Goal: Task Accomplishment & Management: Complete application form

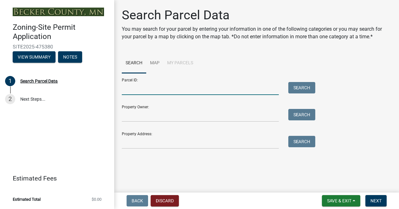
click at [132, 90] on input "Parcel ID:" at bounding box center [200, 88] width 157 height 13
click at [130, 90] on input "Parcel ID:" at bounding box center [200, 88] width 157 height 13
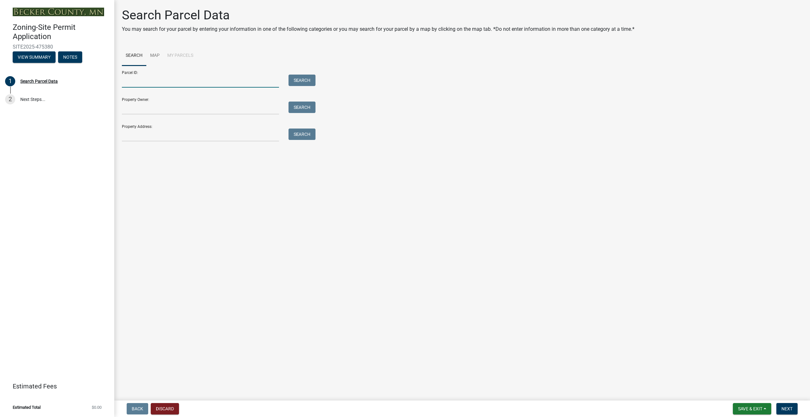
click at [136, 80] on input "Parcel ID:" at bounding box center [200, 81] width 157 height 13
click at [155, 55] on link "Map" at bounding box center [154, 56] width 17 height 20
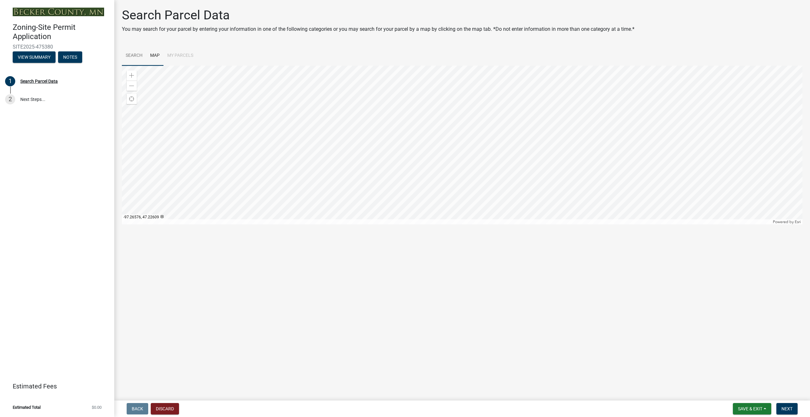
click at [137, 57] on link "Search" at bounding box center [134, 56] width 24 height 20
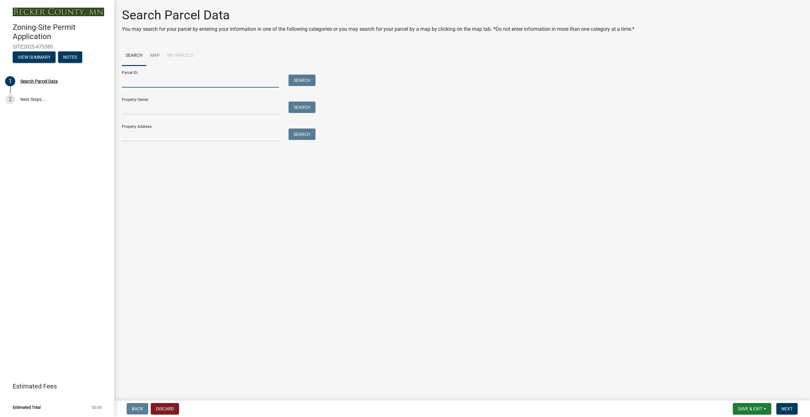
click at [135, 83] on input "Parcel ID:" at bounding box center [200, 81] width 157 height 13
click at [141, 112] on input "Property Owner:" at bounding box center [200, 108] width 157 height 13
click at [328, 209] on main "Search Parcel Data You may search for your parcel by entering your information …" at bounding box center [461, 199] width 695 height 398
click at [131, 81] on input "Parcel ID:" at bounding box center [200, 81] width 157 height 13
click at [154, 55] on link "Map" at bounding box center [154, 56] width 17 height 20
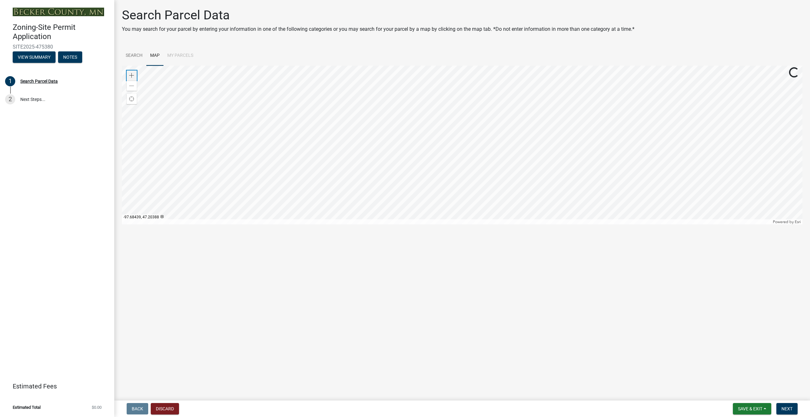
click at [134, 77] on div "Zoom in" at bounding box center [132, 75] width 10 height 10
click at [131, 76] on span at bounding box center [131, 75] width 5 height 5
click at [399, 153] on div at bounding box center [462, 145] width 680 height 159
click at [133, 77] on span at bounding box center [131, 75] width 5 height 5
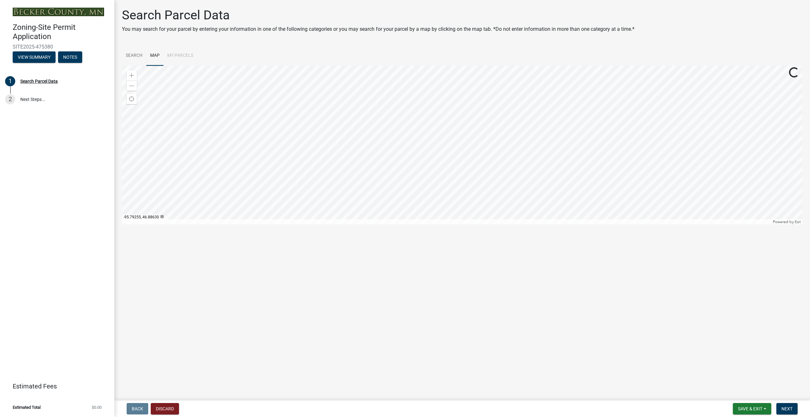
click at [399, 131] on div at bounding box center [462, 145] width 680 height 159
click at [314, 209] on div at bounding box center [462, 145] width 680 height 159
click at [131, 77] on span at bounding box center [131, 75] width 5 height 5
click at [399, 141] on div at bounding box center [462, 145] width 680 height 159
click at [374, 136] on div at bounding box center [462, 145] width 680 height 159
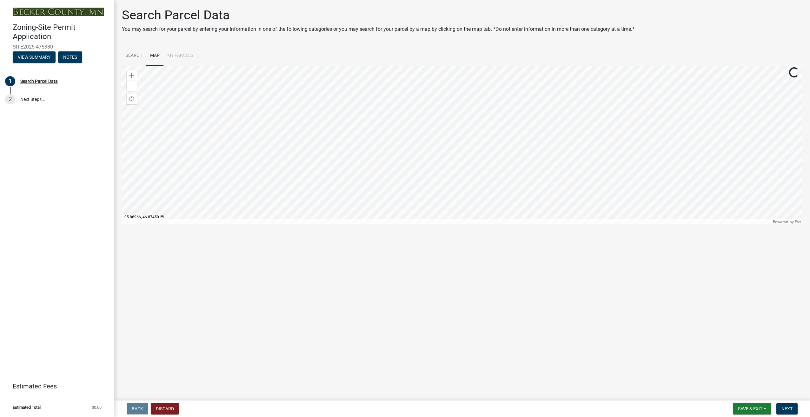
click at [296, 79] on div at bounding box center [462, 145] width 680 height 159
click at [131, 86] on span at bounding box center [131, 85] width 5 height 5
click at [350, 100] on div at bounding box center [462, 145] width 680 height 159
click at [340, 141] on div at bounding box center [462, 145] width 680 height 159
click at [350, 150] on div at bounding box center [462, 145] width 680 height 159
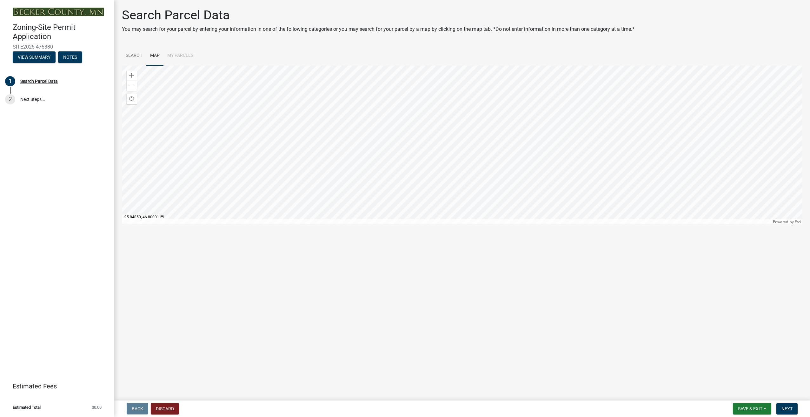
click at [313, 154] on div at bounding box center [462, 145] width 680 height 159
click at [131, 87] on span at bounding box center [131, 85] width 5 height 5
click at [351, 124] on div at bounding box center [462, 145] width 680 height 159
click at [370, 125] on div at bounding box center [462, 145] width 680 height 159
click at [132, 76] on span at bounding box center [131, 75] width 5 height 5
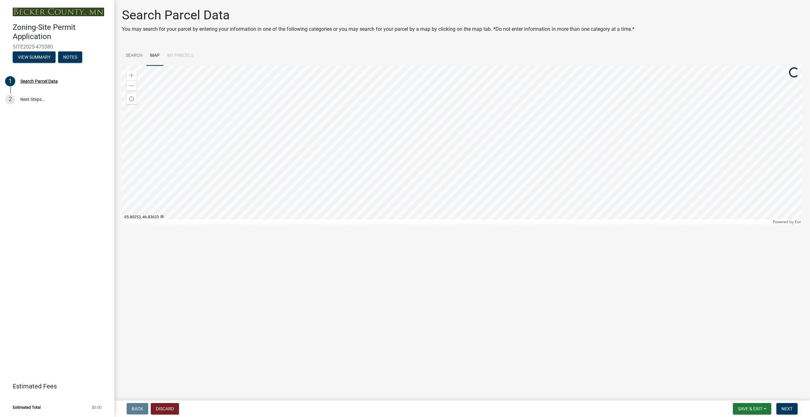
click at [314, 126] on div at bounding box center [462, 145] width 680 height 159
click at [134, 75] on span at bounding box center [131, 75] width 5 height 5
click at [298, 166] on div at bounding box center [462, 145] width 680 height 159
click at [251, 154] on div at bounding box center [462, 145] width 680 height 159
click at [248, 155] on div at bounding box center [462, 145] width 680 height 159
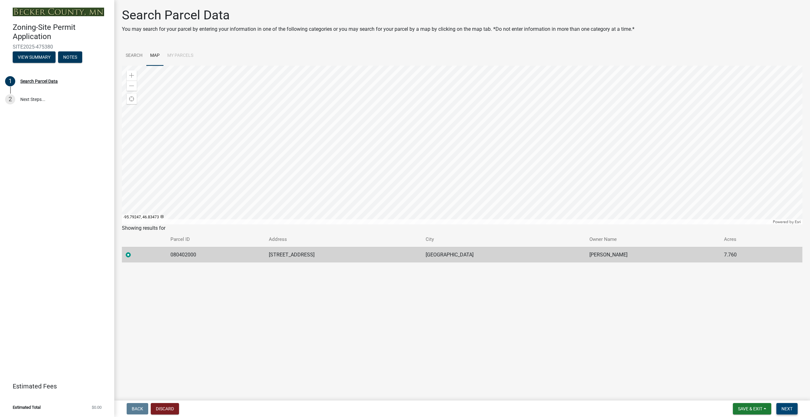
click at [399, 209] on span "Next" at bounding box center [786, 408] width 11 height 5
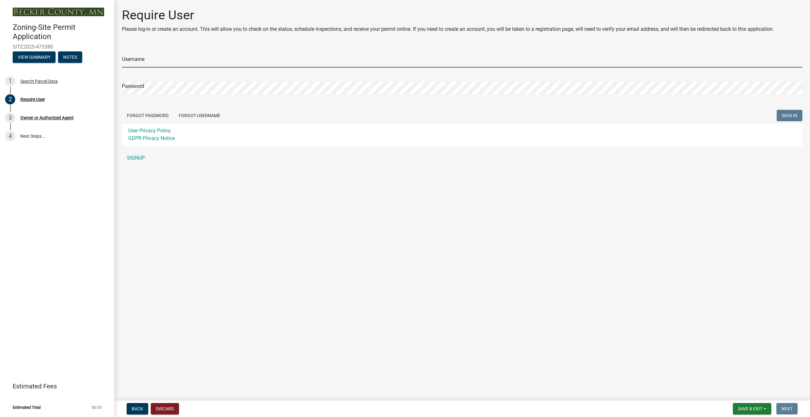
click at [134, 60] on input "Username" at bounding box center [462, 61] width 680 height 13
click at [135, 159] on div "Username Password Forgot Password Forgot Username SIGN IN User Privacy Policy G…" at bounding box center [462, 105] width 680 height 119
click at [133, 61] on input "Username" at bounding box center [462, 61] width 680 height 13
type input "nielsthomsen"
click at [139, 158] on link "SIGNUP" at bounding box center [462, 158] width 680 height 13
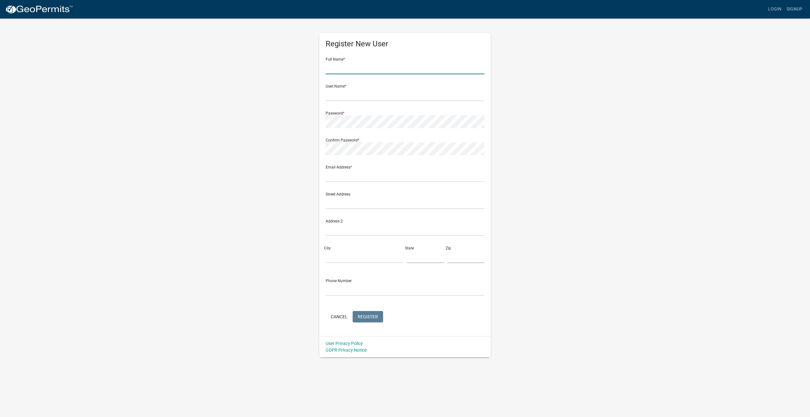
click at [340, 68] on input "text" at bounding box center [404, 67] width 159 height 13
click at [340, 68] on input "Niels" at bounding box center [404, 67] width 159 height 13
type input "Niels Thomsen"
click at [331, 98] on input "text" at bounding box center [404, 94] width 159 height 13
type input "nielsthomsen"
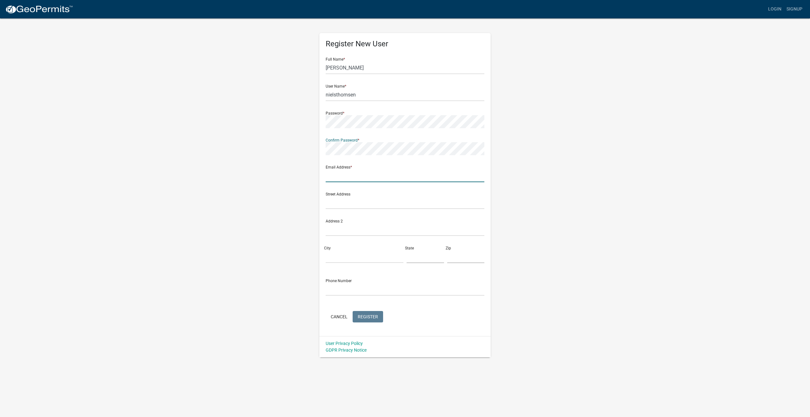
click at [337, 178] on input "text" at bounding box center [404, 175] width 159 height 13
type input "[EMAIL_ADDRESS][PERSON_NAME][DOMAIN_NAME]"
click at [337, 202] on input "text" at bounding box center [404, 202] width 159 height 13
type input "18690 Totland Road"
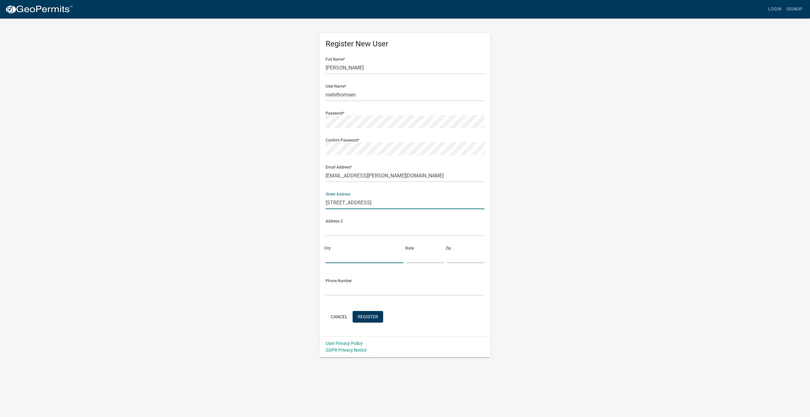
type input "Detroit Lakes"
type input "MN"
type input "56501"
click at [338, 209] on input "text" at bounding box center [404, 289] width 159 height 13
type input "7013886250"
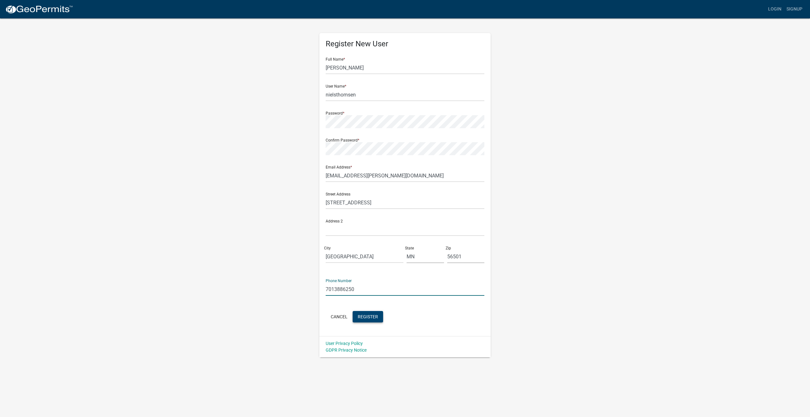
click at [368, 209] on span "Register" at bounding box center [367, 316] width 20 height 5
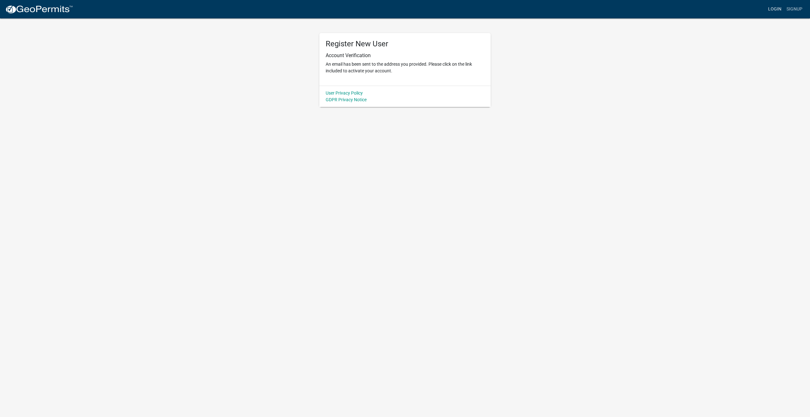
click at [399, 8] on link "Login" at bounding box center [774, 9] width 18 height 12
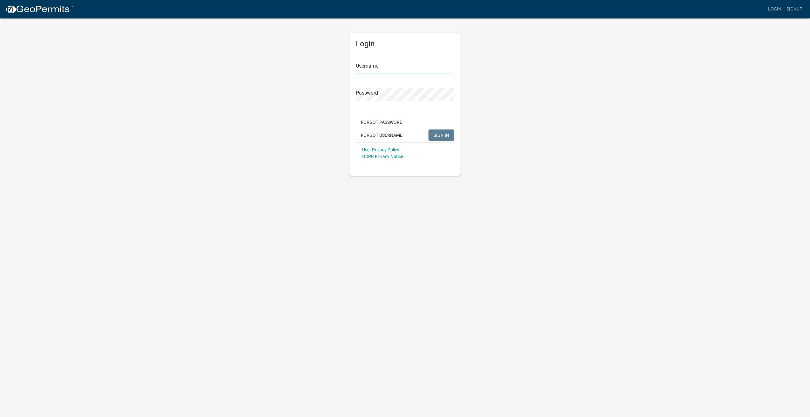
type input "nielsthomsen"
click at [399, 137] on span "SIGN IN" at bounding box center [441, 134] width 16 height 5
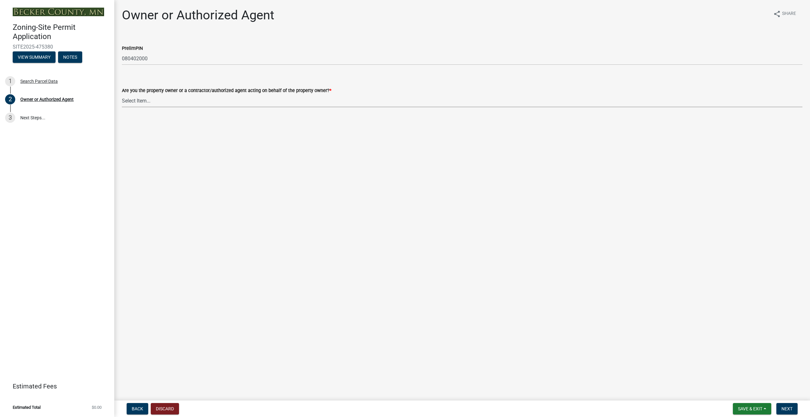
click at [133, 103] on select "Select Item... Property Owner Authorized Agent" at bounding box center [462, 100] width 680 height 13
click at [122, 94] on select "Select Item... Property Owner Authorized Agent" at bounding box center [462, 100] width 680 height 13
select select "3c674549-ed69-405f-b795-9fa3f7d47d9d"
click at [783, 407] on span "Next" at bounding box center [786, 408] width 11 height 5
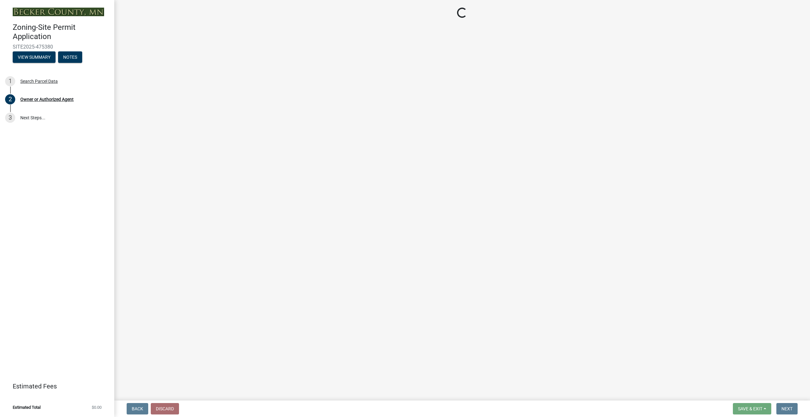
select select "a752e4d6-14bd-4f0f-bfe8-5b67ead45659"
select select "9319189b-bfdc-4147-b381-5e16084c0e7a"
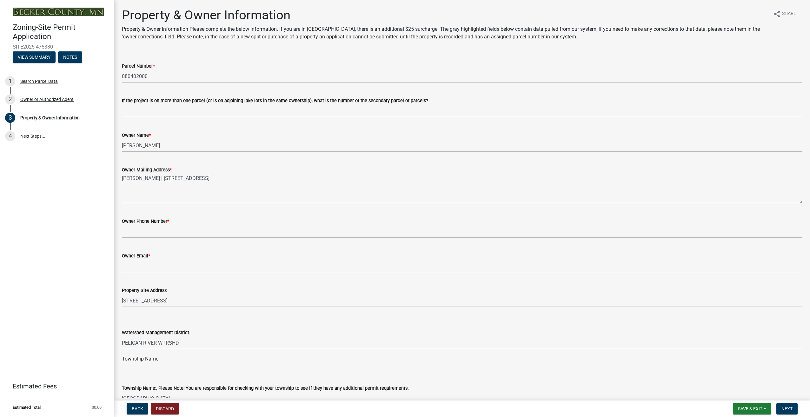
scroll to position [32, 0]
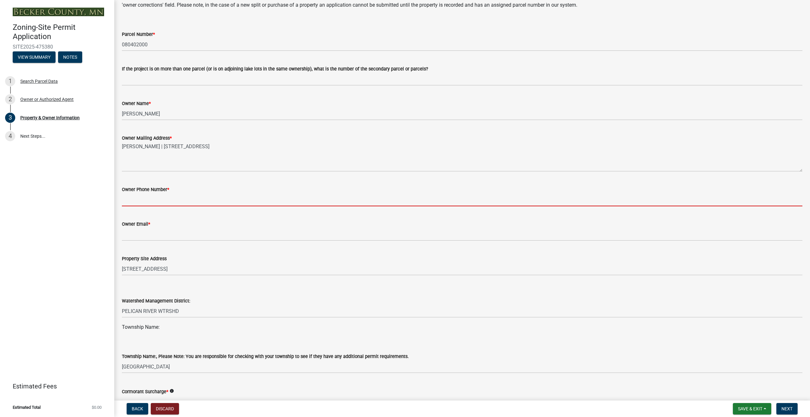
click at [130, 200] on input "Owner Phone Number *" at bounding box center [462, 199] width 680 height 13
type input "7013886250"
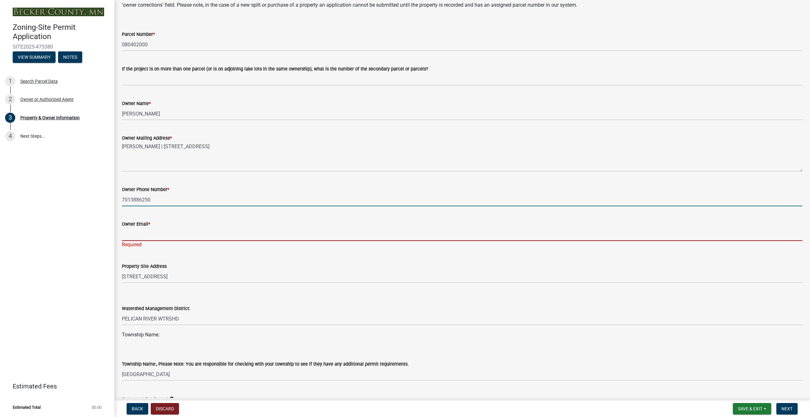
click at [136, 239] on input "Owner Email *" at bounding box center [462, 234] width 680 height 13
type input "[EMAIL_ADDRESS][PERSON_NAME][DOMAIN_NAME]"
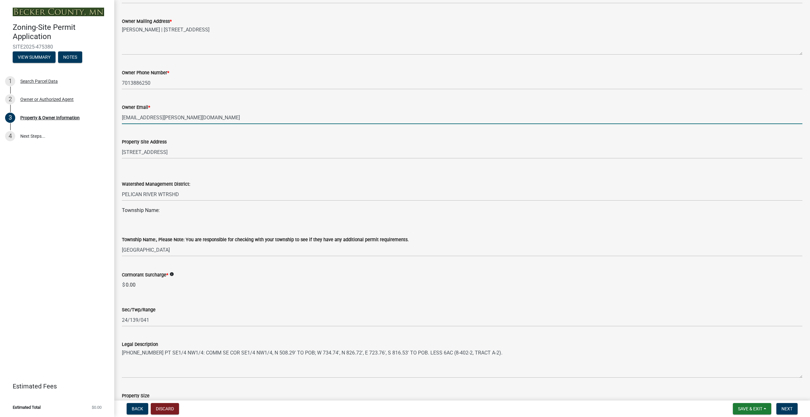
scroll to position [159, 0]
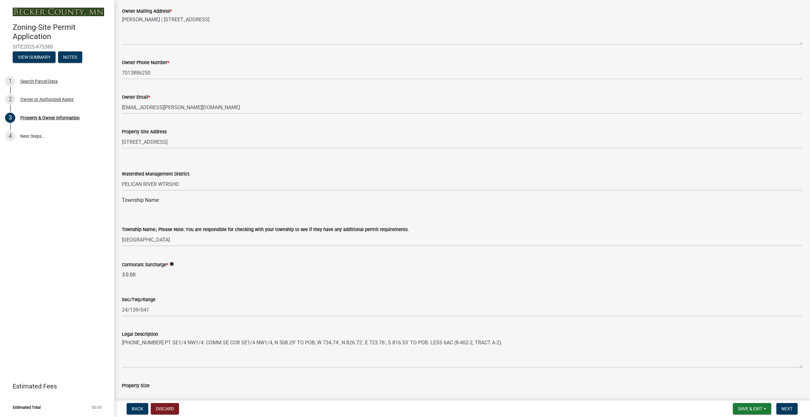
click at [173, 264] on icon "info" at bounding box center [171, 264] width 4 height 4
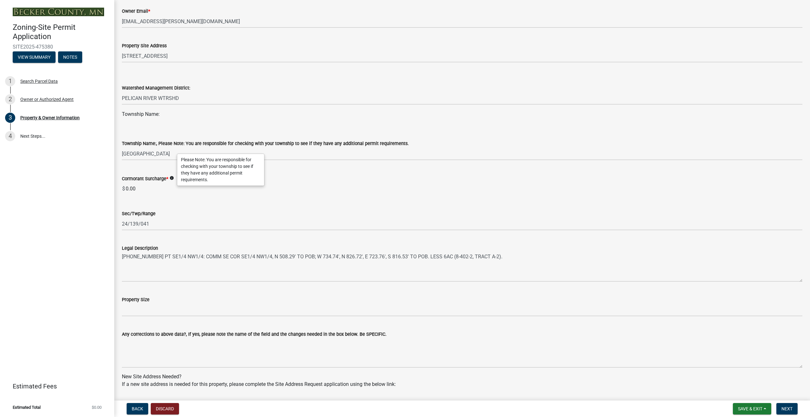
scroll to position [254, 0]
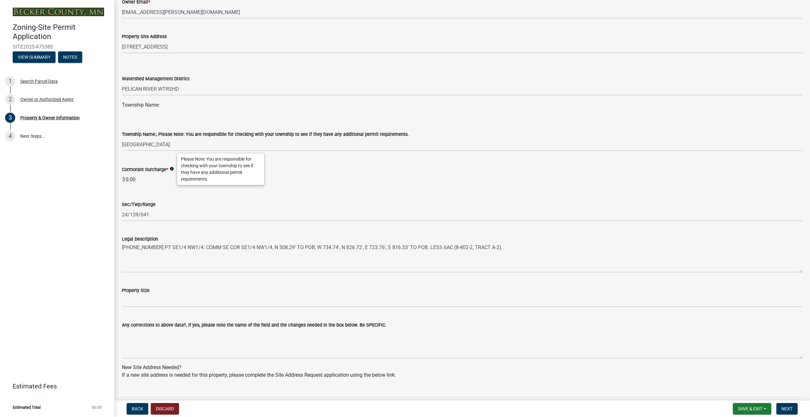
click at [227, 235] on div "Legal Description" at bounding box center [462, 239] width 680 height 8
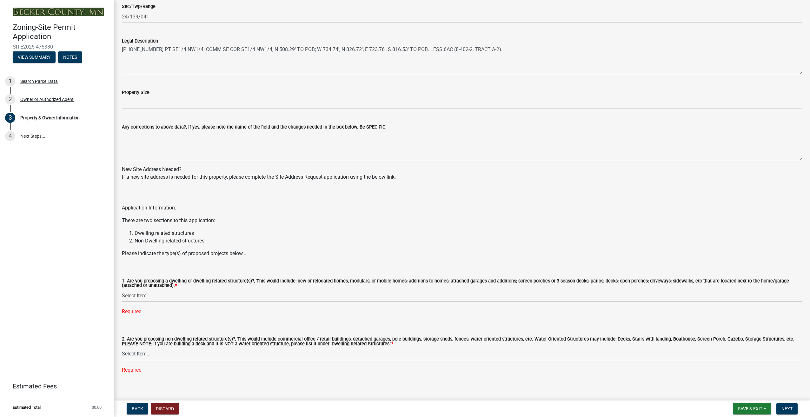
scroll to position [457, 0]
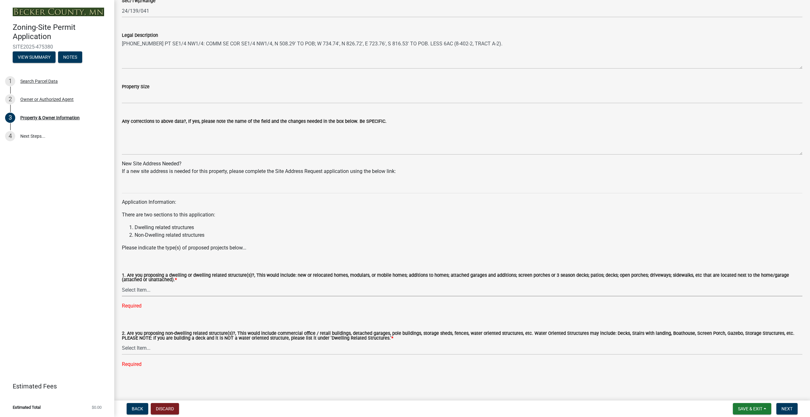
click at [134, 291] on select "Select Item... Yes No" at bounding box center [462, 289] width 680 height 13
click at [122, 296] on select "Select Item... Yes No" at bounding box center [462, 289] width 680 height 13
select select "f87eba17-8ed9-4ad8-aefc-fe36a3f3544b"
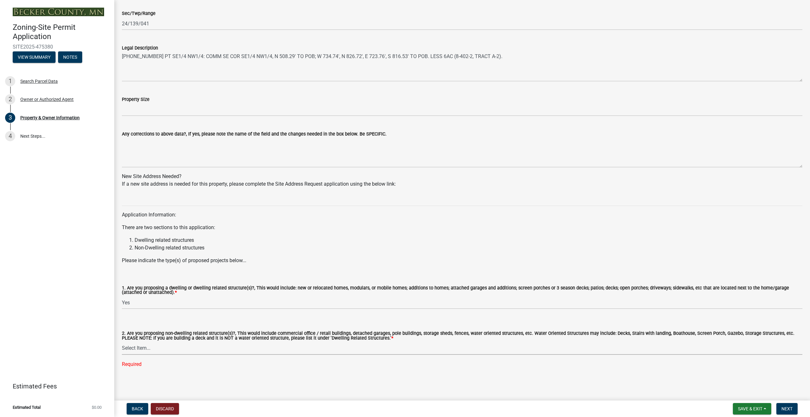
click at [143, 348] on select "Select Item... Yes No" at bounding box center [462, 348] width 680 height 13
click at [122, 354] on select "Select Item... Yes No" at bounding box center [462, 348] width 680 height 13
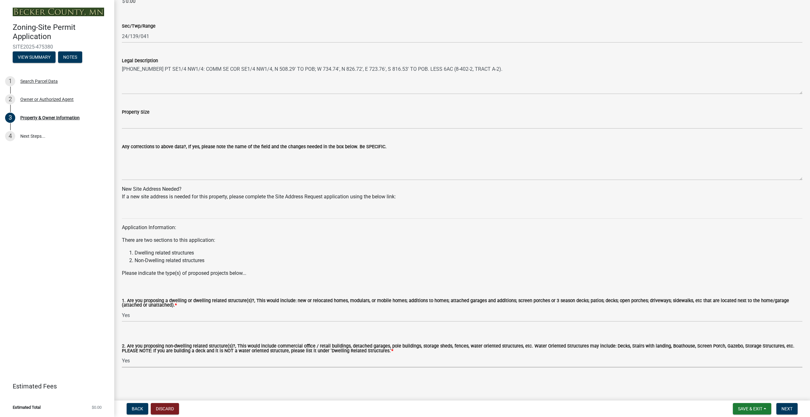
click at [129, 362] on select "Select Item... Yes No" at bounding box center [462, 360] width 680 height 13
click at [122, 354] on select "Select Item... Yes No" at bounding box center [462, 360] width 680 height 13
select select "393a978c-6bd5-4cb2-a6a0-db6feb8732b8"
click at [789, 408] on span "Next" at bounding box center [786, 408] width 11 height 5
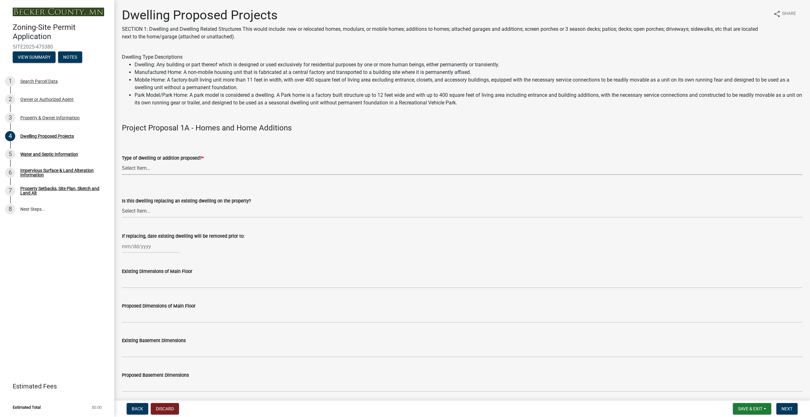
click at [138, 170] on select "Select Item... N/A - Not a dwelling New Home-Onsite Construction New Modular (E…" at bounding box center [462, 168] width 680 height 13
click at [122, 162] on select "Select Item... N/A - Not a dwelling New Home-Onsite Construction New Modular (E…" at bounding box center [462, 168] width 680 height 13
select select "5b8abcc6-67f7-49fb-8f25-c295ccc2b339"
click at [133, 208] on select "Select Item... N/A Yes No" at bounding box center [462, 211] width 680 height 13
click at [122, 205] on select "Select Item... N/A Yes No" at bounding box center [462, 211] width 680 height 13
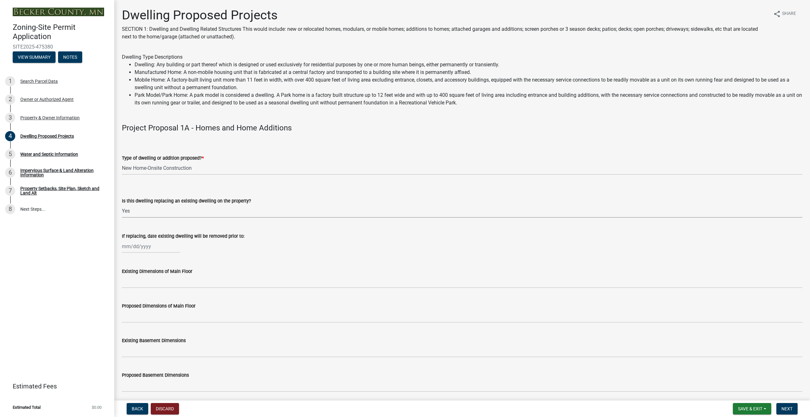
select select "ba56d9f6-ced5-4c38-bdcc-33bfa85ac6de"
click at [127, 249] on div at bounding box center [151, 246] width 58 height 13
select select "9"
select select "2025"
click at [149, 301] on div "17" at bounding box center [148, 300] width 10 height 10
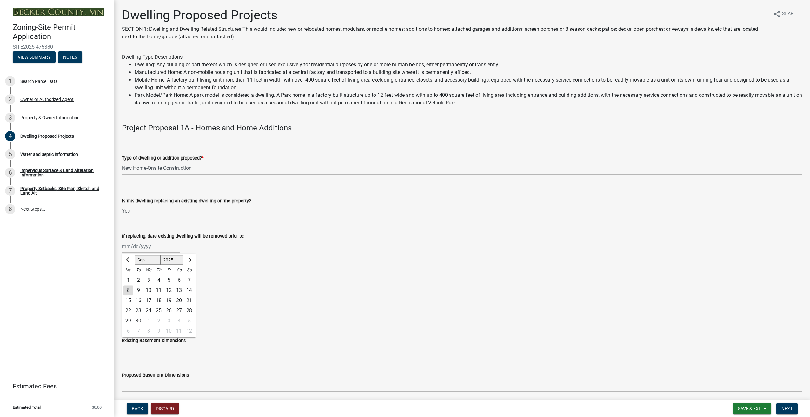
type input "[DATE]"
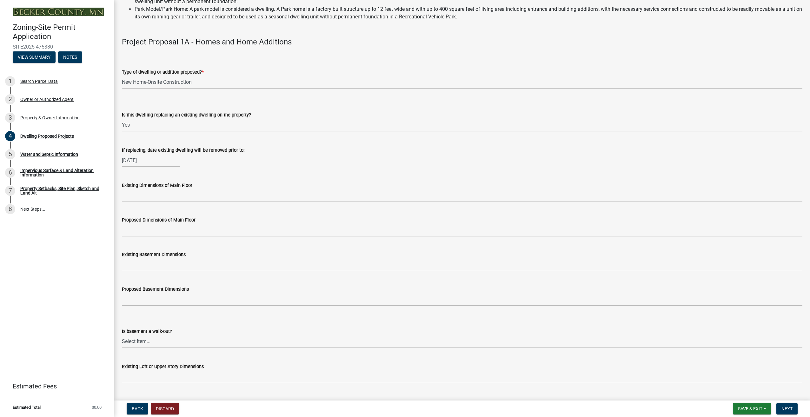
scroll to position [95, 0]
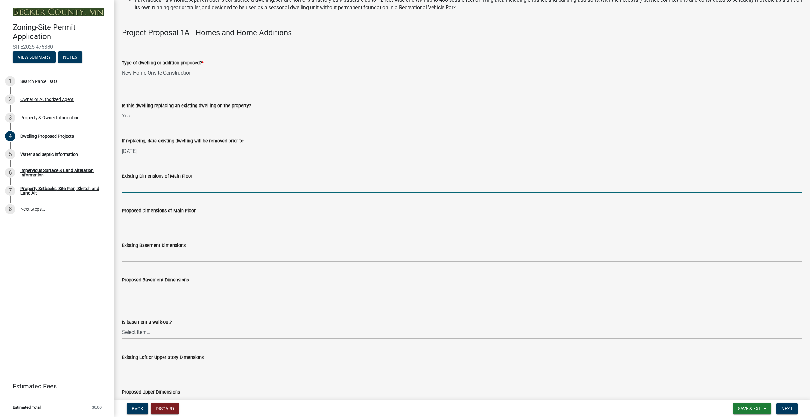
click at [130, 188] on input "Existing Dimensions of Main Floor" at bounding box center [462, 186] width 680 height 13
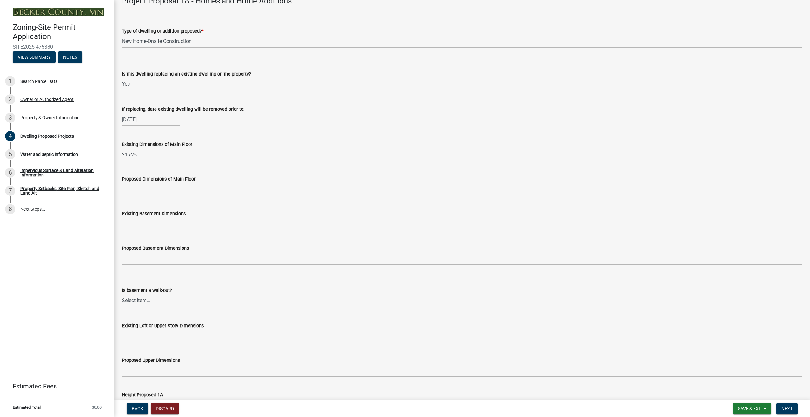
type input "31'x25'"
click at [143, 190] on input "Proposed Dimensions of Main Floor" at bounding box center [462, 189] width 680 height 13
type input "32'7" x"
click at [128, 154] on input "31'x25'" at bounding box center [462, 154] width 680 height 13
click at [132, 156] on input "31' x25'" at bounding box center [462, 154] width 680 height 13
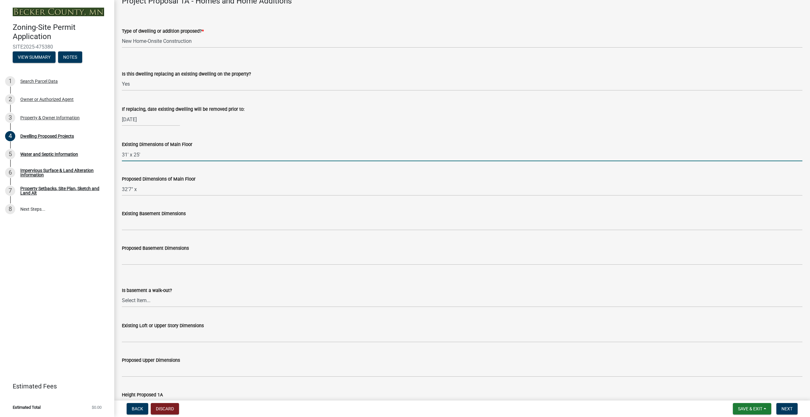
type input "31' x 25'"
click at [146, 191] on input "32'7" x" at bounding box center [462, 189] width 680 height 13
type input "32'7" x 40'1""
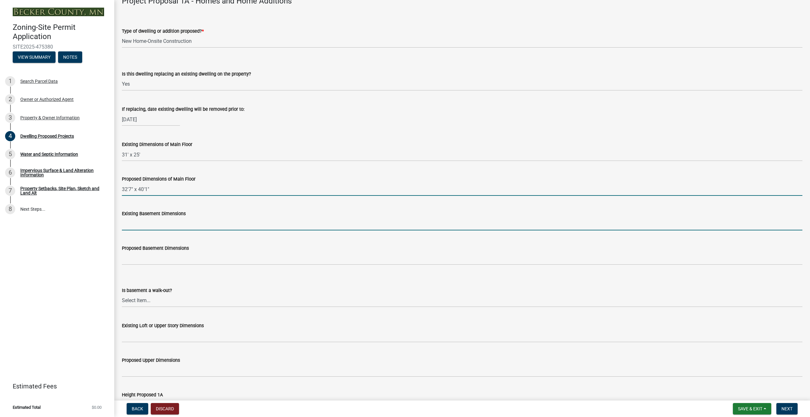
click at [144, 226] on input "Existing Basement Dimensions" at bounding box center [462, 223] width 680 height 13
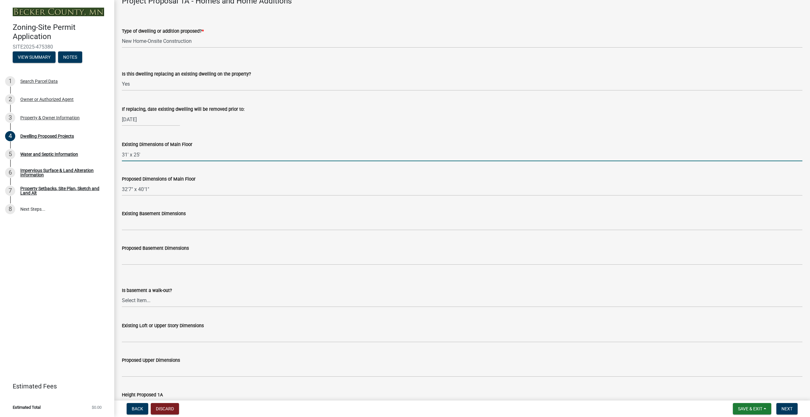
drag, startPoint x: 143, startPoint y: 153, endPoint x: 114, endPoint y: 154, distance: 29.2
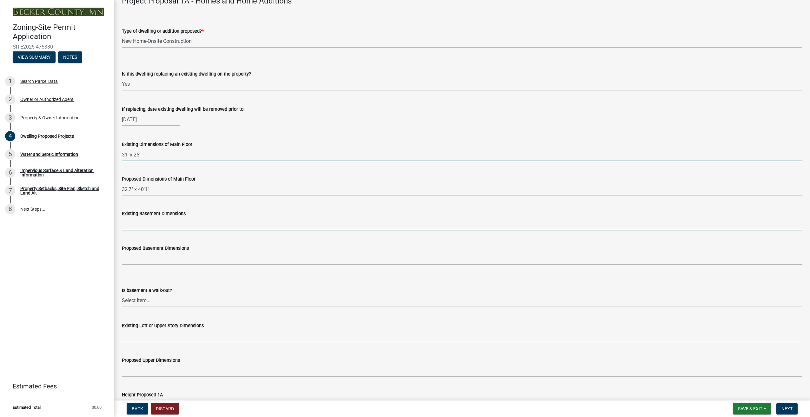
click at [130, 223] on input "Existing Basement Dimensions" at bounding box center [462, 223] width 680 height 13
paste input "31' x 25'"
type input "31' x 25'"
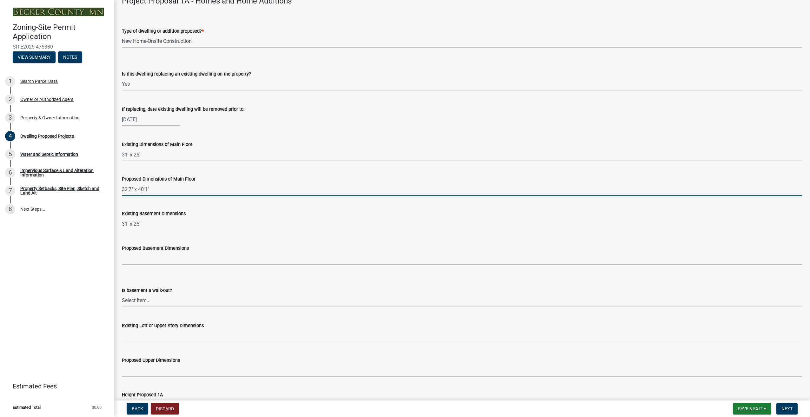
drag, startPoint x: 152, startPoint y: 190, endPoint x: 118, endPoint y: 190, distance: 34.3
click at [118, 190] on div "Proposed Dimensions of Main Floor 32'7" x 40'1"" at bounding box center [462, 180] width 690 height 29
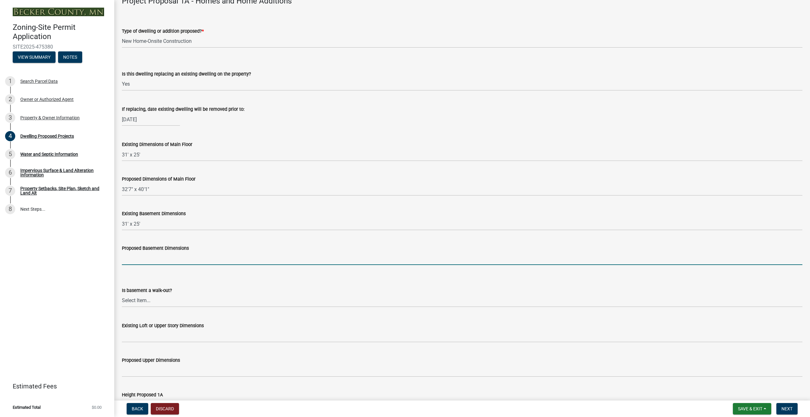
click at [141, 260] on input "Proposed Basement Dimensions" at bounding box center [462, 258] width 680 height 13
paste input "32'7" x 40'1""
type input "32'7" x 40'1""
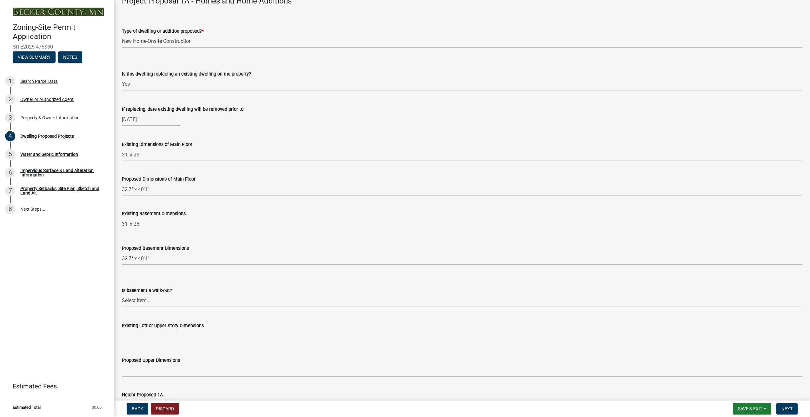
click at [156, 302] on select "Select Item... Yes No N/A" at bounding box center [462, 300] width 680 height 13
click at [122, 294] on select "Select Item... Yes No N/A" at bounding box center [462, 300] width 680 height 13
select select "59a6fdaa-56b6-4bcd-87b7-d867a7d784e6"
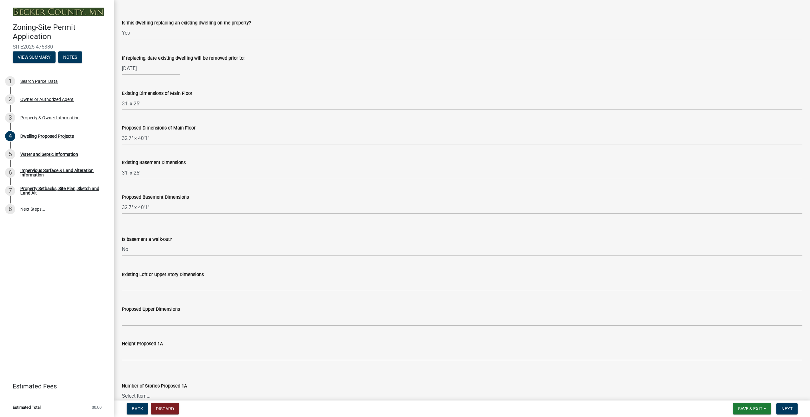
scroll to position [190, 0]
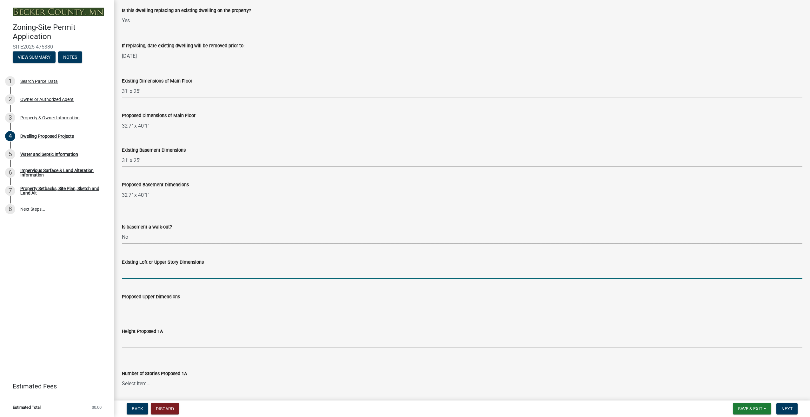
click at [150, 273] on input "Existing Loft or Upper Story Dimensions" at bounding box center [462, 272] width 680 height 13
type input "31' x 18'"
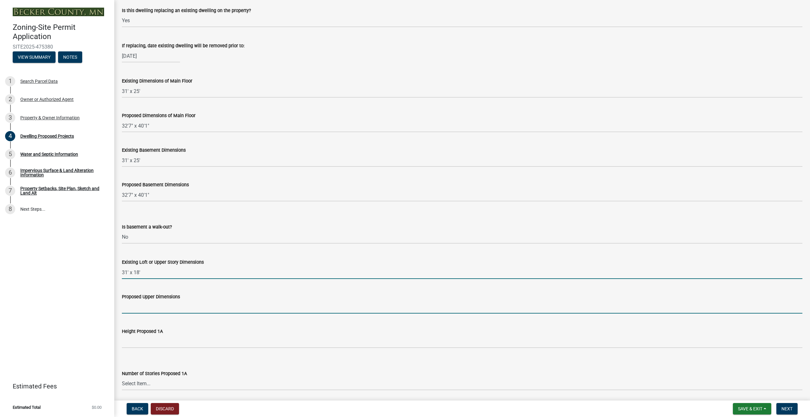
click at [147, 309] on input "Proposed Upper Dimensions" at bounding box center [462, 306] width 680 height 13
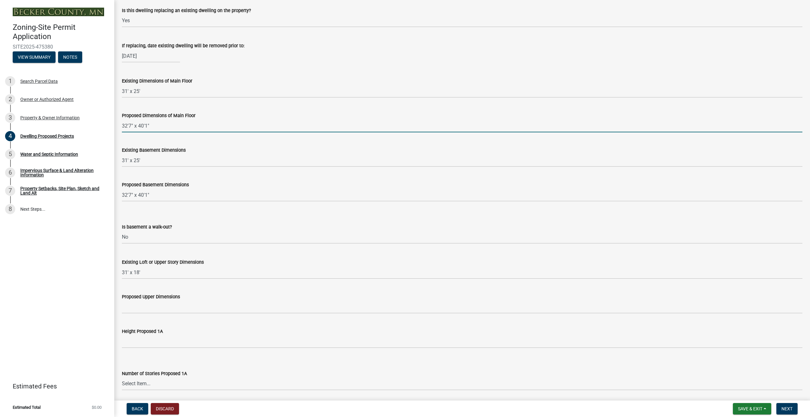
click at [150, 126] on input "32'7" x 40'1"" at bounding box center [462, 125] width 680 height 13
drag, startPoint x: 156, startPoint y: 125, endPoint x: 120, endPoint y: 125, distance: 35.5
click at [120, 125] on div "Proposed Dimensions of Main Floor 32'7" x 40'1"" at bounding box center [462, 117] width 690 height 29
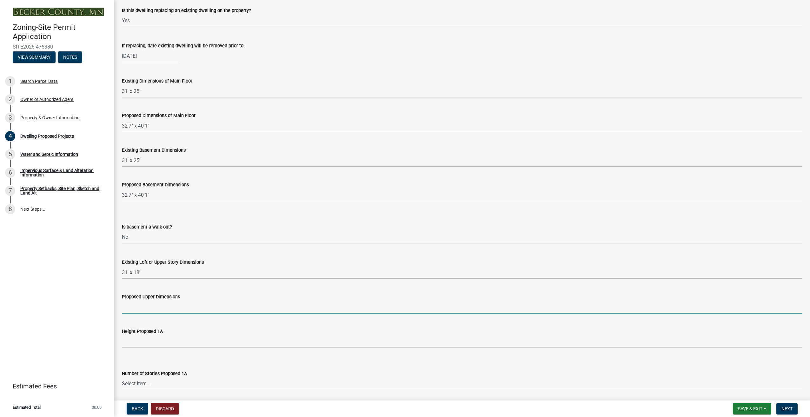
click at [137, 308] on input "Proposed Upper Dimensions" at bounding box center [462, 306] width 680 height 13
paste input "32'7" x 40'1""
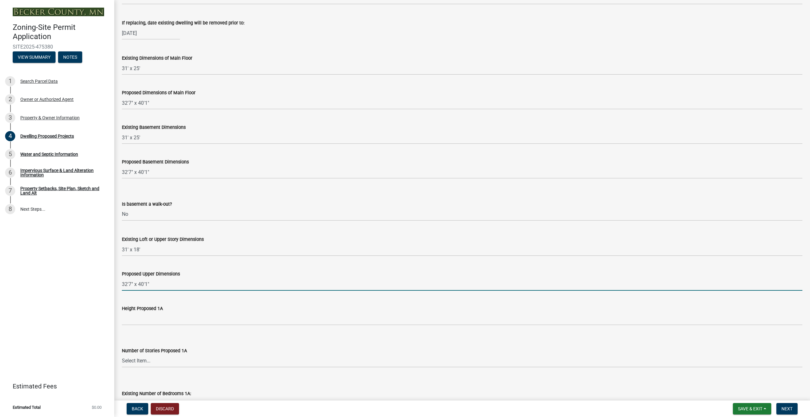
scroll to position [222, 0]
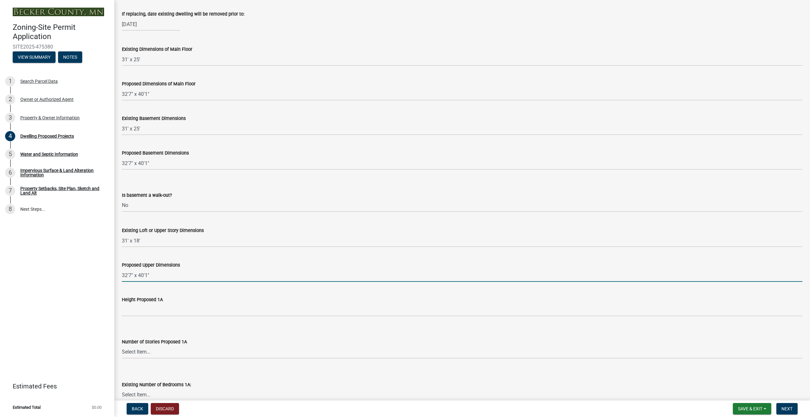
type input "32'7" x 40'1""
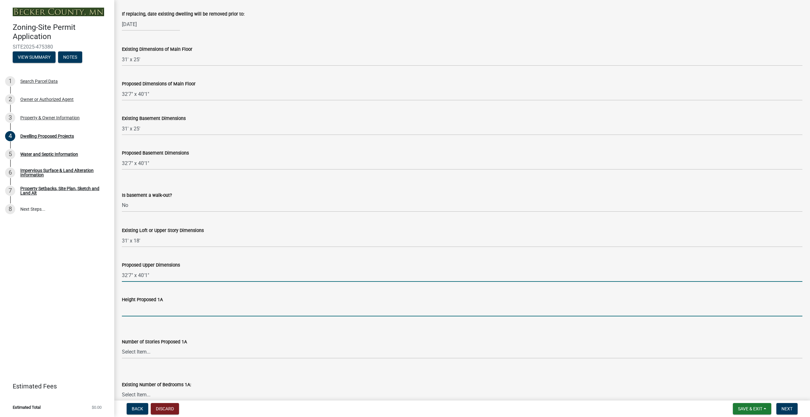
click at [138, 313] on input "Height Proposed 1A" at bounding box center [462, 309] width 680 height 13
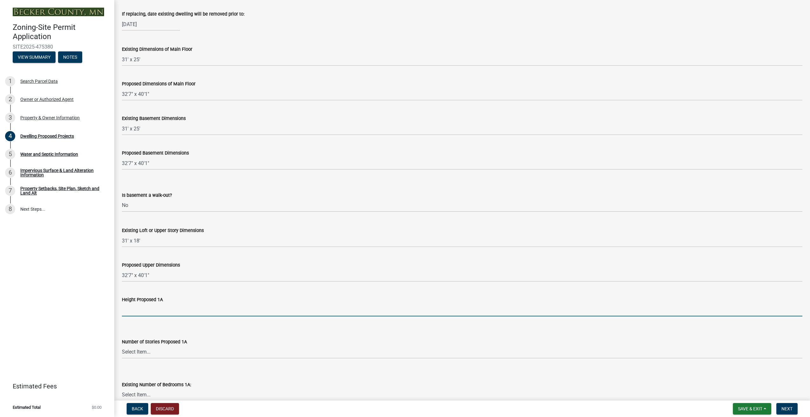
click at [133, 310] on input "Height Proposed 1A" at bounding box center [462, 309] width 680 height 13
type input "26'6""
click at [146, 353] on select "Select Item... N/A 1 1.25 1.5 1.75 2 2.25 2.5" at bounding box center [462, 351] width 680 height 13
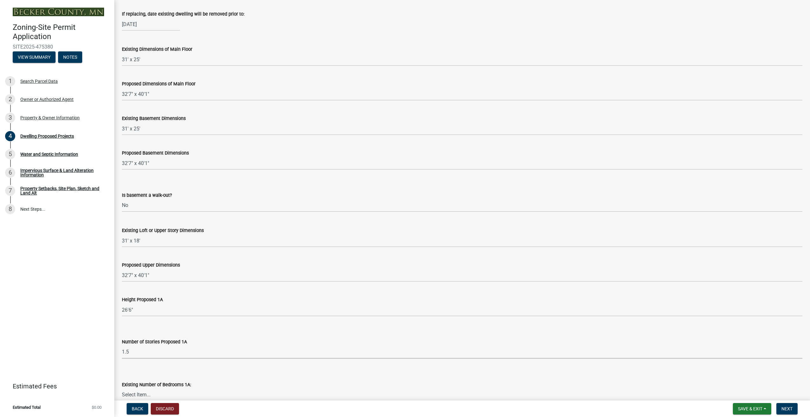
click at [122, 345] on select "Select Item... N/A 1 1.25 1.5 1.75 2 2.25 2.5" at bounding box center [462, 351] width 680 height 13
select select "0335f861-ace8-4286-9a22-f4eddda41bd9"
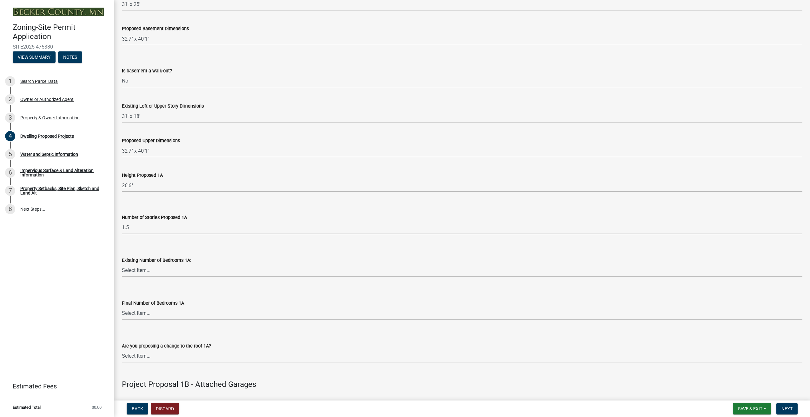
scroll to position [349, 0]
click at [141, 270] on select "Select Item... 0 1 2 3 4 5 6 7 8" at bounding box center [462, 267] width 680 height 13
click at [122, 261] on select "Select Item... 0 1 2 3 4 5 6 7 8" at bounding box center [462, 267] width 680 height 13
select select "e5b6e178-1d4e-46f3-8fba-19f7851c487a"
click at [143, 312] on select "Select Item... 0 1 2 3 4 5 6 7 8" at bounding box center [462, 310] width 680 height 13
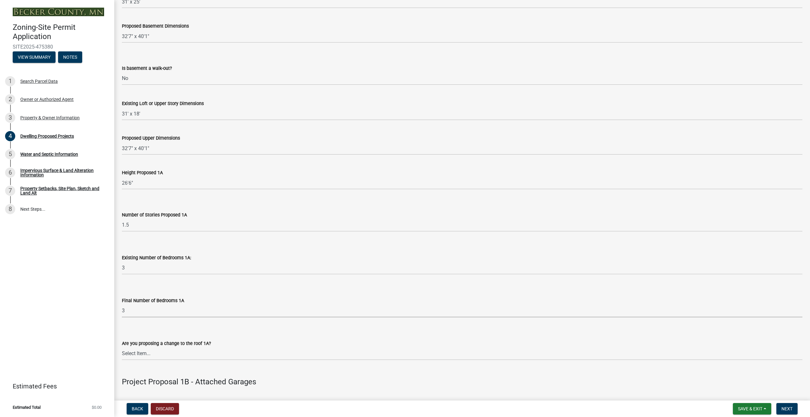
click at [122, 304] on select "Select Item... 0 1 2 3 4 5 6 7 8" at bounding box center [462, 310] width 680 height 13
select select "744d8552-d7ef-4cf1-b465-42901748f06c"
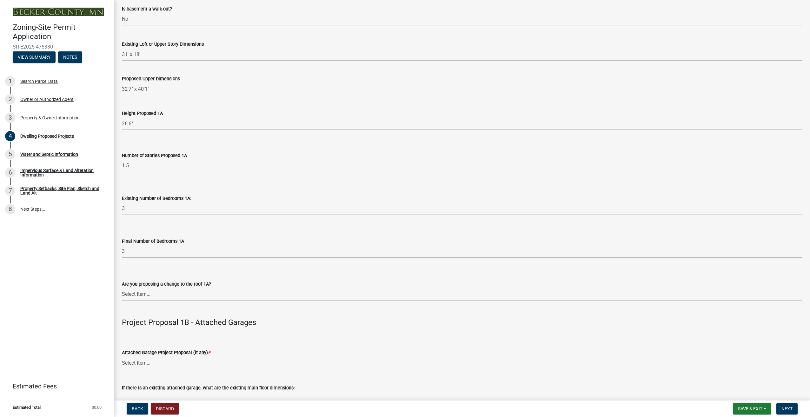
scroll to position [412, 0]
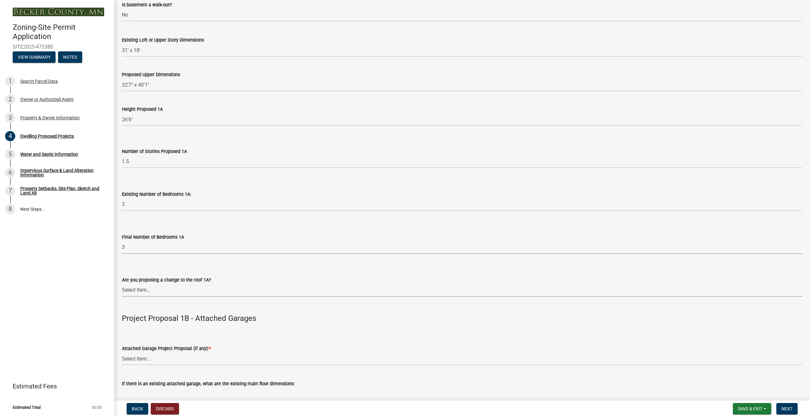
click at [141, 291] on select "Select Item... N/A Yes No" at bounding box center [462, 290] width 680 height 13
click at [122, 284] on select "Select Item... N/A Yes No" at bounding box center [462, 290] width 680 height 13
select select "b63d75fc-5f3c-4949-bc5e-b7a1b42903a6"
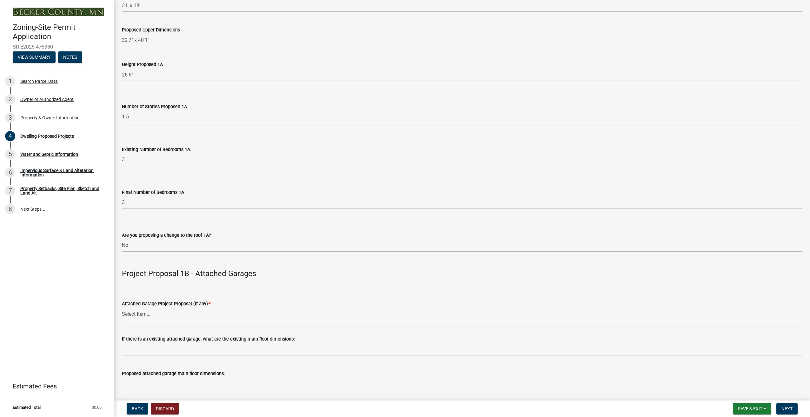
scroll to position [476, 0]
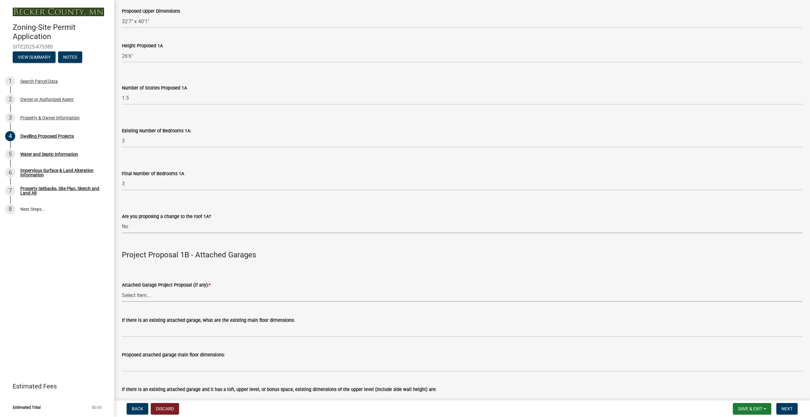
click at [151, 297] on select "Select Item... N/A New Attached Garage Addition to Attached Garage" at bounding box center [462, 295] width 680 height 13
click at [122, 289] on select "Select Item... N/A New Attached Garage Addition to Attached Garage" at bounding box center [462, 295] width 680 height 13
select select "638dddef-31f4-4d73-b0b5-0ffc7b344434"
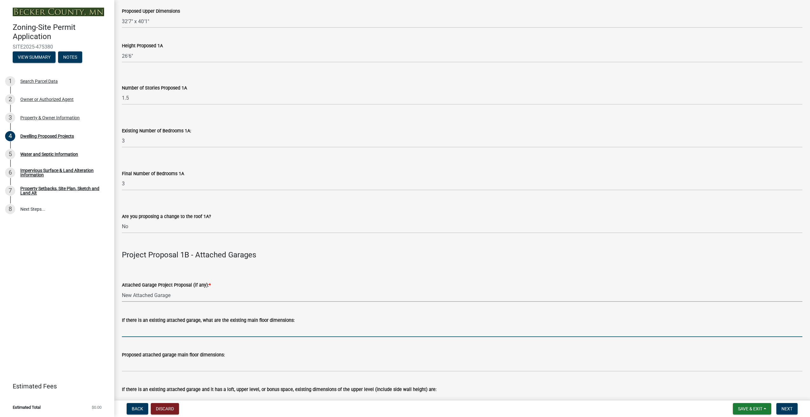
click at [143, 335] on input "If there is an existing attached garage, what are the existing main floor dimen…" at bounding box center [462, 330] width 680 height 13
type input "W"
type input "The garage is technically detached - but we will 'attach' it with a breezeway. …"
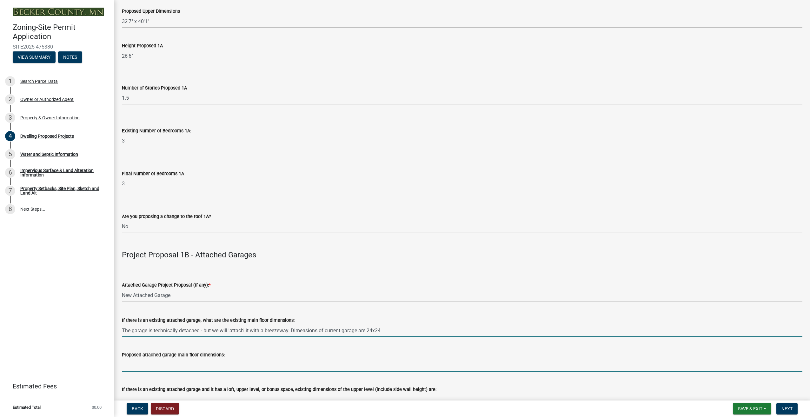
click at [133, 366] on input "Proposed attached garage main floor dimensions:" at bounding box center [462, 364] width 680 height 13
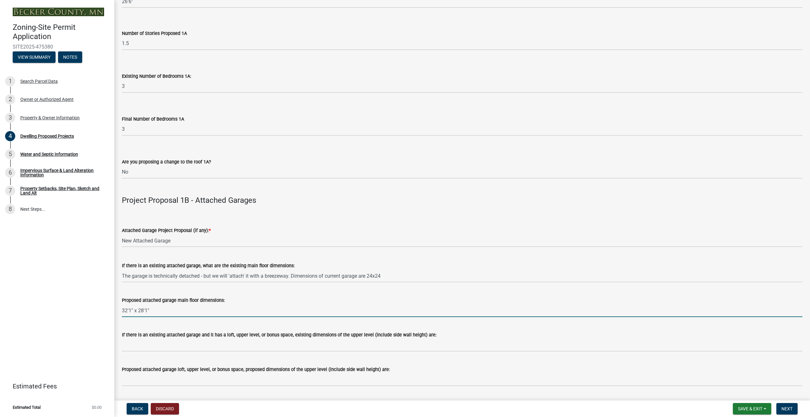
scroll to position [571, 0]
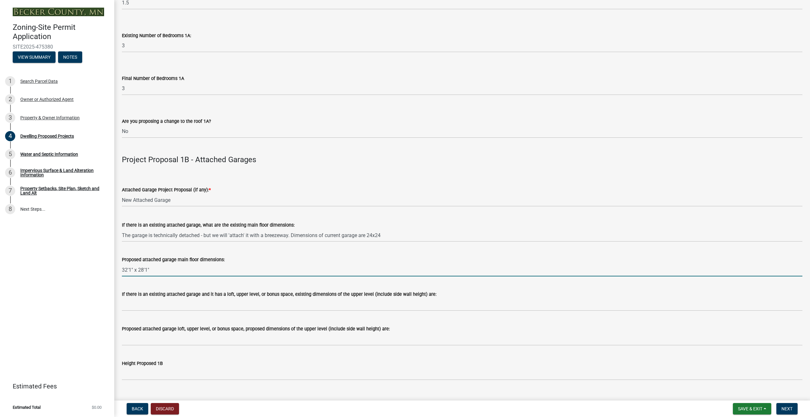
type input "32'1" x 28'1""
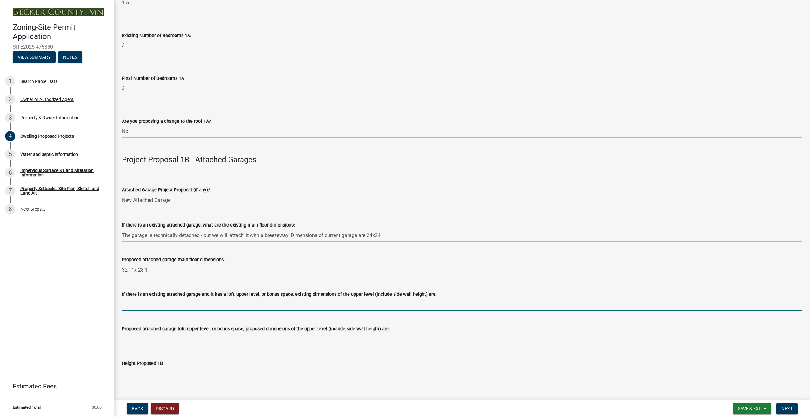
click at [286, 307] on input "If there is an existing attached garage and it has a loft, upper level, or bonu…" at bounding box center [462, 304] width 680 height 13
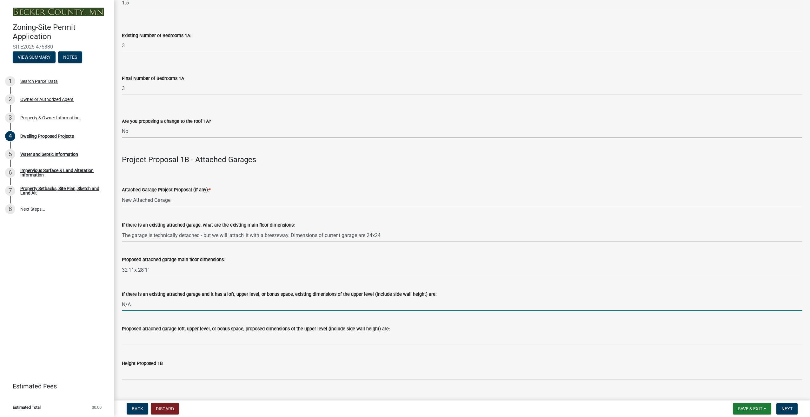
type input "N/A"
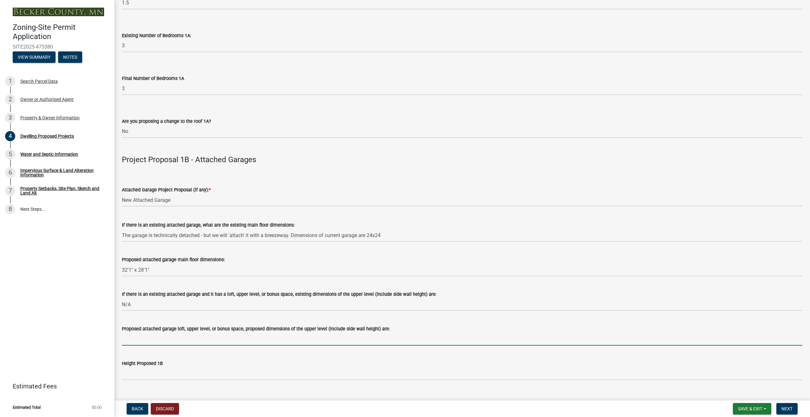
click at [163, 339] on input "Proposed attached garage loft, upper level, or bonus space, proposed dimensions…" at bounding box center [462, 338] width 680 height 13
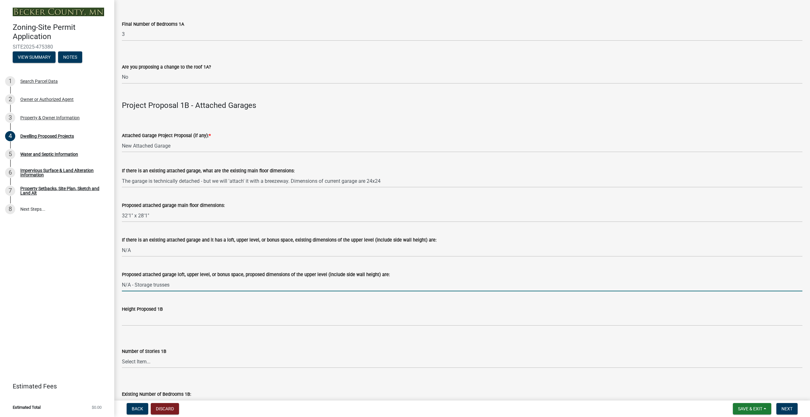
scroll to position [634, 0]
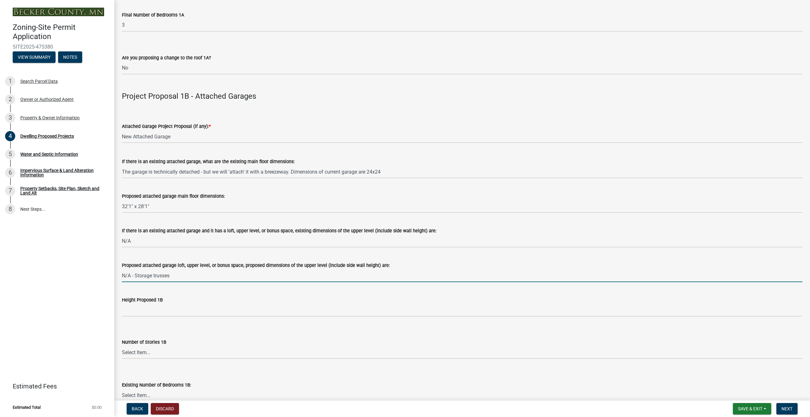
type input "N/A - Storage trusses"
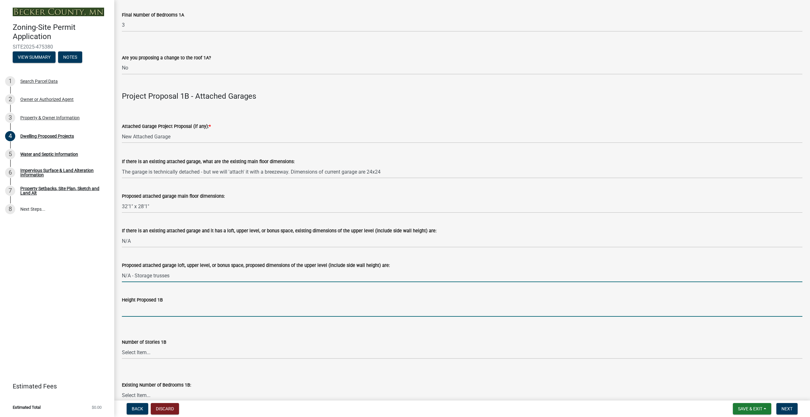
click at [139, 311] on input "Height Proposed 1B" at bounding box center [462, 310] width 680 height 13
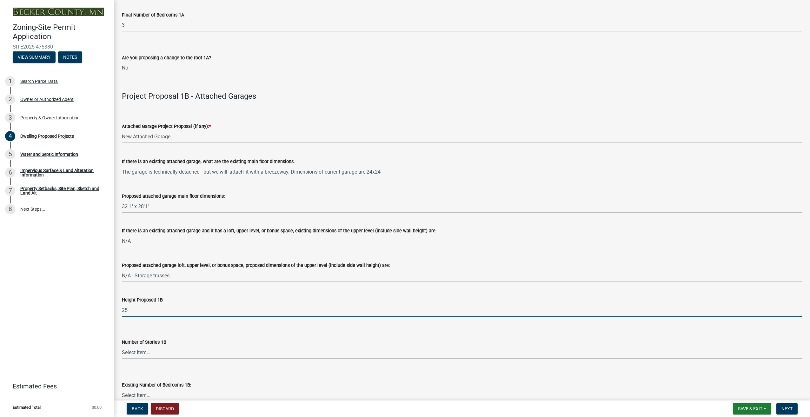
scroll to position [666, 0]
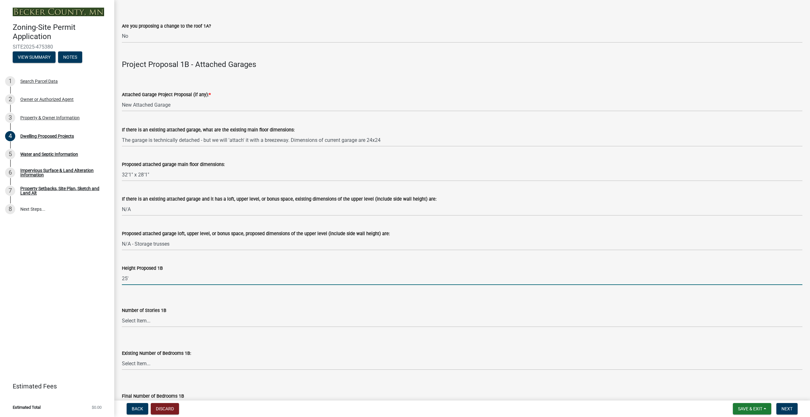
type input "25'"
click at [141, 324] on select "Select Item... N/A 1 1.25 1.5 1.75 2 2.25 2.5" at bounding box center [462, 320] width 680 height 13
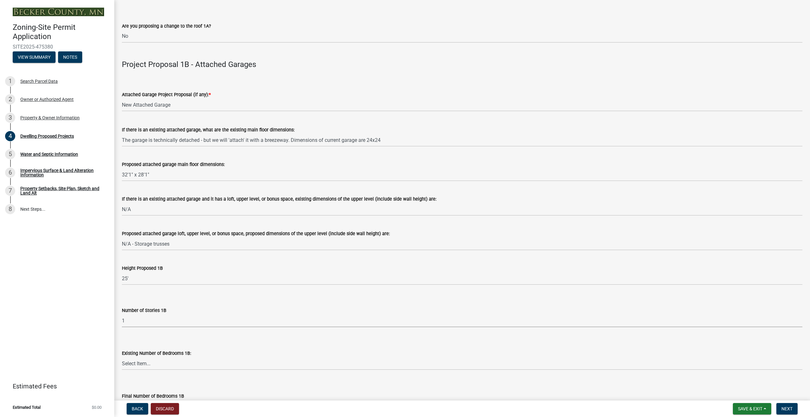
click at [122, 314] on select "Select Item... N/A 1 1.25 1.5 1.75 2 2.25 2.5" at bounding box center [462, 320] width 680 height 13
select select "43dc438e-12cf-4fa6-b4ef-a236ffc627d7"
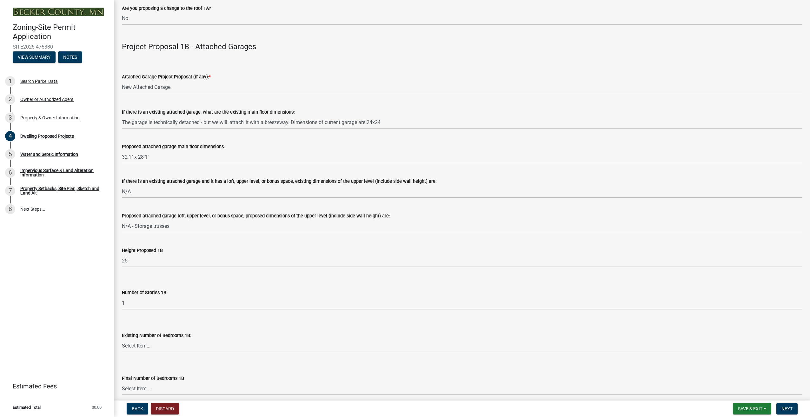
scroll to position [698, 0]
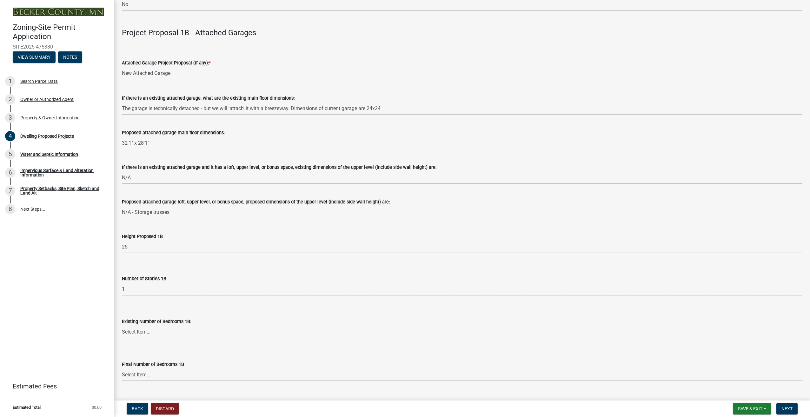
click at [148, 334] on select "Select Item... 0 1 2 3 4 5 6 7 8" at bounding box center [462, 331] width 680 height 13
click at [122, 325] on select "Select Item... 0 1 2 3 4 5 6 7 8" at bounding box center [462, 331] width 680 height 13
select select "8786fdd2-7f96-462d-8069-e958fae6b9a0"
click at [141, 376] on select "Select Item... N/A 0 1 2 3 4 5 6 7 8" at bounding box center [462, 374] width 680 height 13
click at [122, 368] on select "Select Item... N/A 0 1 2 3 4 5 6 7 8" at bounding box center [462, 374] width 680 height 13
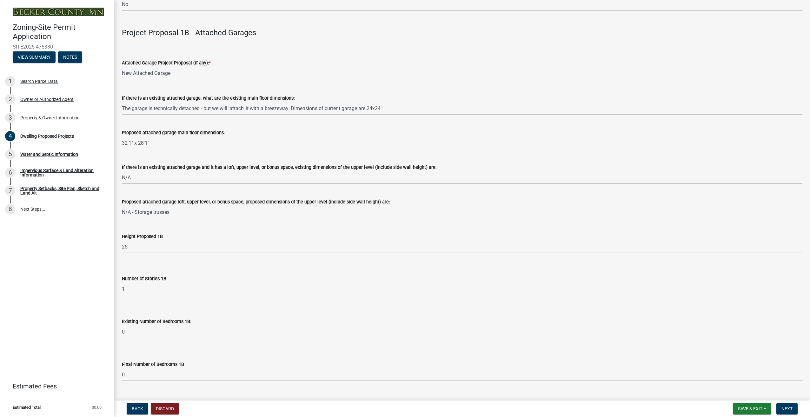
select select "59dc9cee-723e-448c-a454-fe3238b55aba"
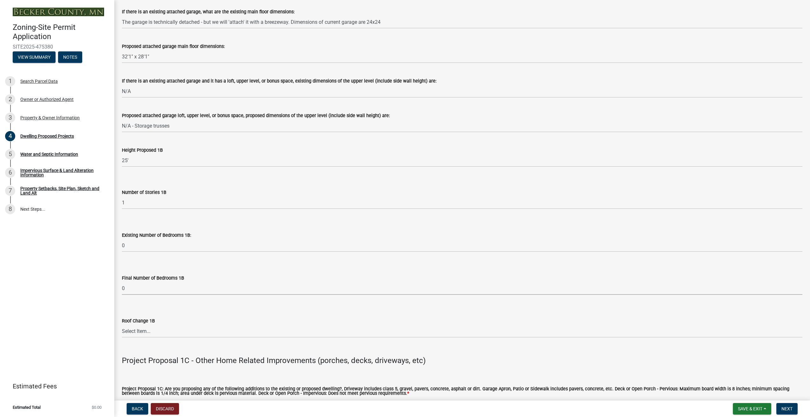
scroll to position [793, 0]
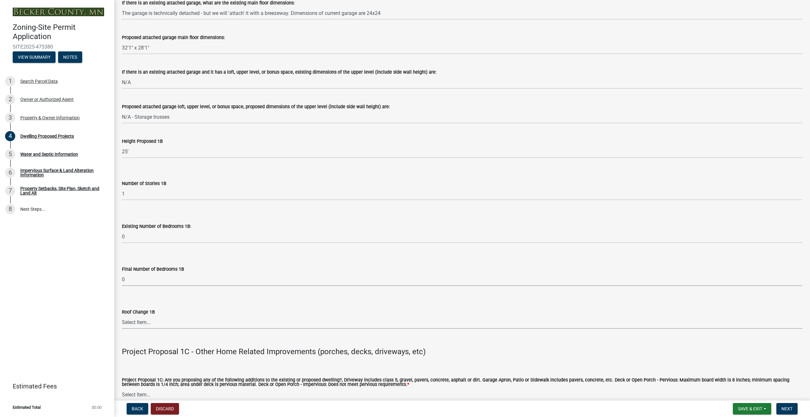
click at [141, 323] on select "Select Item... N/A Yes No" at bounding box center [462, 322] width 680 height 13
click at [122, 316] on select "Select Item... N/A Yes No" at bounding box center [462, 322] width 680 height 13
select select "75cb6c0c-1bab-4101-a7ce-eb87cbd598c1"
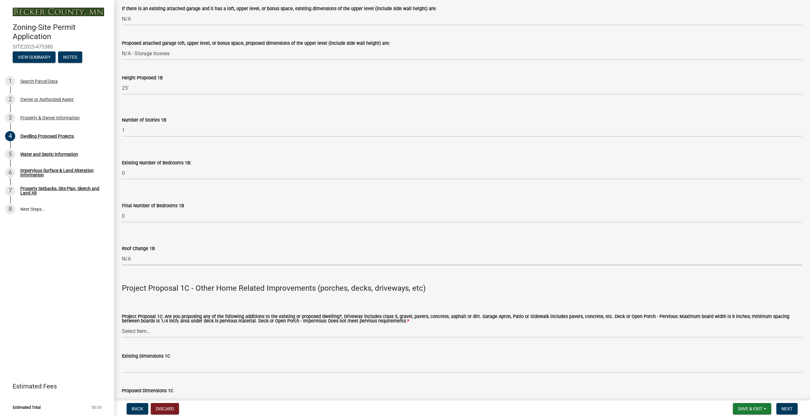
scroll to position [888, 0]
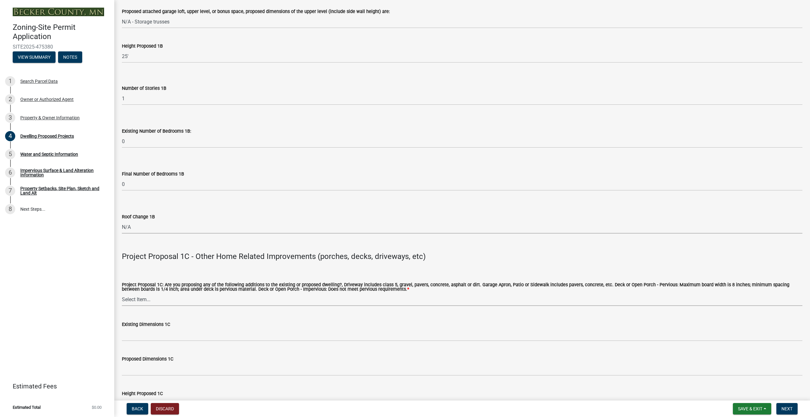
click at [139, 301] on select "Select Item... N/A Driveway Garage Apron Home Patio Sidewalk Deck - Pervious De…" at bounding box center [462, 299] width 680 height 13
click at [67, 298] on div "Zoning-Site Permit Application SITE2025-475380 View Summary Notes 1 Search Parc…" at bounding box center [57, 208] width 114 height 417
click at [139, 301] on select "Select Item... N/A Driveway Garage Apron Home Patio Sidewalk Deck - Pervious De…" at bounding box center [462, 299] width 680 height 13
click at [122, 293] on select "Select Item... N/A Driveway Garage Apron Home Patio Sidewalk Deck - Pervious De…" at bounding box center [462, 299] width 680 height 13
select select "c9167b10-c8af-43f1-9f68-16f8bce45d4f"
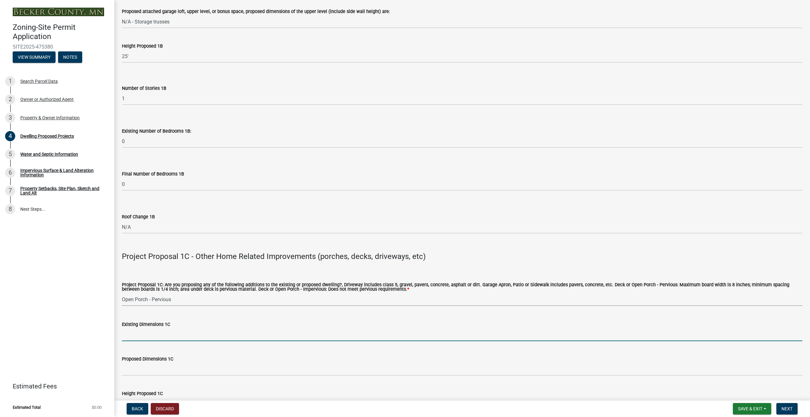
click at [147, 336] on input "Existing Dimensions 1C" at bounding box center [462, 334] width 680 height 13
drag, startPoint x: 147, startPoint y: 336, endPoint x: 116, endPoint y: 332, distance: 31.0
type input "N/A"
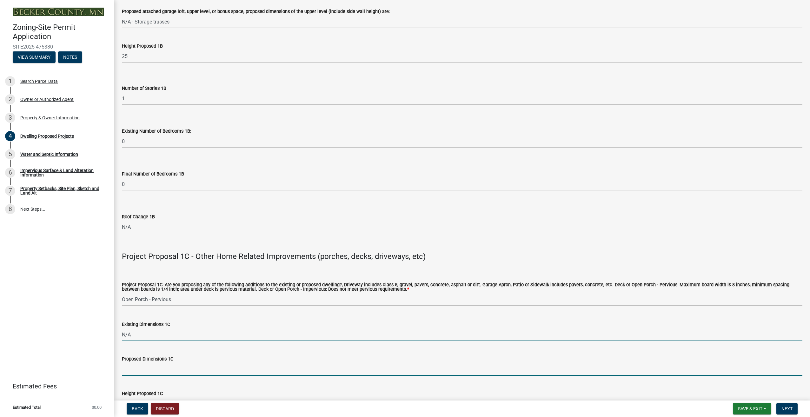
click at [135, 371] on input "Proposed Dimensions 1C" at bounding box center [462, 369] width 680 height 13
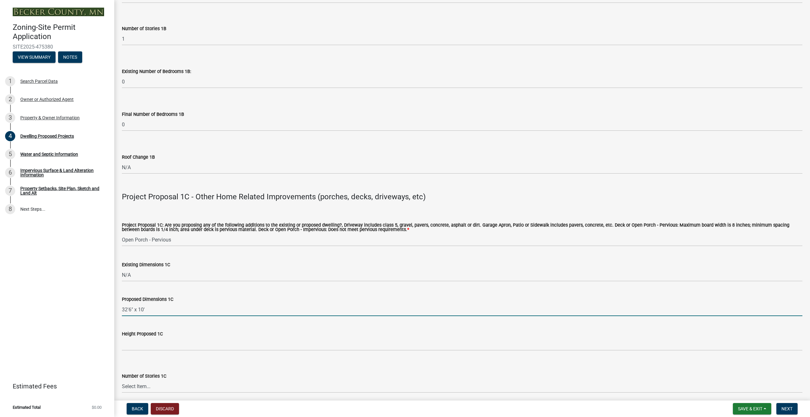
scroll to position [952, 0]
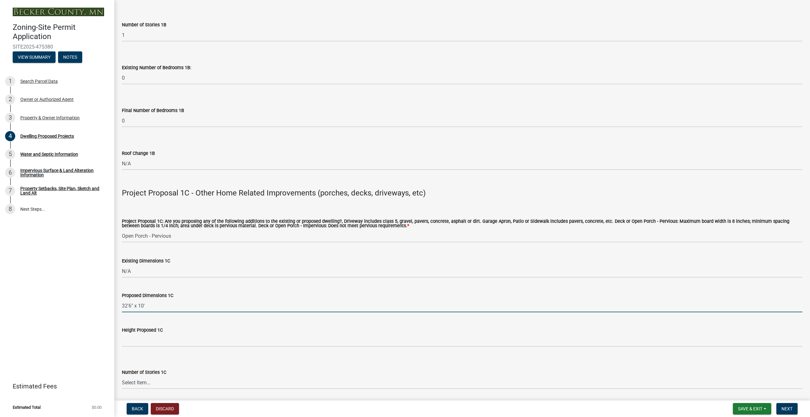
type input "32'6" x 10'"
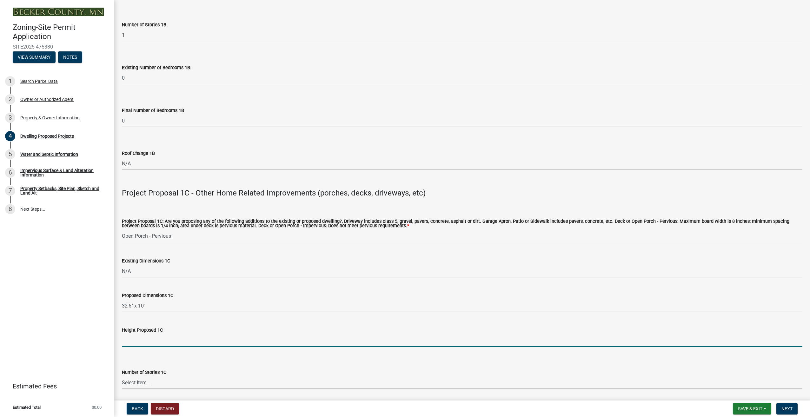
click at [133, 344] on input "Height Proposed 1C" at bounding box center [462, 340] width 680 height 13
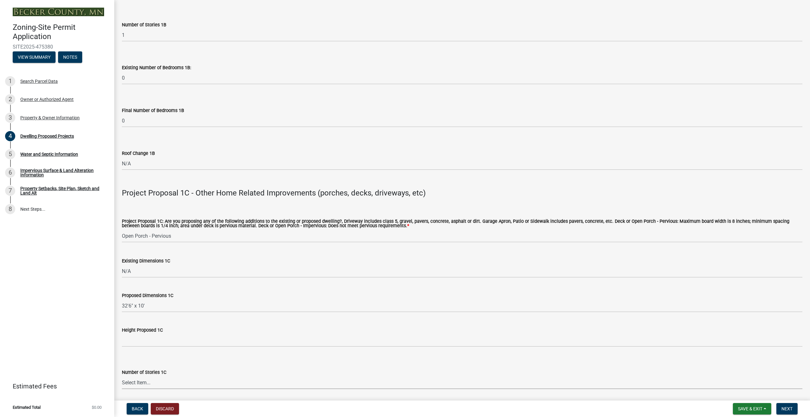
click at [157, 383] on select "Select Item... N\A 1 1.25 1.5 1.75 2 2.25 2.5" at bounding box center [462, 382] width 680 height 13
click at [122, 376] on select "Select Item... N\A 1 1.25 1.5 1.75 2 2.25 2.5" at bounding box center [462, 382] width 680 height 13
select select "ccffca41-e831-49b7-aa82-b1e91cc22ff5"
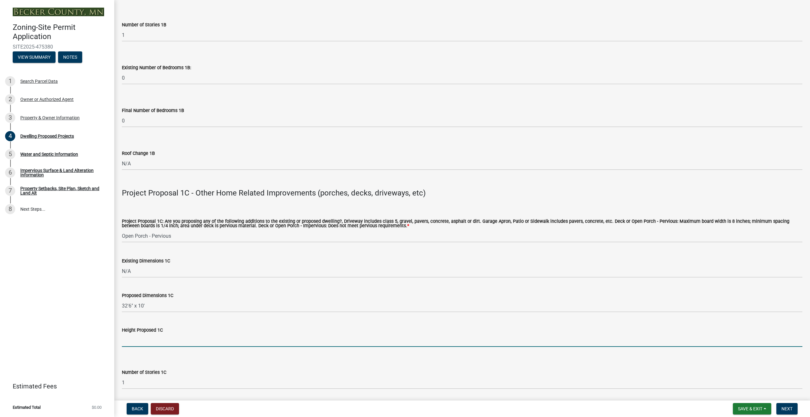
click at [140, 342] on input "Height Proposed 1C" at bounding box center [462, 340] width 680 height 13
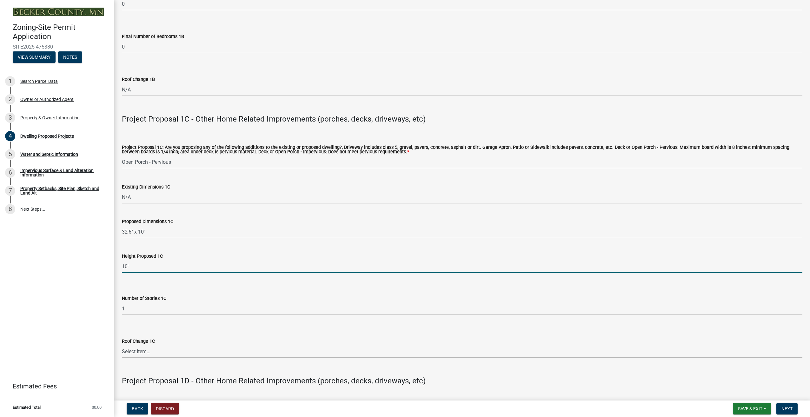
scroll to position [1047, 0]
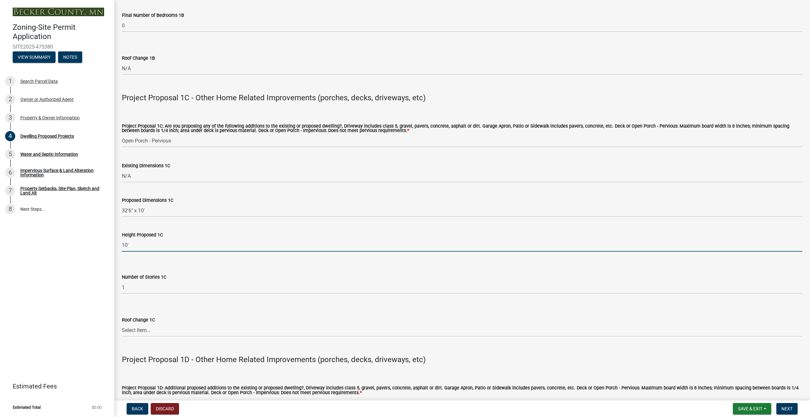
type input "10'"
click at [141, 331] on select "Select Item... N/A Yes No" at bounding box center [462, 330] width 680 height 13
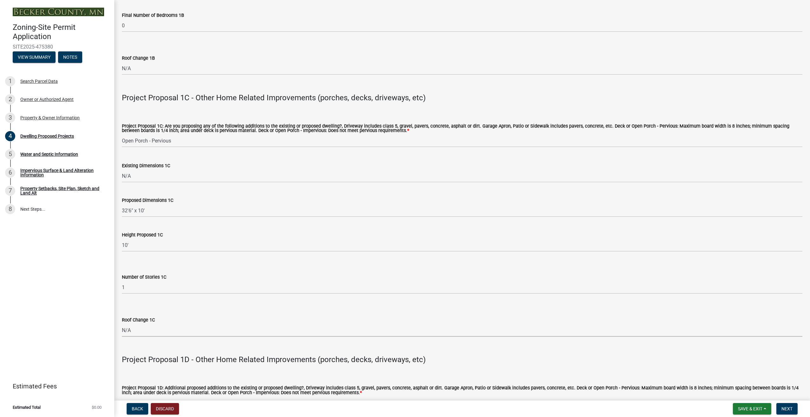
click at [122, 324] on select "Select Item... N/A Yes No" at bounding box center [462, 330] width 680 height 13
select select "107cbe59-677b-44f2-96fc-816b282ebb79"
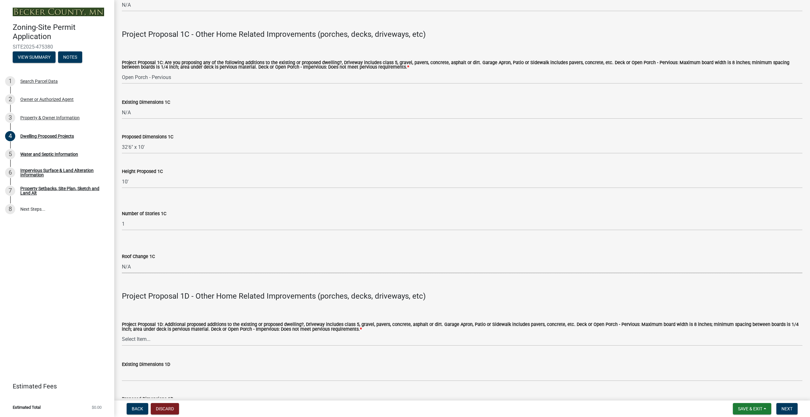
scroll to position [1142, 0]
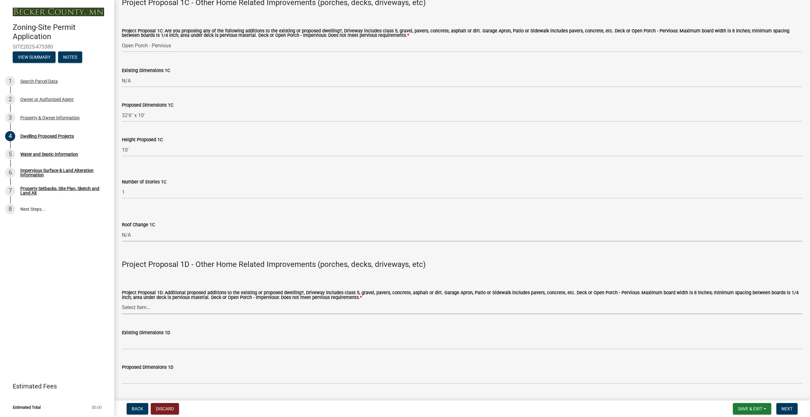
click at [144, 308] on select "Select Item... N/A Driveway Garage Apron Home Patio Sidewalk Deck - Pervious De…" at bounding box center [462, 307] width 680 height 13
click at [122, 301] on select "Select Item... N/A Driveway Garage Apron Home Patio Sidewalk Deck - Pervious De…" at bounding box center [462, 307] width 680 height 13
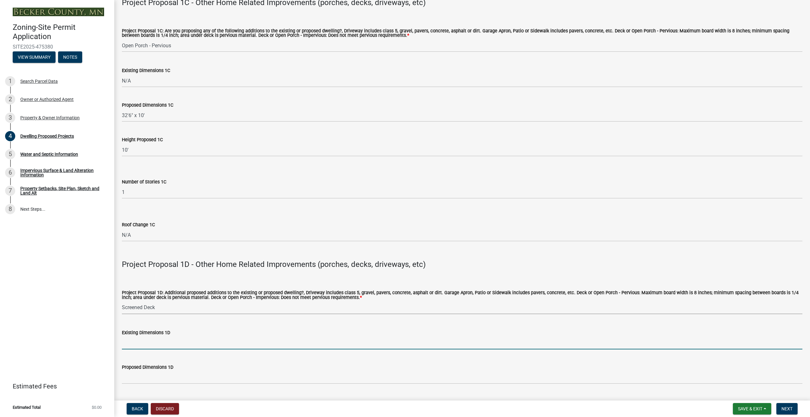
click at [142, 346] on input "Existing Dimensions 1D" at bounding box center [462, 342] width 680 height 13
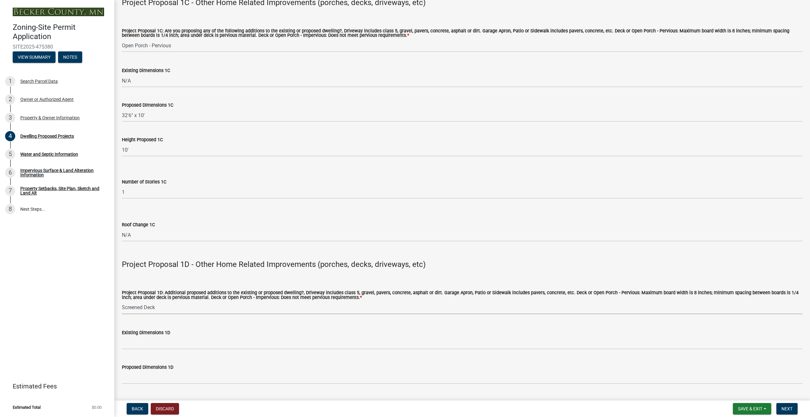
click at [158, 308] on select "Select Item... N/A Driveway Garage Apron Home Patio Sidewalk Deck - Pervious De…" at bounding box center [462, 307] width 680 height 13
click at [122, 301] on select "Select Item... N/A Driveway Garage Apron Home Patio Sidewalk Deck - Pervious De…" at bounding box center [462, 307] width 680 height 13
select select "f1d8ab9f-3049-45ab-b225-68f6b4f5b1c8"
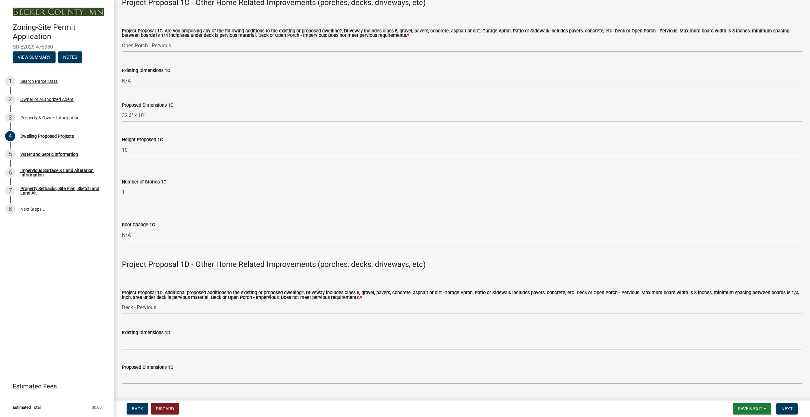
click at [141, 344] on input "Existing Dimensions 1D" at bounding box center [462, 342] width 680 height 13
type input "N/A"
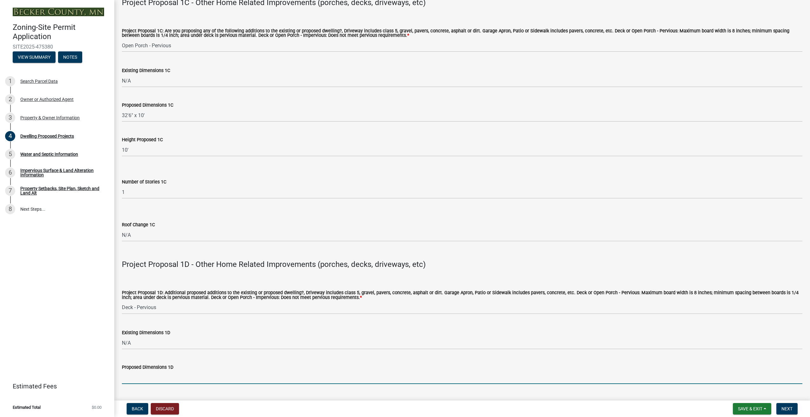
click at [157, 375] on input "Proposed Dimensions 1D" at bounding box center [462, 377] width 680 height 13
drag, startPoint x: 127, startPoint y: 379, endPoint x: 123, endPoint y: 380, distance: 3.5
click at [123, 380] on input "24' x 10'" at bounding box center [462, 377] width 680 height 13
click at [138, 378] on input "10' x 10'" at bounding box center [462, 377] width 680 height 13
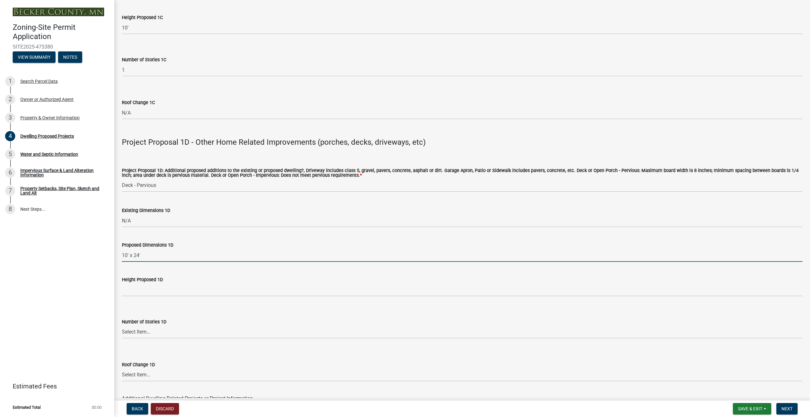
scroll to position [1269, 0]
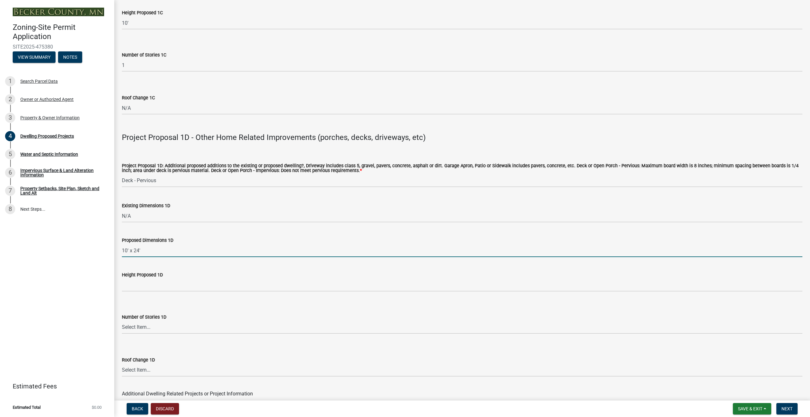
type input "10' x 24'"
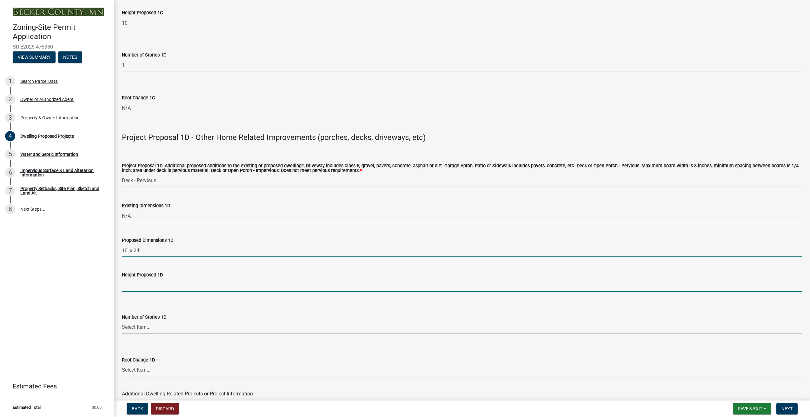
click at [138, 287] on input "Height Proposed 1D" at bounding box center [462, 285] width 680 height 13
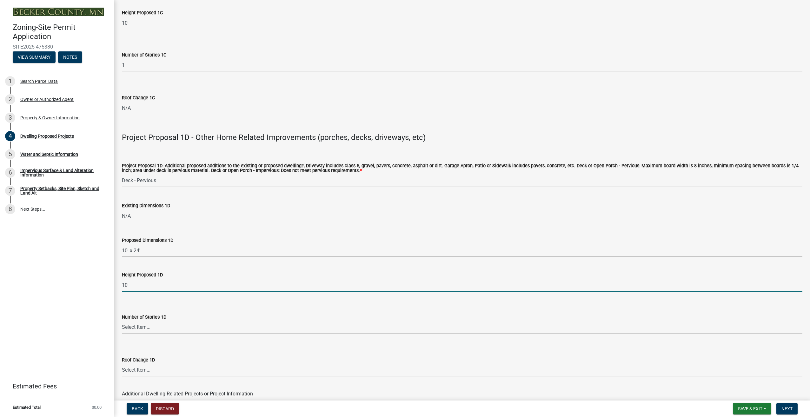
type input "10'"
click at [147, 327] on select "Select Item... N\A 1 1.25 1.5 1.75 2 2.25 2.5" at bounding box center [462, 327] width 680 height 13
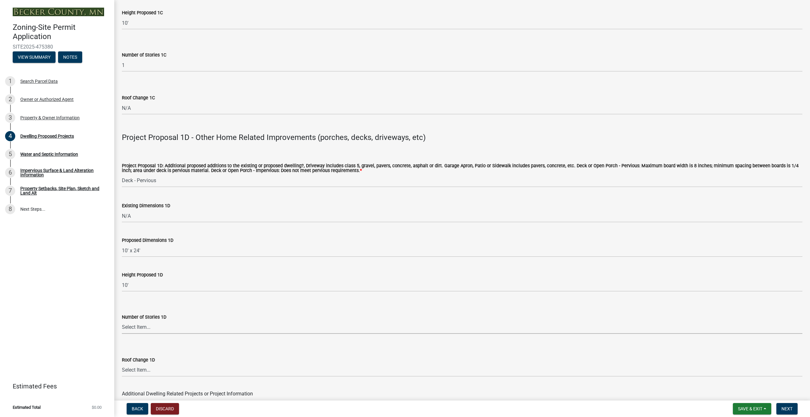
click at [122, 321] on select "Select Item... N\A 1 1.25 1.5 1.75 2 2.25 2.5" at bounding box center [462, 327] width 680 height 13
select select "618e099e-dad[DEMOGRAPHIC_DATA]-49b1-93ea-c38b52b98b82"
click at [142, 371] on select "Select Item... N/A Yes No" at bounding box center [462, 370] width 680 height 13
click at [122, 364] on select "Select Item... N/A Yes No" at bounding box center [462, 370] width 680 height 13
select select "ec305202-ae01-487b-b5e4-3a5aacc1e384"
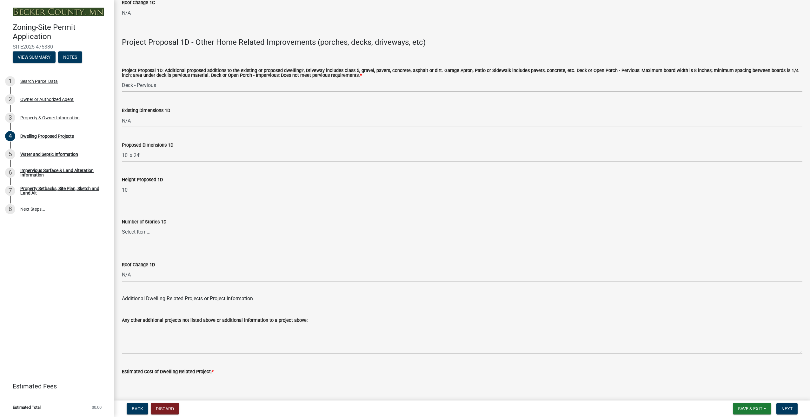
scroll to position [1385, 0]
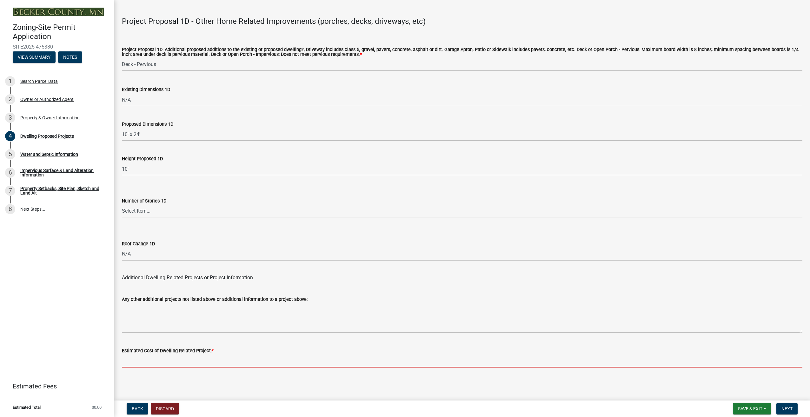
click at [161, 362] on input "text" at bounding box center [462, 360] width 680 height 13
click at [140, 363] on input "text" at bounding box center [462, 360] width 680 height 13
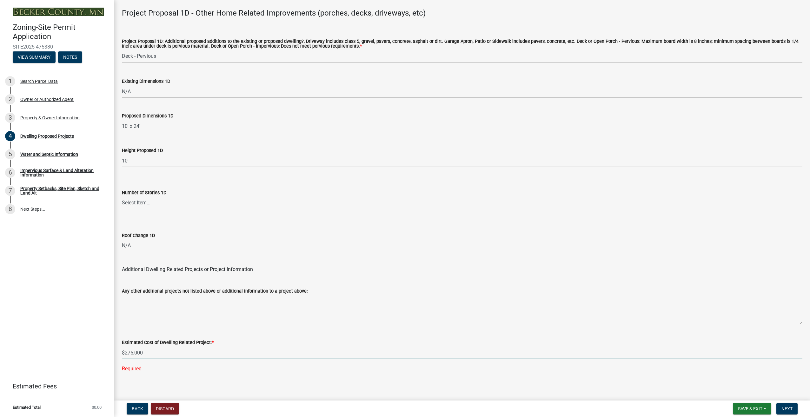
scroll to position [1398, 0]
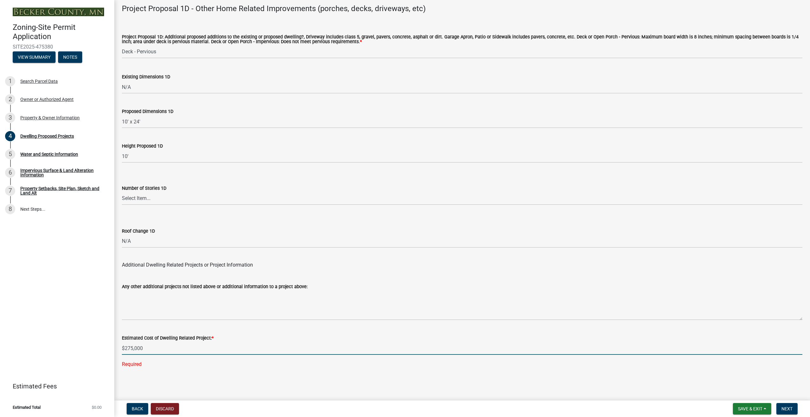
type input "275000"
click at [205, 373] on wm-data-entity-input "Estimated Cost of Dwelling Related Project: * 275000 Required" at bounding box center [462, 349] width 680 height 48
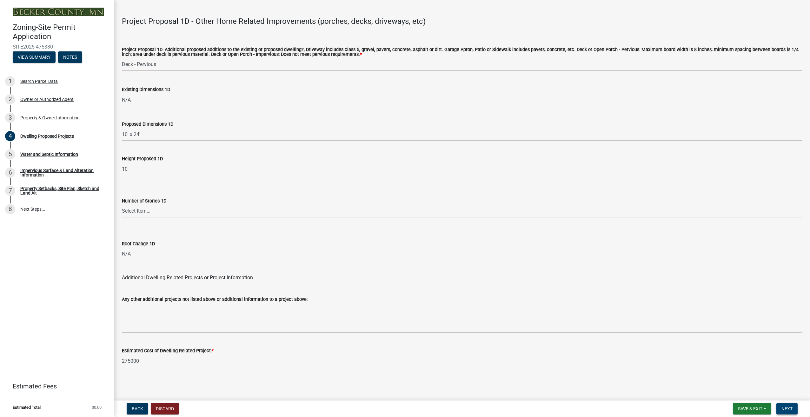
click at [784, 407] on span "Next" at bounding box center [786, 408] width 11 height 5
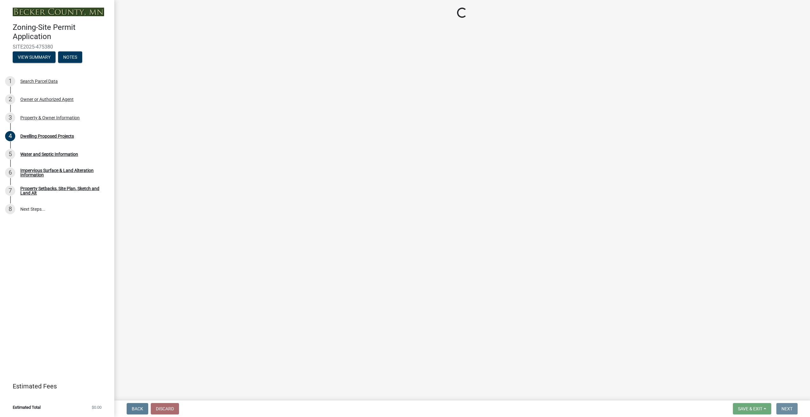
scroll to position [0, 0]
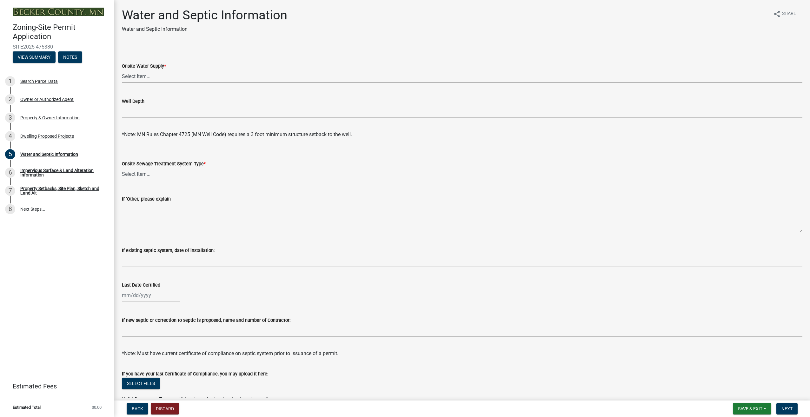
click at [150, 78] on select "Select Item... Well New Well to be Installed Attached to City Water System No o…" at bounding box center [462, 76] width 680 height 13
click at [122, 70] on select "Select Item... Well New Well to be Installed Attached to City Water System No o…" at bounding box center [462, 76] width 680 height 13
select select "9c51a48b-0bee-4836-8d5c-beab6e77ad2a"
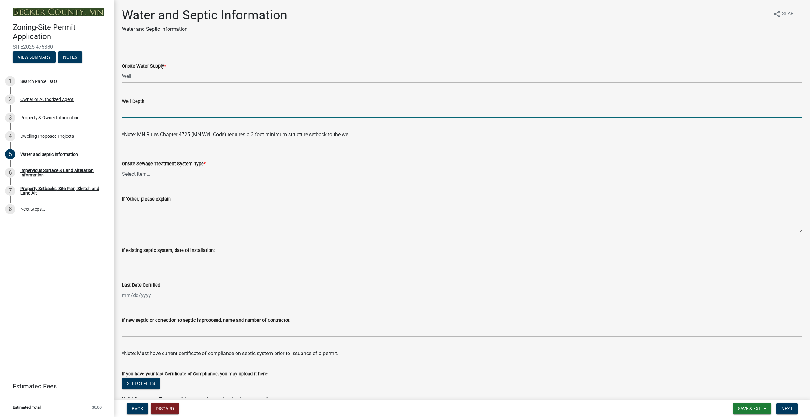
click at [136, 114] on input "Well Depth" at bounding box center [462, 111] width 680 height 13
type input "Unknown"
click at [125, 174] on select "Select Item... No existing or proposed septic Proposed New or Corrected Septic …" at bounding box center [462, 173] width 680 height 13
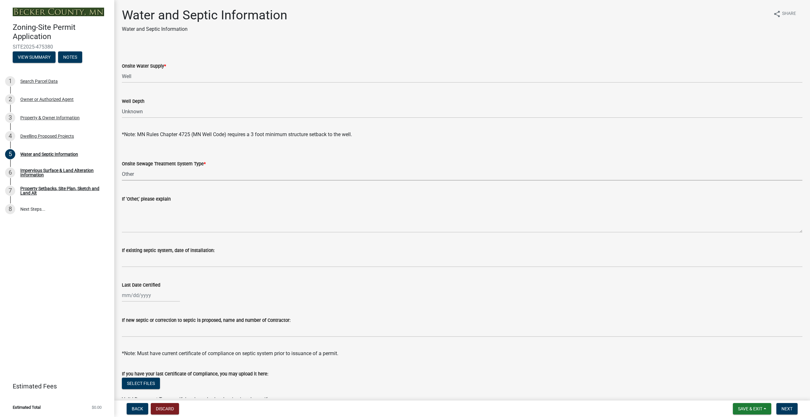
click at [122, 167] on select "Select Item... No existing or proposed septic Proposed New or Corrected Septic …" at bounding box center [462, 173] width 680 height 13
select select "f3b2b20d-722a-45c9-937d-ba31bc47848e"
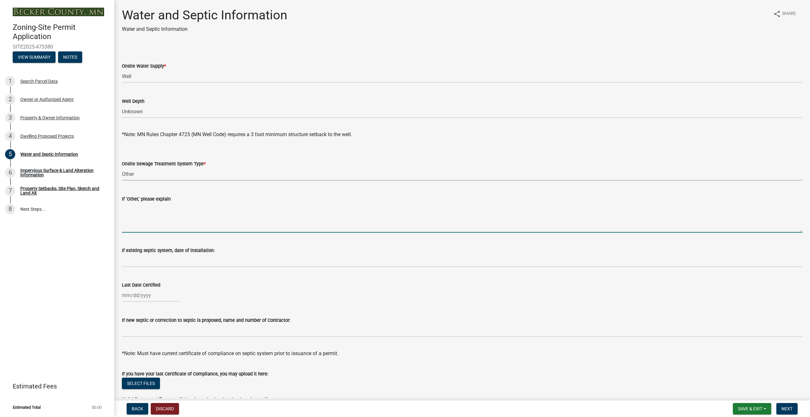
click at [133, 229] on textarea "If 'Other,' please explain" at bounding box center [462, 218] width 680 height 30
type textarea "Tank and mound system"
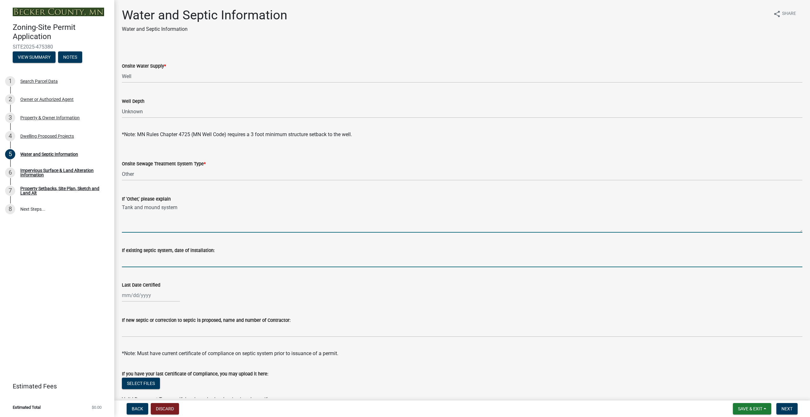
click at [154, 263] on input "If existing septic system, date of installation:" at bounding box center [462, 260] width 680 height 13
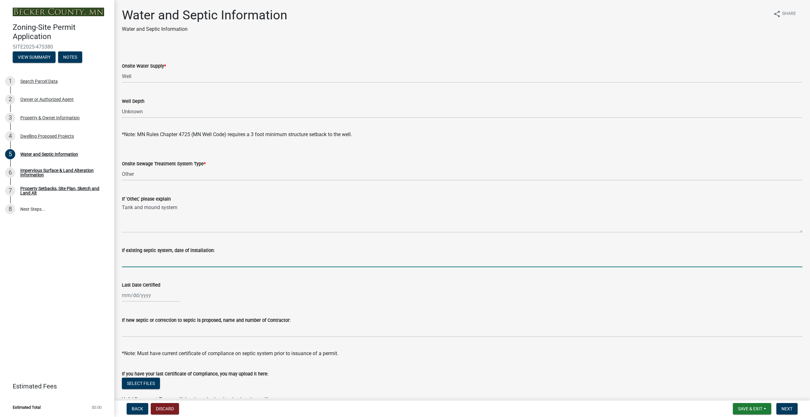
scroll to position [32, 0]
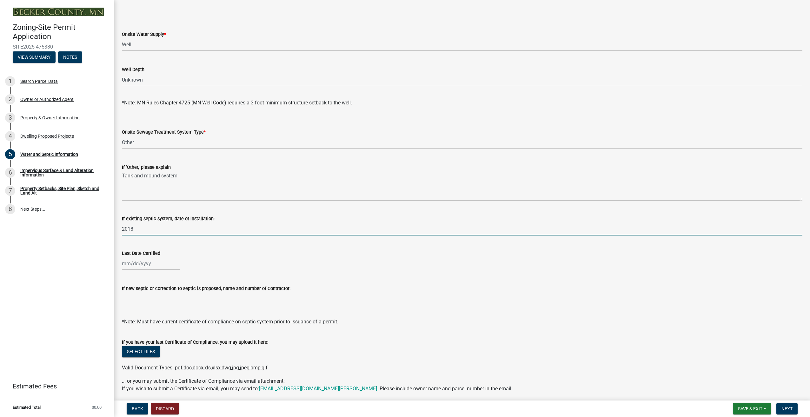
type input "2018"
click at [128, 265] on div at bounding box center [151, 263] width 58 height 13
select select "9"
select select "2025"
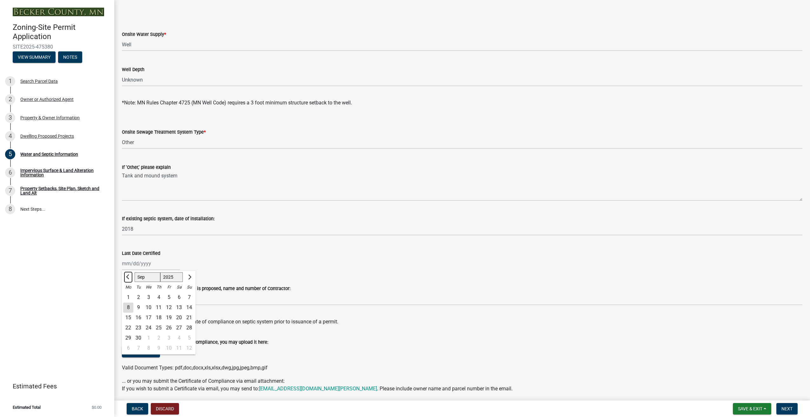
click at [128, 276] on span "Previous month" at bounding box center [128, 276] width 5 height 5
select select "6"
click at [172, 276] on select "1525 1526 1527 1528 1529 1530 1531 1532 1533 1534 1535 1536 1537 1538 1539 1540…" at bounding box center [171, 277] width 23 height 10
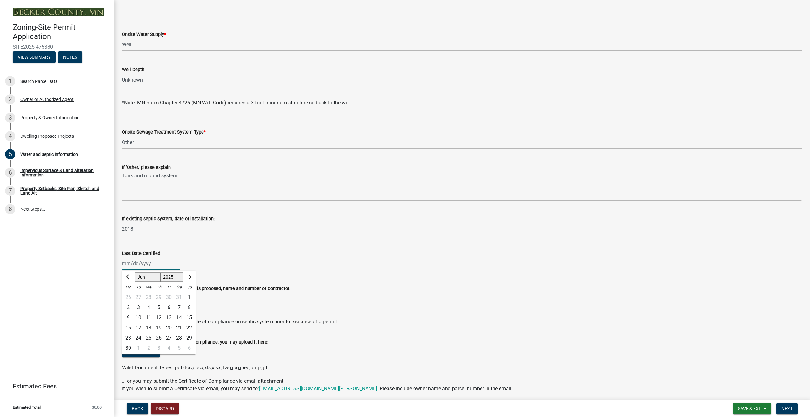
select select "2018"
click at [160, 272] on select "1525 1526 1527 1528 1529 1530 1531 1532 1533 1534 1535 1536 1537 1538 1539 1540…" at bounding box center [171, 277] width 23 height 10
click at [252, 249] on div "Last Date Certified" at bounding box center [462, 253] width 680 height 8
click at [135, 266] on div at bounding box center [151, 263] width 58 height 13
select select "9"
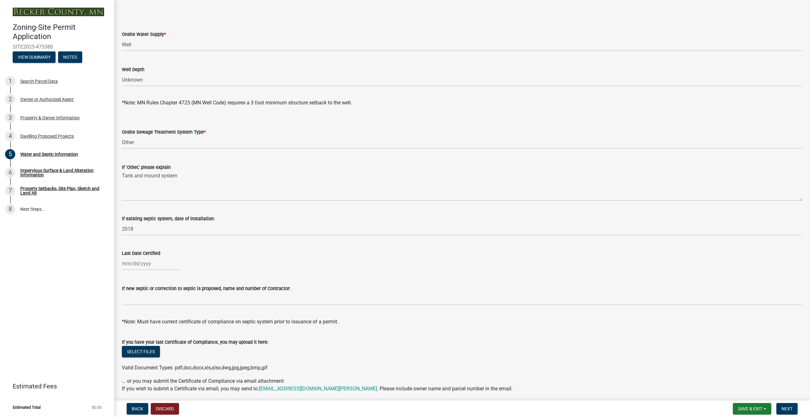
select select "2025"
click at [144, 278] on select "Jan Feb Mar Apr May Jun [DATE] Aug Sep Oct Nov Dec" at bounding box center [147, 277] width 26 height 10
select select "6"
click at [134, 272] on select "Jan Feb Mar Apr May Jun [DATE] Aug Sep Oct Nov Dec" at bounding box center [147, 277] width 26 height 10
click at [173, 278] on select "1525 1526 1527 1528 1529 1530 1531 1532 1533 1534 1535 1536 1537 1538 1539 1540…" at bounding box center [171, 277] width 23 height 10
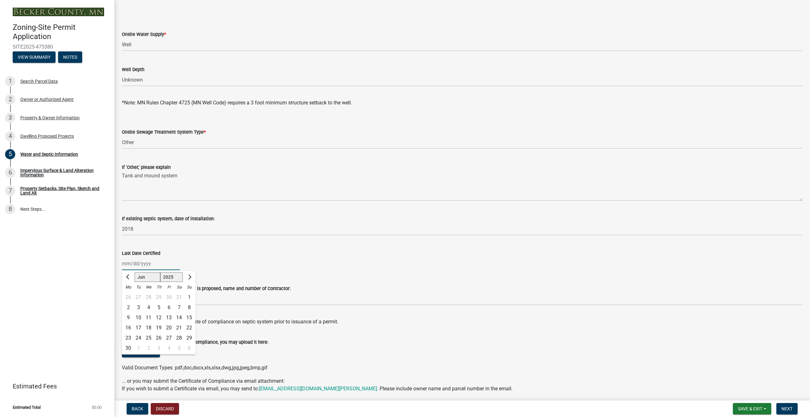
select select "2018"
click at [160, 272] on select "1525 1526 1527 1528 1529 1530 1531 1532 1533 1534 1535 1536 1537 1538 1539 1540…" at bounding box center [171, 277] width 23 height 10
click at [168, 297] on div "1" at bounding box center [169, 297] width 10 height 10
type input "[DATE]"
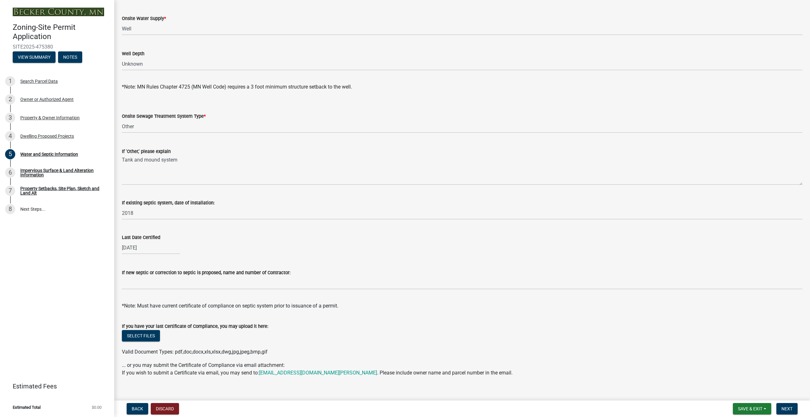
scroll to position [56, 0]
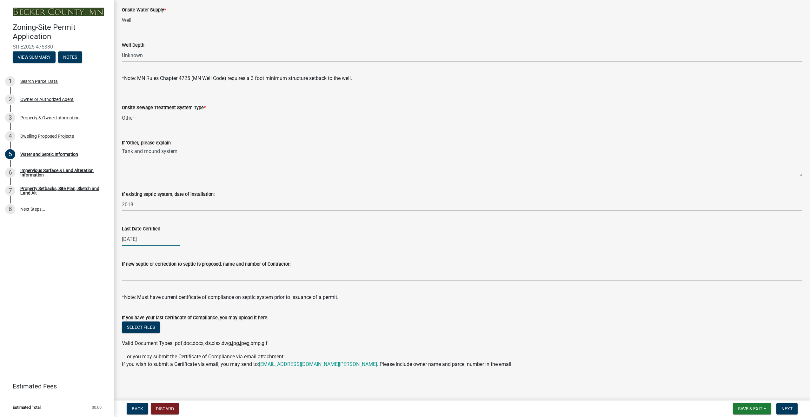
click at [127, 239] on div "[DATE]" at bounding box center [151, 239] width 58 height 13
select select "6"
select select "2018"
click at [190, 253] on span "Next month" at bounding box center [189, 252] width 5 height 5
click at [189, 253] on span "Next month" at bounding box center [189, 252] width 5 height 5
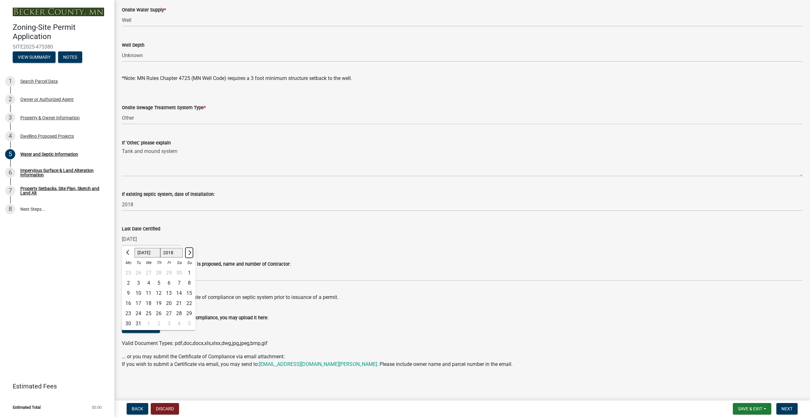
select select "8"
click at [167, 250] on select "1518 1519 1520 1521 1522 1523 1524 1525 1526 1527 1528 1529 1530 1531 1532 1533…" at bounding box center [171, 253] width 23 height 10
select select "2016"
click at [160, 248] on select "1518 1519 1520 1521 1522 1523 1524 1525 1526 1527 1528 1529 1530 1531 1532 1533…" at bounding box center [171, 253] width 23 height 10
click at [138, 273] on div "2" at bounding box center [138, 273] width 10 height 10
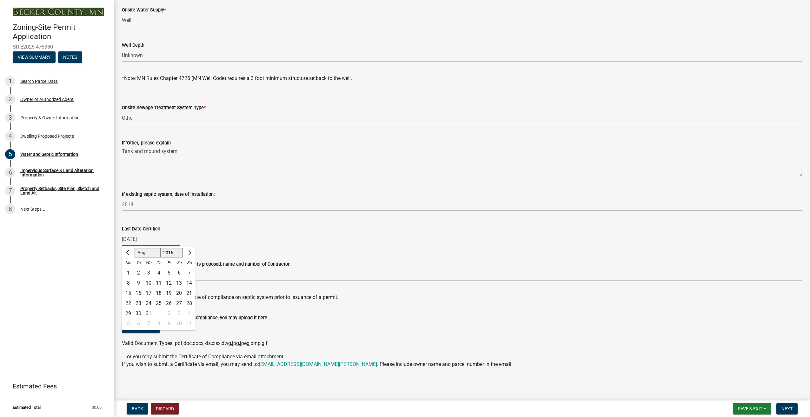
type input "[DATE]"
click at [142, 329] on button "Select files" at bounding box center [141, 326] width 38 height 11
click at [141, 329] on button "Select files" at bounding box center [141, 326] width 38 height 11
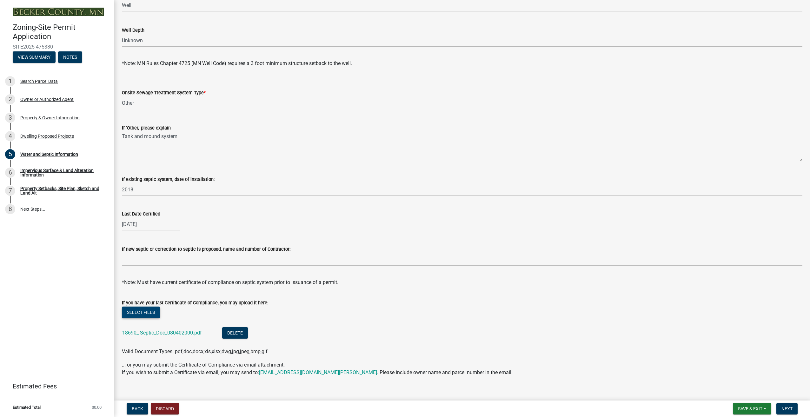
scroll to position [79, 0]
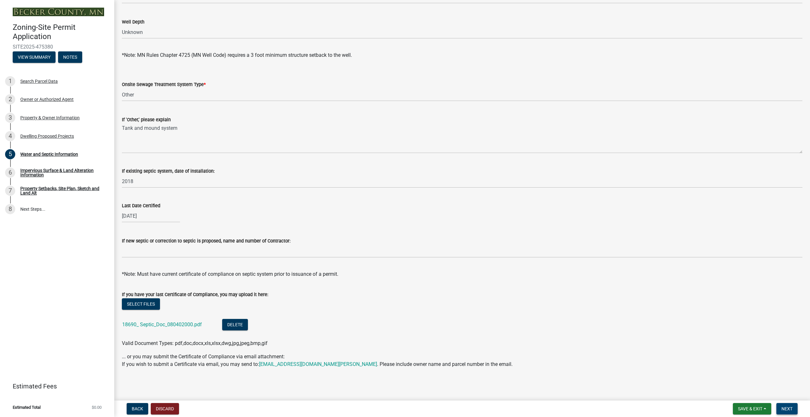
click at [785, 406] on span "Next" at bounding box center [786, 408] width 11 height 5
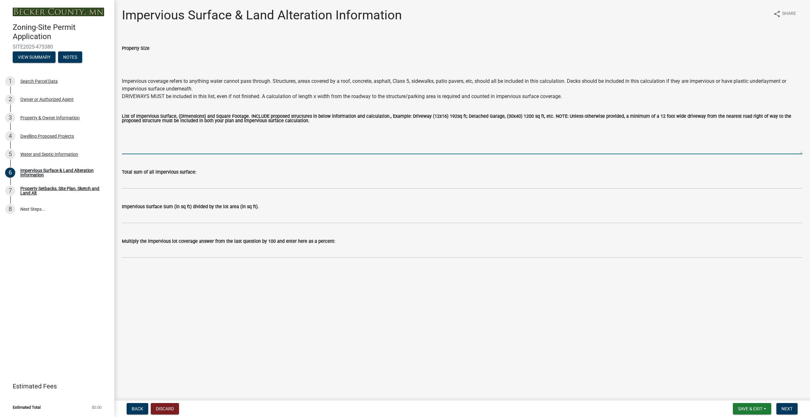
click at [138, 148] on textarea "List of Impervious Surface, (Dimensions) and Square Footage. INCLUDE proposed s…" at bounding box center [462, 139] width 680 height 30
click at [150, 150] on textarea "List of Impervious Surface, (Dimensions) and Square Footage. INCLUDE proposed s…" at bounding box center [462, 139] width 680 height 30
click at [174, 130] on textarea "House (32'6" x 40)" at bounding box center [462, 139] width 680 height 30
click at [339, 133] on textarea "House (32'6" x 40) 1300 sq. ft., Breezeway (10'x10') 100 sq. ft., Detached Gara…" at bounding box center [462, 139] width 680 height 30
type textarea "House (32'6" x 40) 1300 sq. ft., Breezeway (10'x10') 100 sq. ft., Detached Gara…"
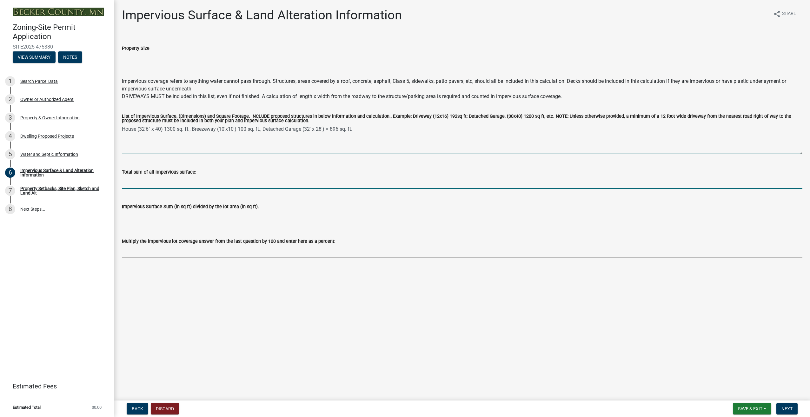
click at [159, 184] on input "Total sum of all impervious surface:" at bounding box center [462, 182] width 680 height 13
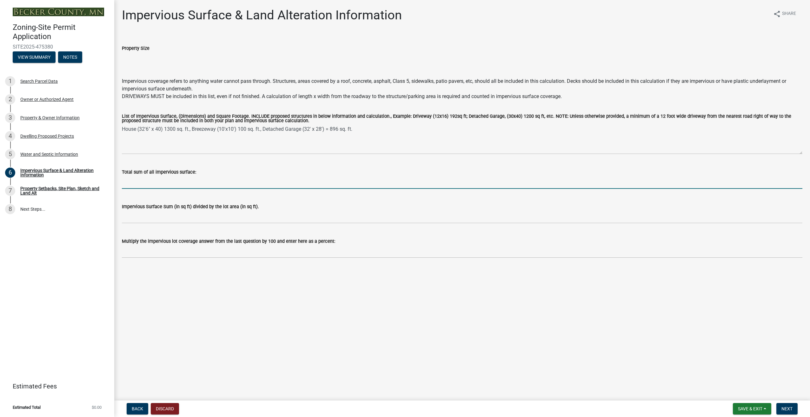
click at [154, 185] on input "Total sum of all impervious surface:" at bounding box center [462, 182] width 680 height 13
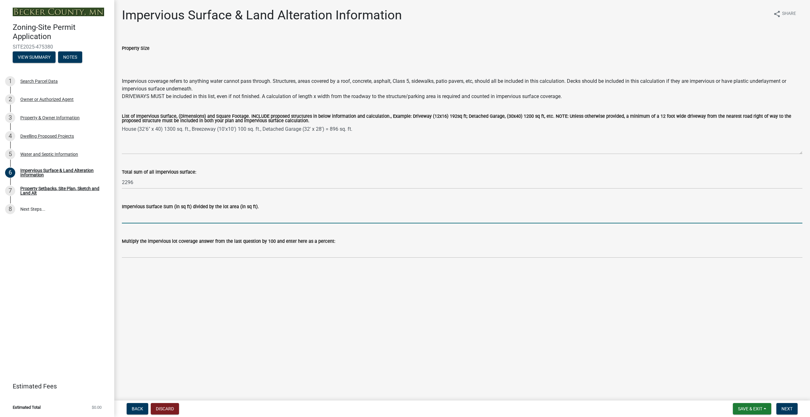
click at [156, 219] on input "Impervious Surface Sum (in sq ft) divided by the lot area (in sq ft)." at bounding box center [462, 216] width 680 height 13
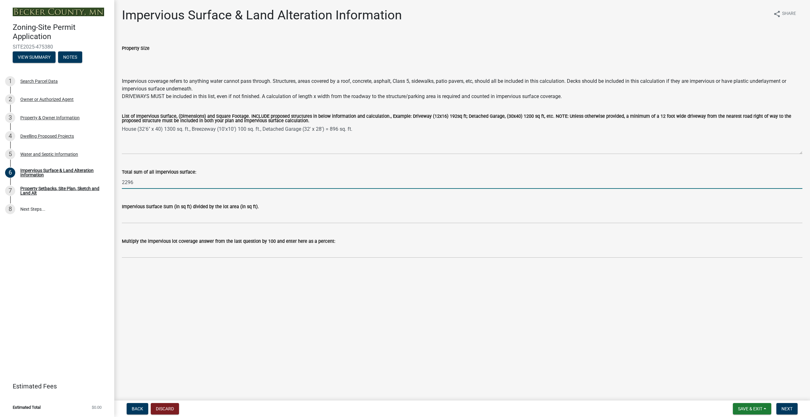
click at [145, 183] on input "2296" at bounding box center [462, 182] width 680 height 13
type input "2296 sq. ft."
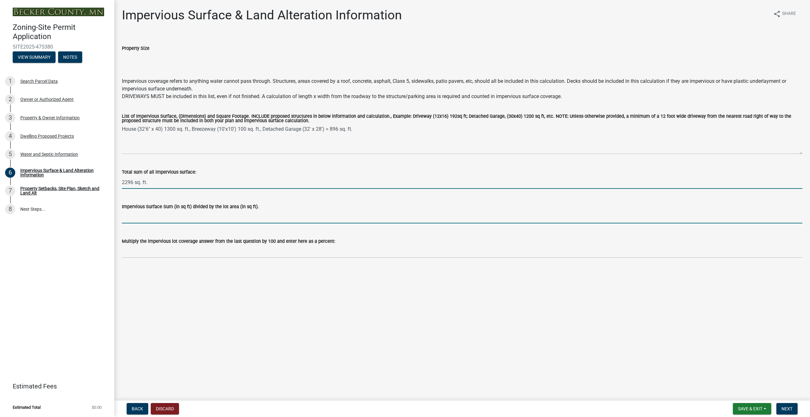
click at [235, 218] on input "Impervious Surface Sum (in sq ft) divided by the lot area (in sq ft)." at bounding box center [462, 216] width 680 height 13
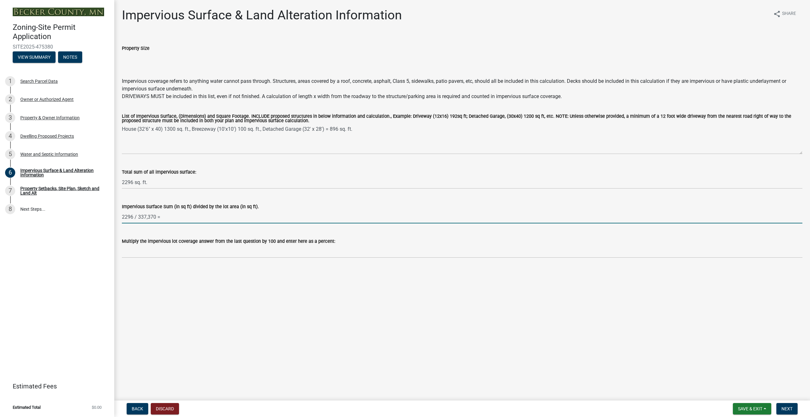
click at [164, 218] on input "2296 / 337,370 =" at bounding box center [462, 216] width 680 height 13
type input "2296 / 337,370 = .0068"
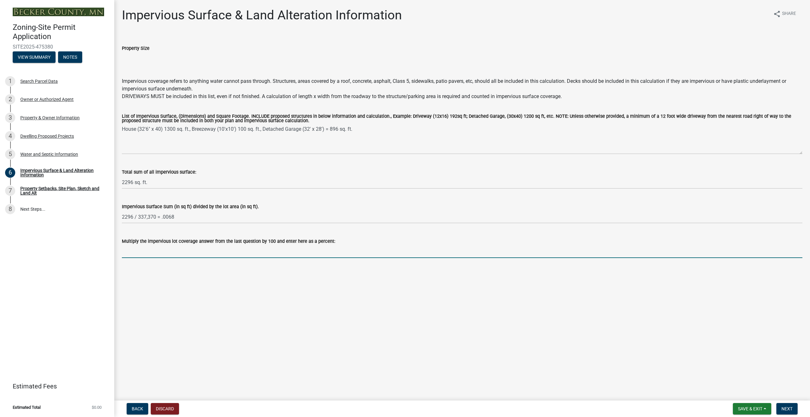
click at [140, 254] on input "Multiply the impervious lot coverage answer from the last question by 100 and e…" at bounding box center [462, 251] width 680 height 13
type input ".68%"
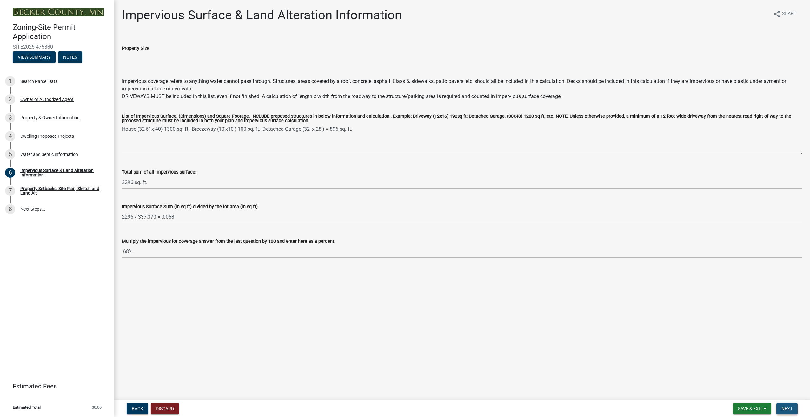
click at [785, 408] on span "Next" at bounding box center [786, 408] width 11 height 5
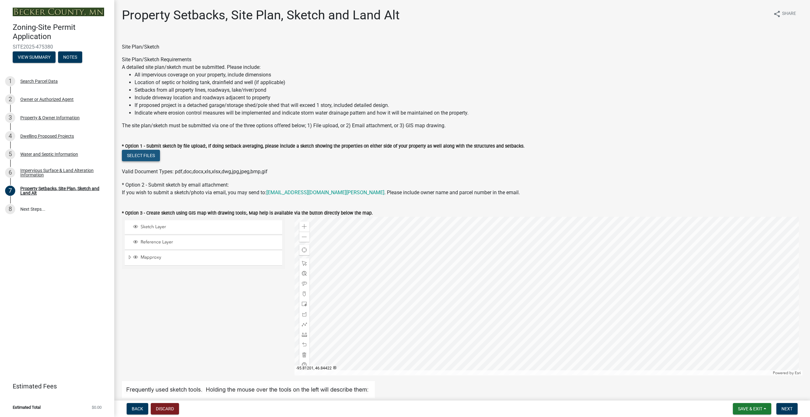
click at [141, 157] on button "Select files" at bounding box center [141, 155] width 38 height 11
click at [138, 157] on button "Select files" at bounding box center [141, 155] width 38 height 11
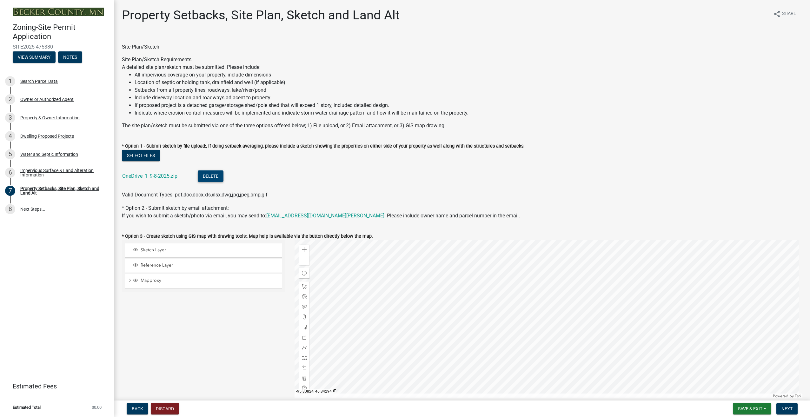
click at [211, 174] on button "Delete" at bounding box center [211, 175] width 26 height 11
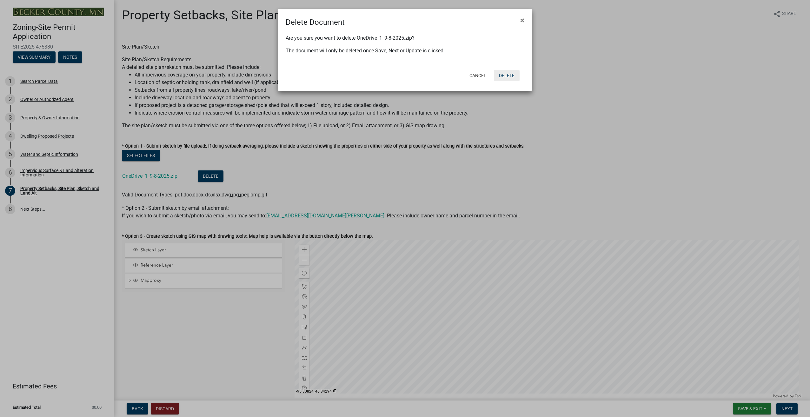
click at [506, 76] on button "Delete" at bounding box center [507, 75] width 26 height 11
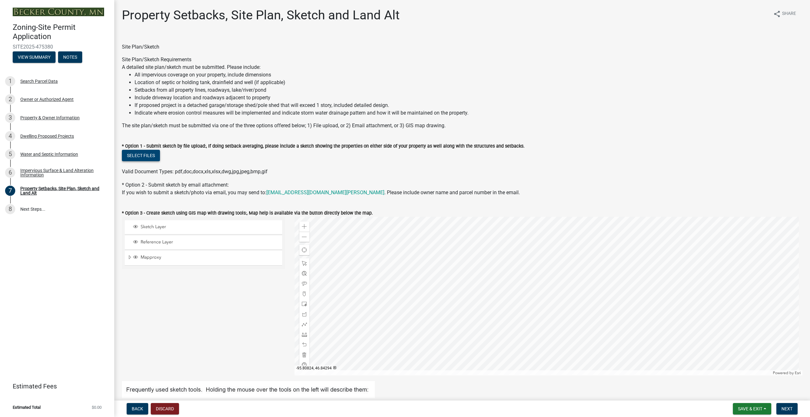
click at [139, 155] on button "Select files" at bounding box center [141, 155] width 38 height 11
click at [212, 308] on div "Sketch Layer Reference Layer Mapproxy Roads Parcels Lakes Towns Sections Townsh…" at bounding box center [203, 296] width 173 height 159
click at [143, 156] on button "Select files" at bounding box center [141, 155] width 38 height 11
click at [330, 159] on div "Select files" at bounding box center [462, 156] width 680 height 13
click at [143, 158] on button "Select files" at bounding box center [141, 155] width 38 height 11
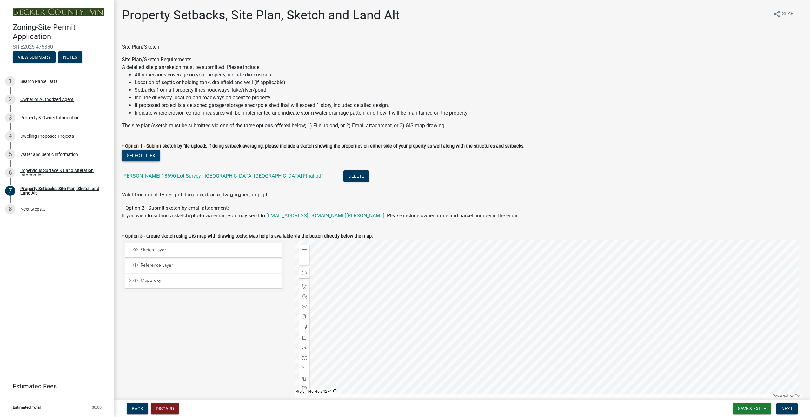
click at [143, 155] on button "Select files" at bounding box center [141, 155] width 38 height 11
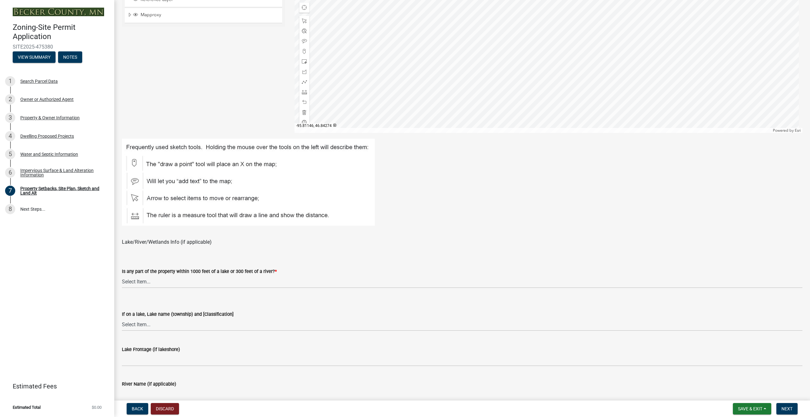
scroll to position [317, 0]
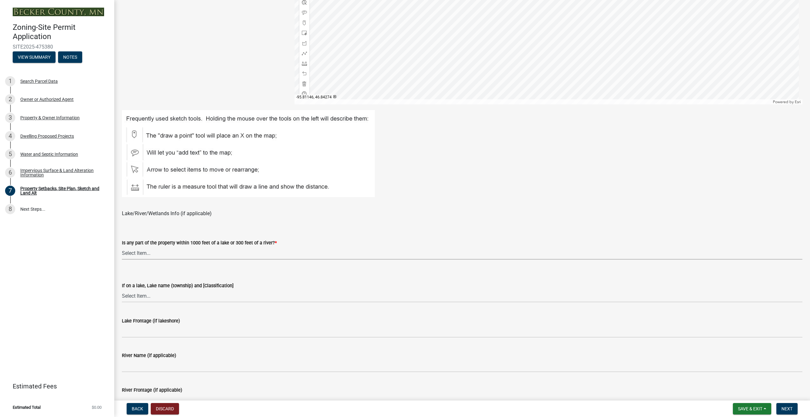
click at [140, 255] on select "Select Item... Shoreland-Riparian (Property is bordering a lake, river or strea…" at bounding box center [462, 252] width 680 height 13
click at [122, 246] on select "Select Item... Shoreland-Riparian (Property is bordering a lake, river or strea…" at bounding box center [462, 252] width 680 height 13
select select "d89fbfa0-1150-4954-b91c-9d482c9530a3"
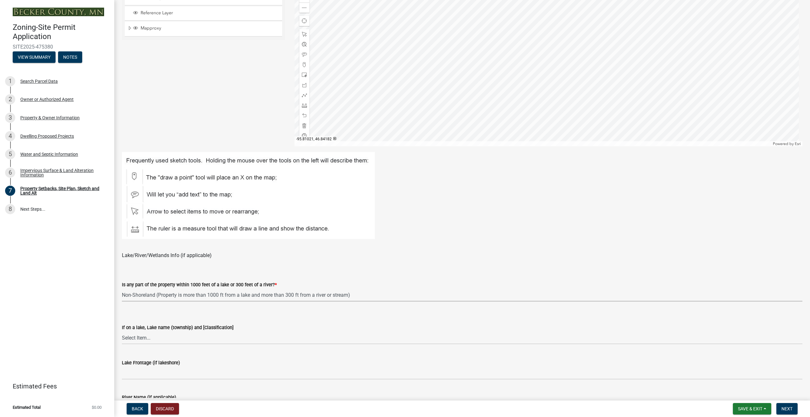
scroll to position [285, 0]
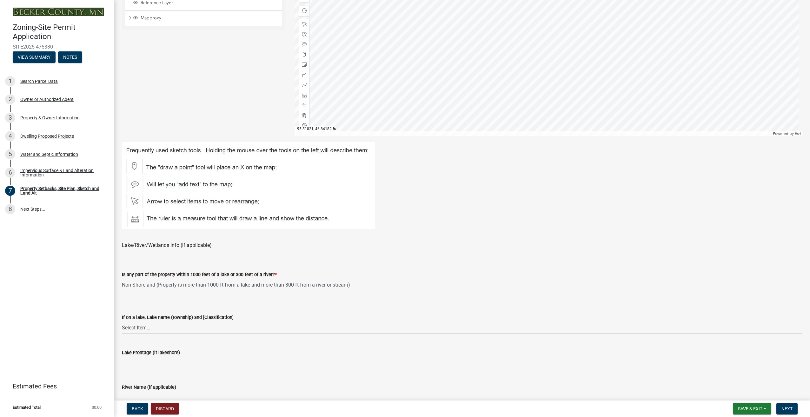
click at [158, 330] on select "Select Item... [GEOGRAPHIC_DATA] is not listed below [GEOGRAPHIC_DATA] ([GEOGRA…" at bounding box center [462, 327] width 680 height 13
click at [80, 330] on div "Zoning-Site Permit Application SITE2025-475380 View Summary Notes 1 Search Parc…" at bounding box center [57, 208] width 114 height 417
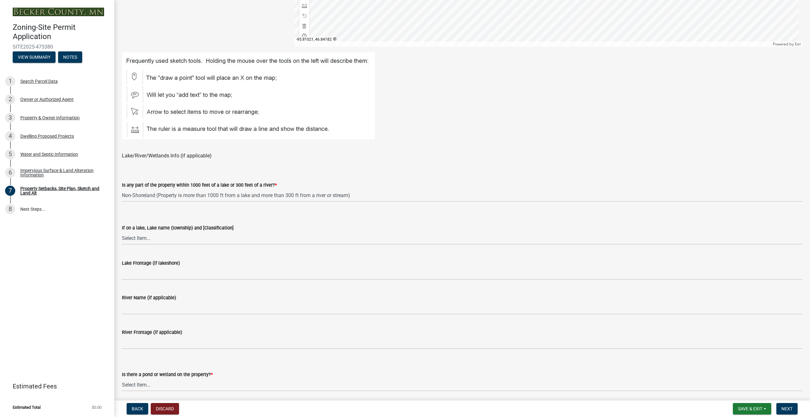
scroll to position [381, 0]
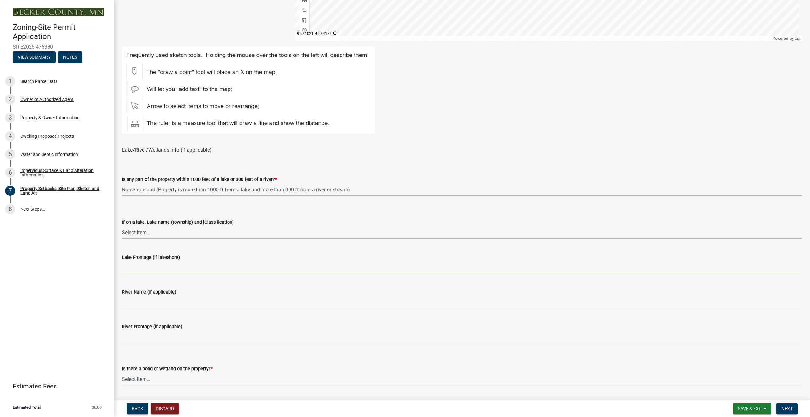
click at [136, 270] on input "Lake Frontage (if lakeshore)" at bounding box center [462, 267] width 680 height 13
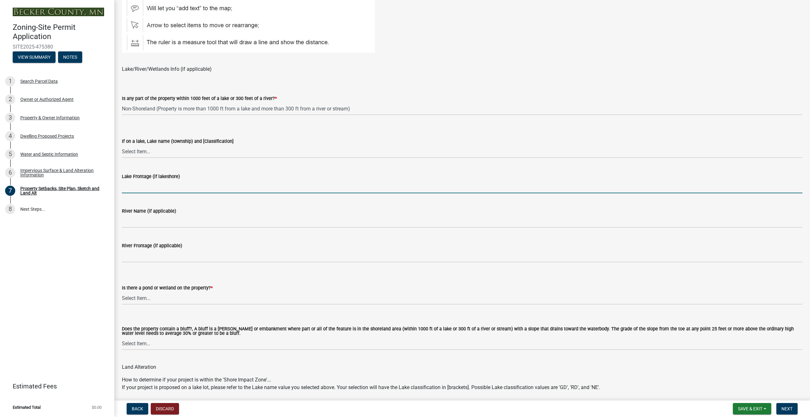
scroll to position [476, 0]
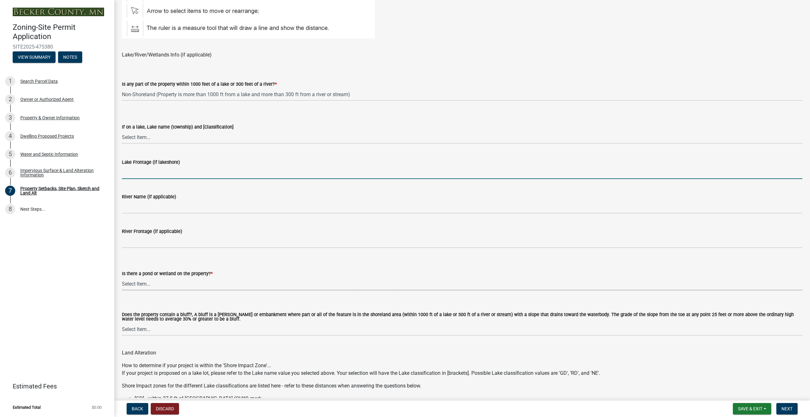
click at [145, 286] on select "Select Item... Yes No" at bounding box center [462, 283] width 680 height 13
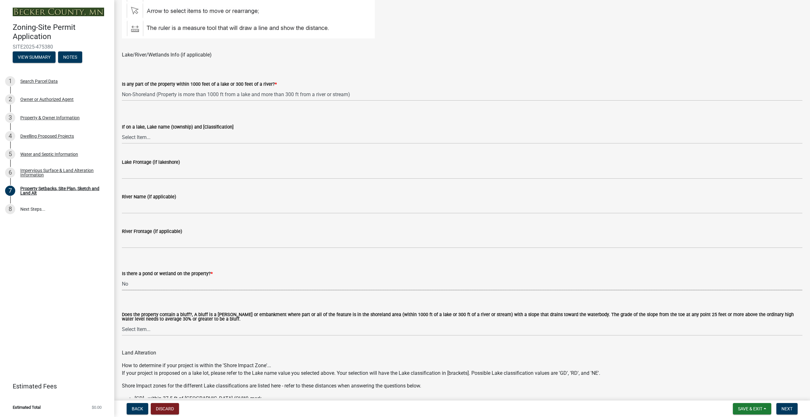
click at [122, 277] on select "Select Item... Yes No" at bounding box center [462, 283] width 680 height 13
select select "b56a4575-9846-47cf-8067-c59a4853da22"
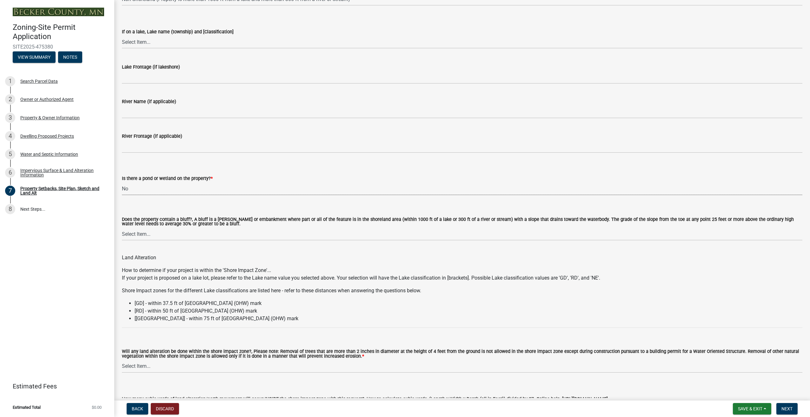
scroll to position [603, 0]
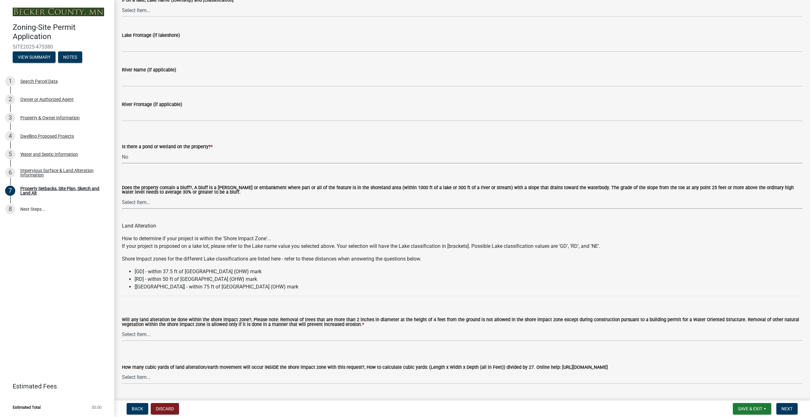
click at [145, 202] on select "Select Item... Yes No" at bounding box center [462, 202] width 680 height 13
click at [122, 196] on select "Select Item... Yes No" at bounding box center [462, 202] width 680 height 13
select select "12f785fb-c378-4b18-841c-21c73dc99083"
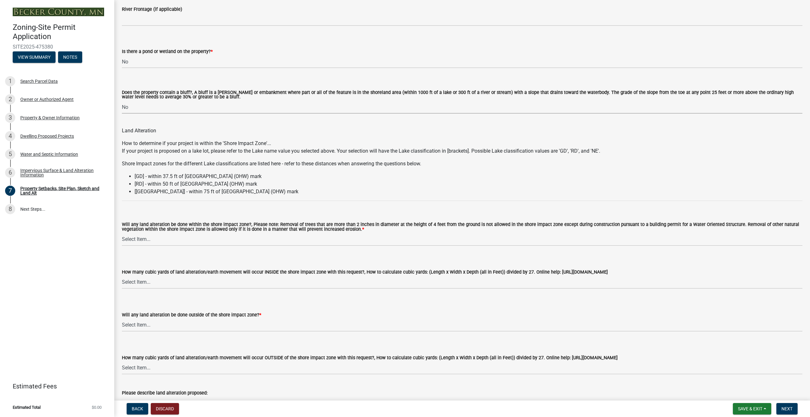
scroll to position [730, 0]
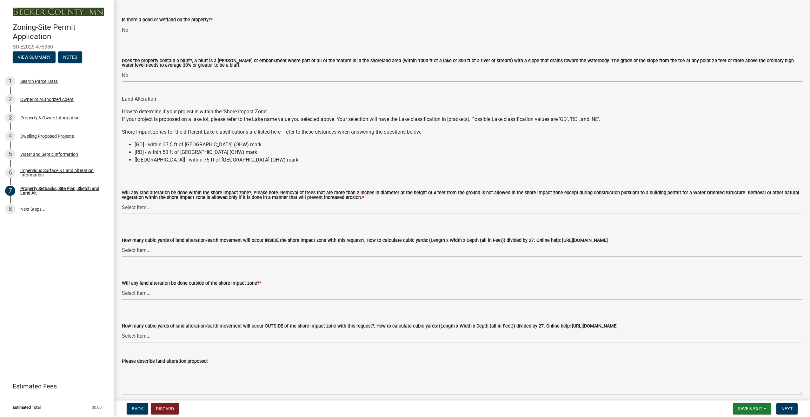
click at [147, 209] on select "Select Item... Yes No N/A" at bounding box center [462, 207] width 680 height 13
click at [122, 201] on select "Select Item... Yes No N/A" at bounding box center [462, 207] width 680 height 13
select select "12da6293-5841-4f5c-bd92-3658833964cd"
click at [144, 253] on select "Select Item... None 10 Cubic Yards or less 11-50 Cubic Yards Over 50 Cubic Yards" at bounding box center [462, 250] width 680 height 13
click at [122, 244] on select "Select Item... None 10 Cubic Yards or less 11-50 Cubic Yards Over 50 Cubic Yards" at bounding box center [462, 250] width 680 height 13
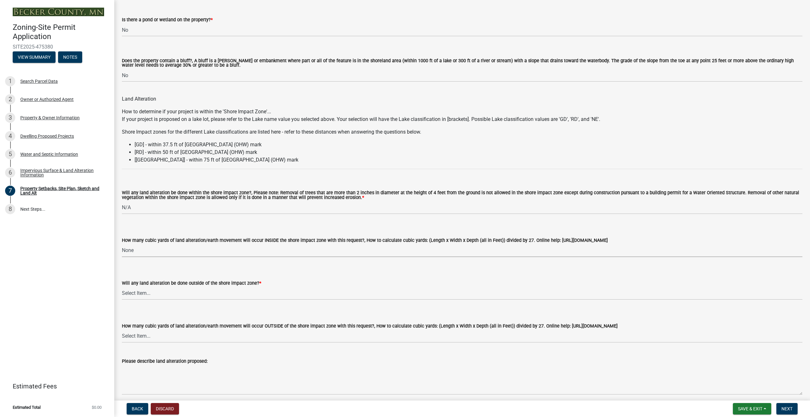
select select "27b2a8b4-abf6-463e-8c0c-7c5d2b4fe26f"
click at [135, 295] on select "Select Item... Yes No N/A" at bounding box center [462, 293] width 680 height 13
click at [122, 287] on select "Select Item... Yes No N/A" at bounding box center [462, 293] width 680 height 13
click at [132, 292] on select "Select Item... Yes No N/A" at bounding box center [462, 293] width 680 height 13
click at [122, 287] on select "Select Item... Yes No N/A" at bounding box center [462, 293] width 680 height 13
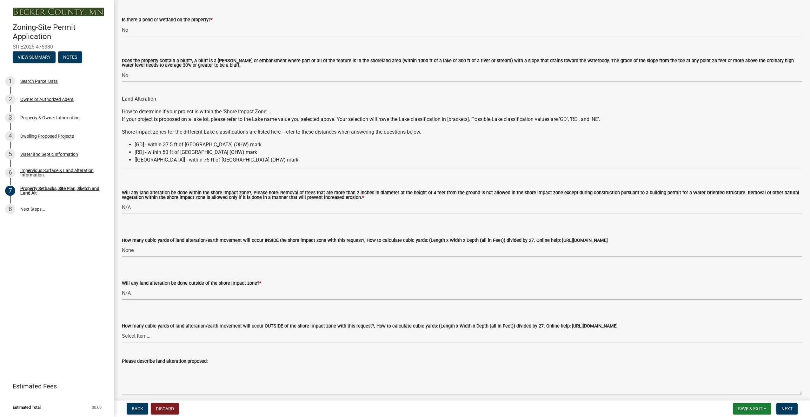
select select "28f6c7b2-2b88-4425-ae15-f67110f778a7"
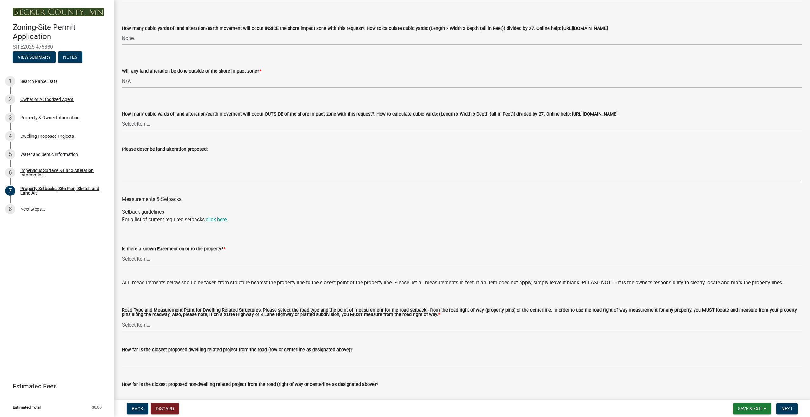
scroll to position [952, 0]
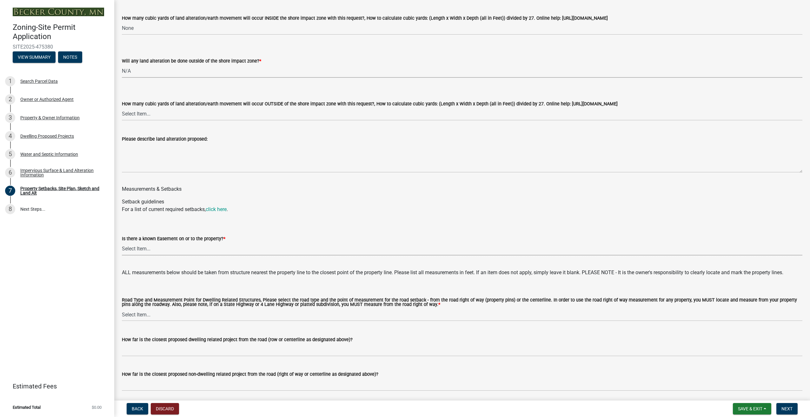
click at [151, 252] on select "Select Item... Yes No" at bounding box center [462, 248] width 680 height 13
click at [122, 242] on select "Select Item... Yes No" at bounding box center [462, 248] width 680 height 13
click at [132, 249] on select "Select Item... Yes No" at bounding box center [462, 248] width 680 height 13
click at [122, 242] on select "Select Item... Yes No" at bounding box center [462, 248] width 680 height 13
select select "c8b8ea71-7088-4e87-a493-7bc88cc2835b"
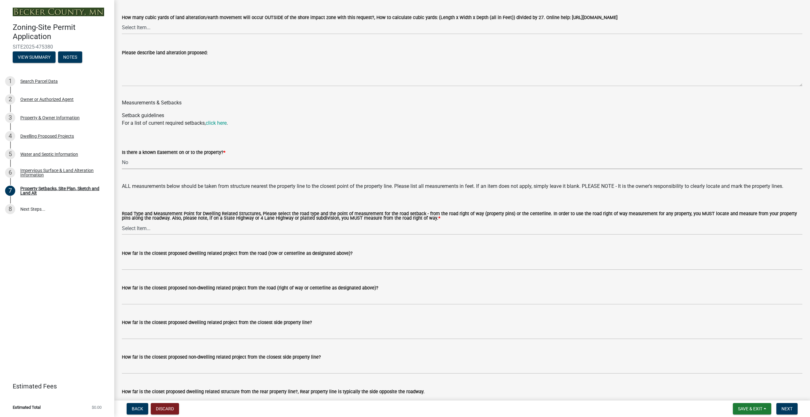
scroll to position [1047, 0]
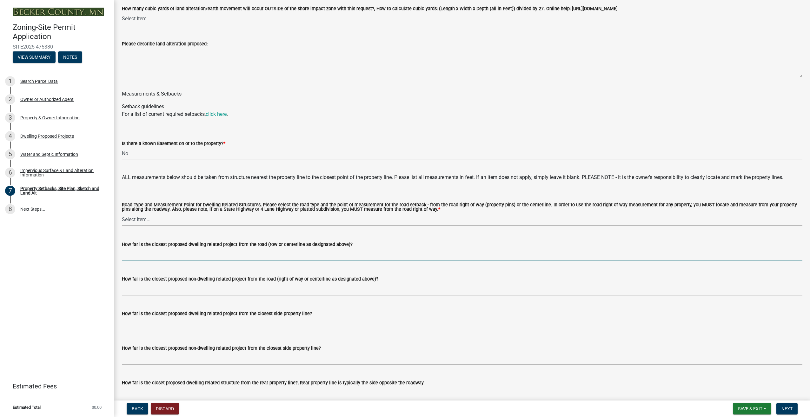
click at [155, 257] on input "How far is the closest proposed dwelling related project from the road (row or …" at bounding box center [462, 254] width 680 height 13
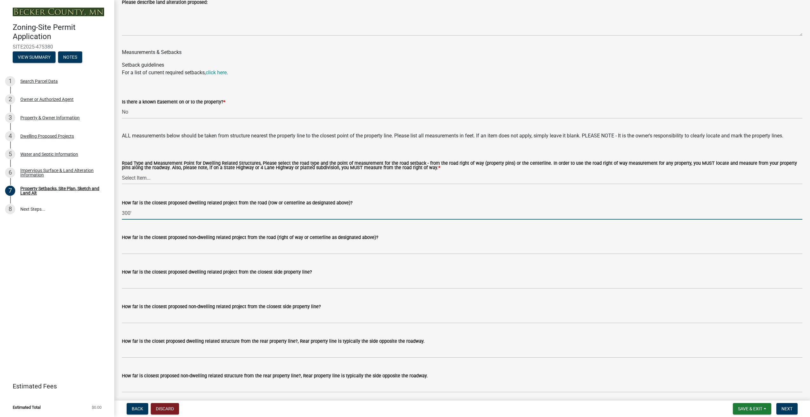
scroll to position [1078, 0]
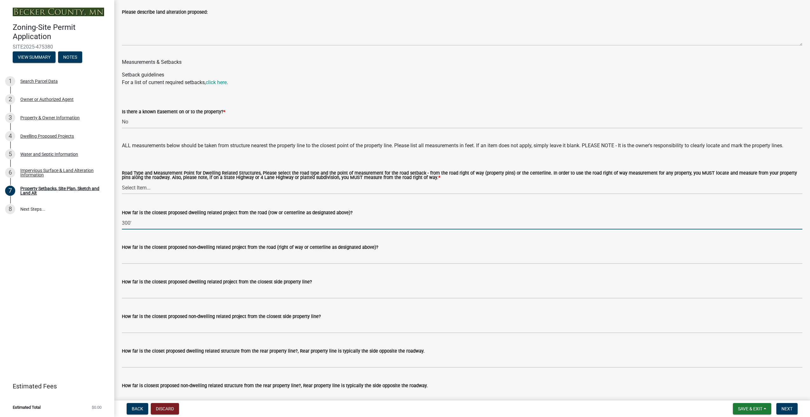
type input "300'"
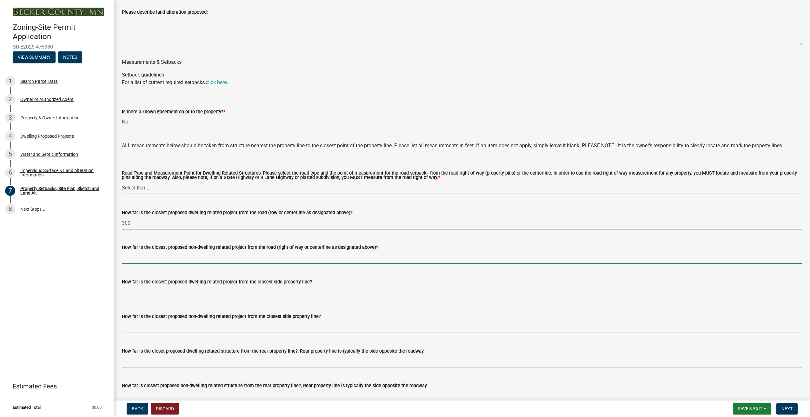
click at [136, 258] on input "How far is the closest proposed non-dwelling related project from the road (rig…" at bounding box center [462, 257] width 680 height 13
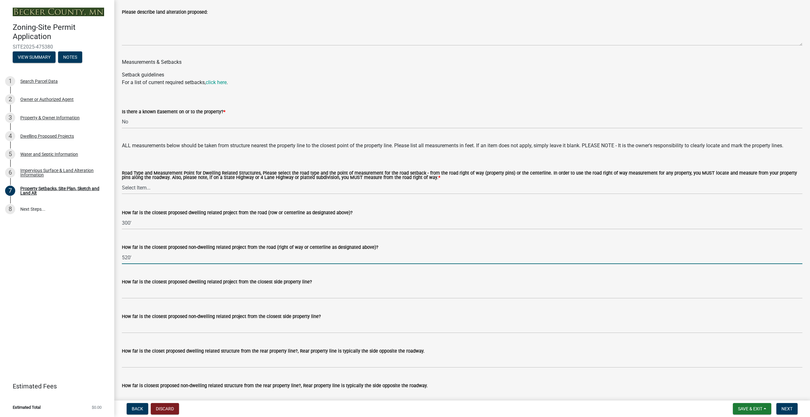
type input "520'"
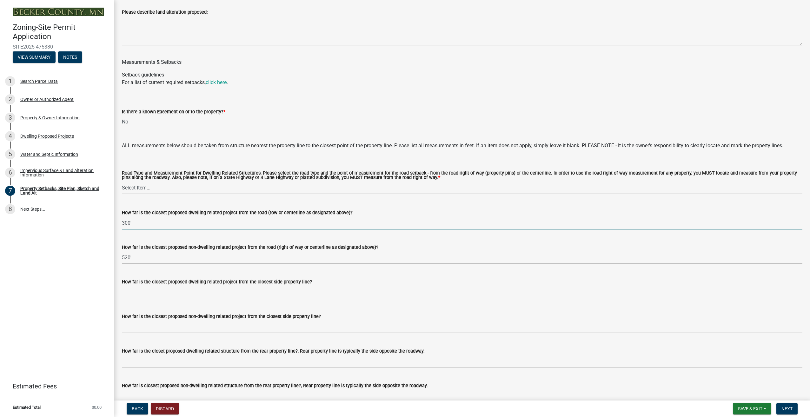
drag, startPoint x: 130, startPoint y: 224, endPoint x: 127, endPoint y: 224, distance: 3.2
click at [126, 224] on input "300'" at bounding box center [462, 222] width 680 height 13
type input "320'"
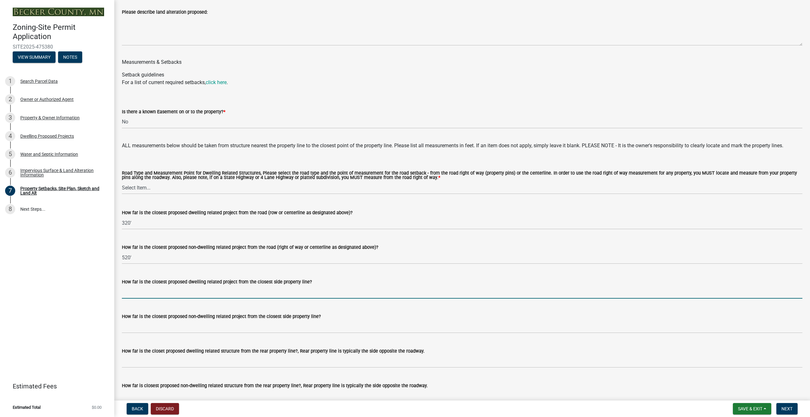
click at [132, 296] on input "How far is the closest proposed dwelling related project from the closest side …" at bounding box center [462, 291] width 680 height 13
type input "310'"
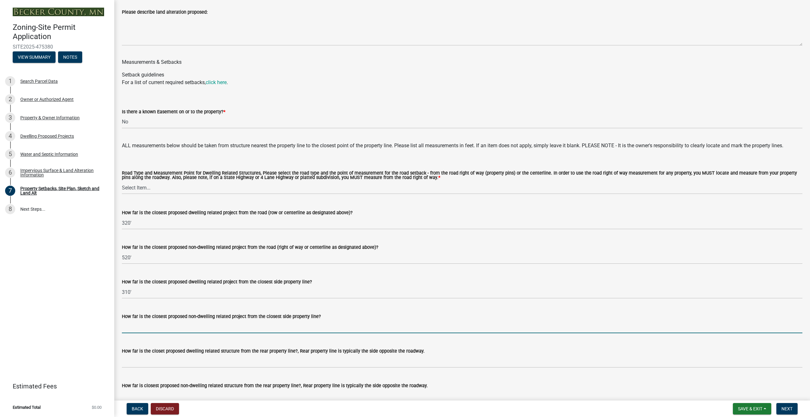
click at [184, 329] on input "How far is the closest proposed non-dwelling related project from the closest s…" at bounding box center [462, 326] width 680 height 13
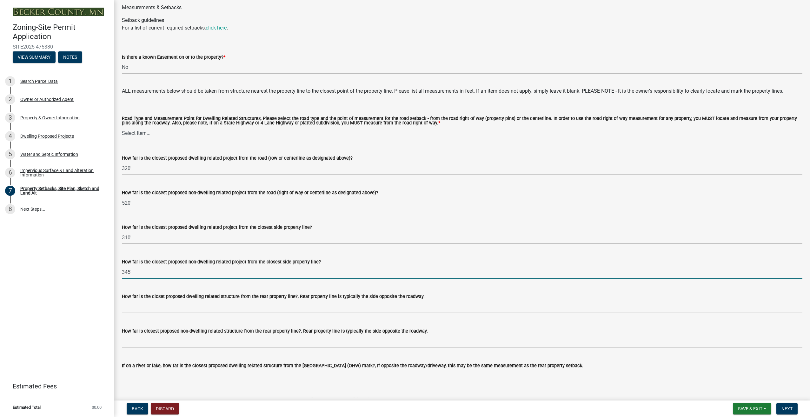
scroll to position [1142, 0]
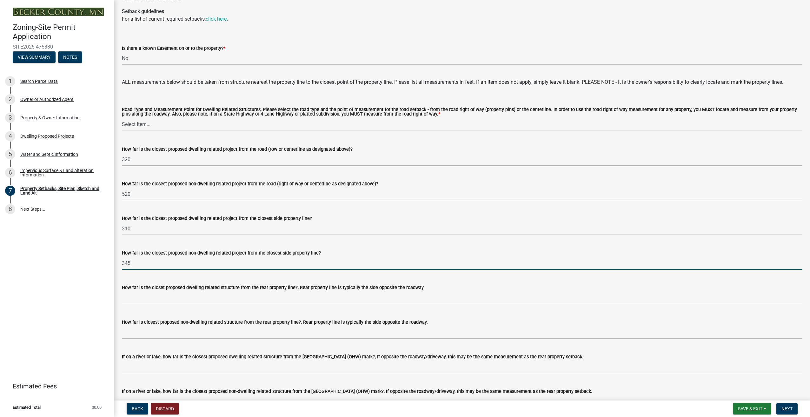
type input "345'"
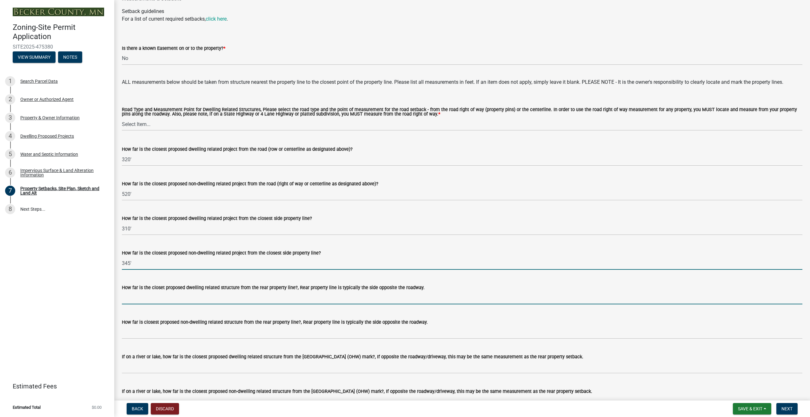
click at [133, 298] on input "How far is the closet proposed dwelling related structure from the rear propert…" at bounding box center [462, 297] width 680 height 13
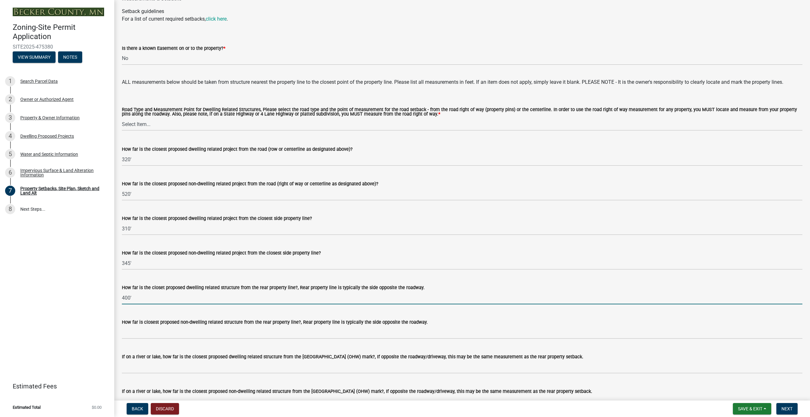
type input "400'"
click at [151, 336] on input "How far is closest proposed non-dwelling related structure from the rear proper…" at bounding box center [462, 332] width 680 height 13
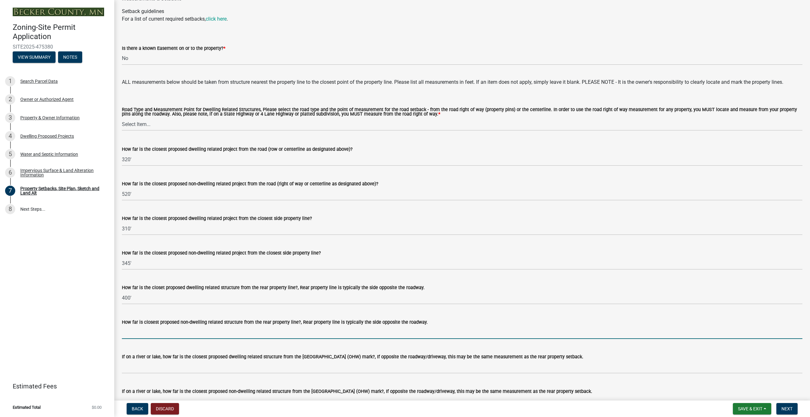
click at [139, 334] on input "How far is closest proposed non-dwelling related structure from the rear proper…" at bounding box center [462, 332] width 680 height 13
type input "360'"
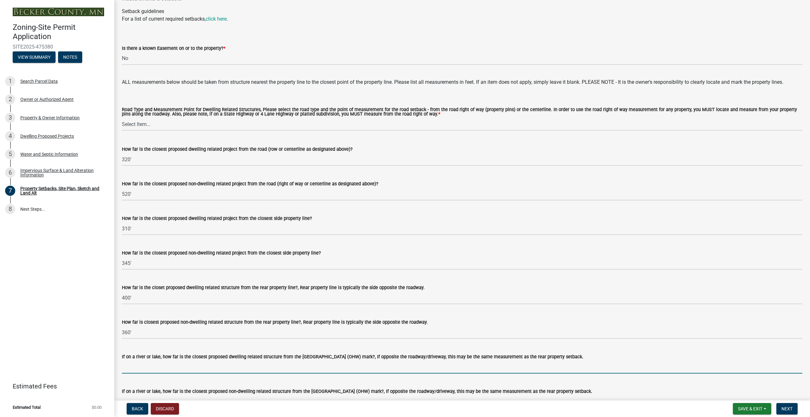
click at [147, 370] on input "If on a river or lake, how far is the closest proposed dwelling related structu…" at bounding box center [462, 366] width 680 height 13
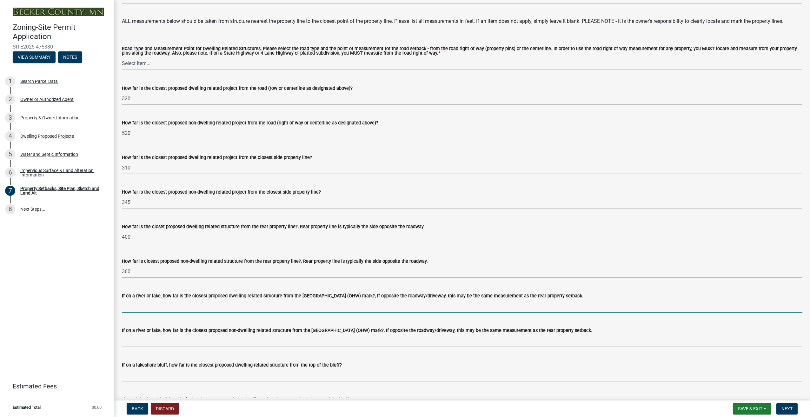
scroll to position [1205, 0]
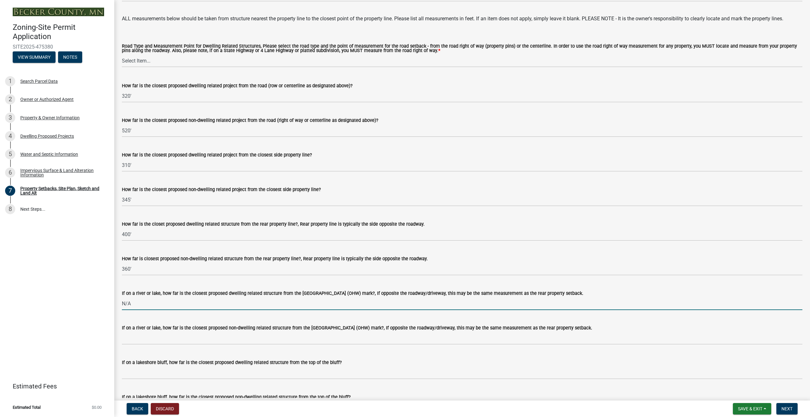
type input "N/A"
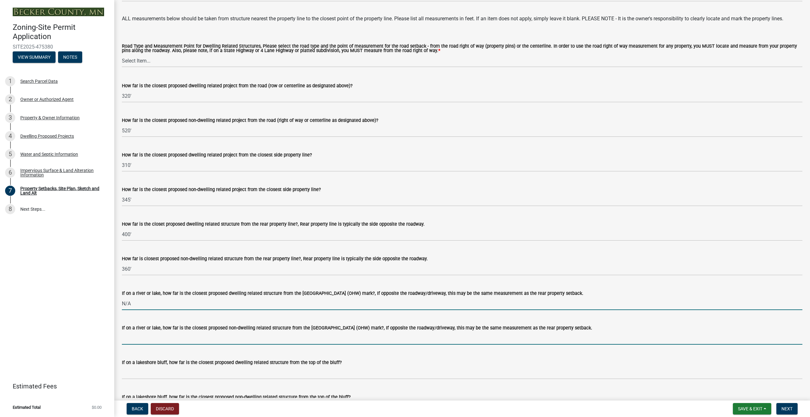
click at [152, 337] on input "If on a river or lake, how far is the closest proposed non-dwelling related str…" at bounding box center [462, 337] width 680 height 13
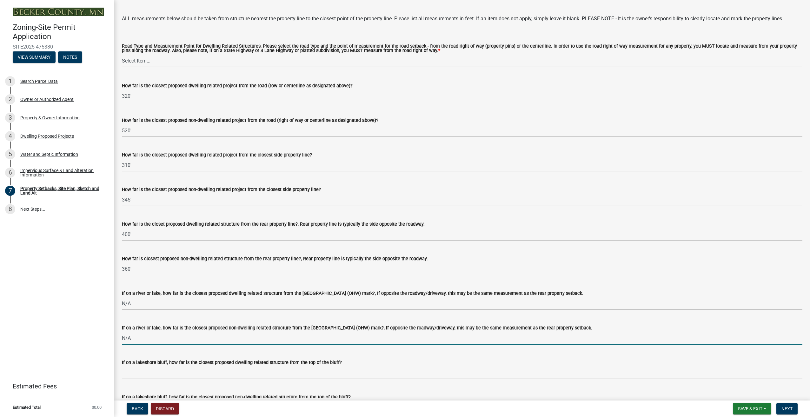
type input "N/A"
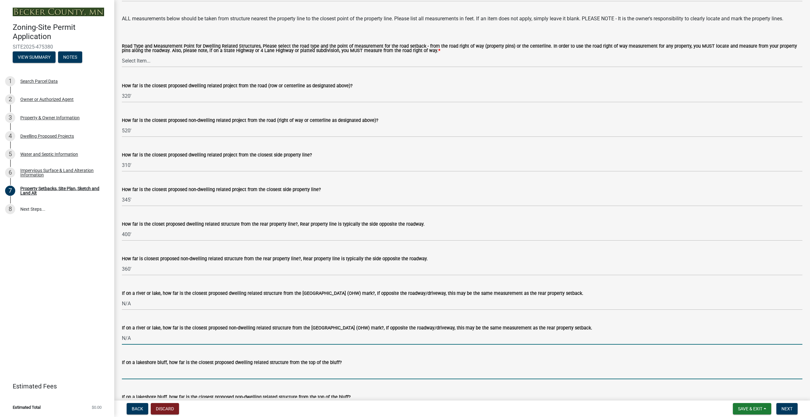
click at [166, 375] on input "If on a lakeshore bluff, how far is the closest proposed dwelling related struc…" at bounding box center [462, 372] width 680 height 13
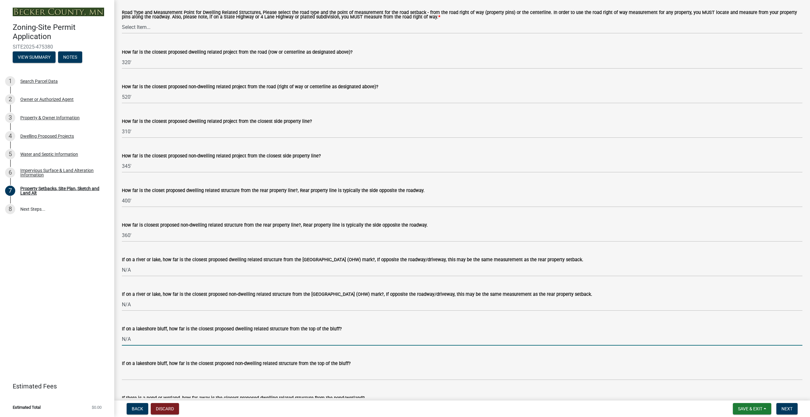
scroll to position [1269, 0]
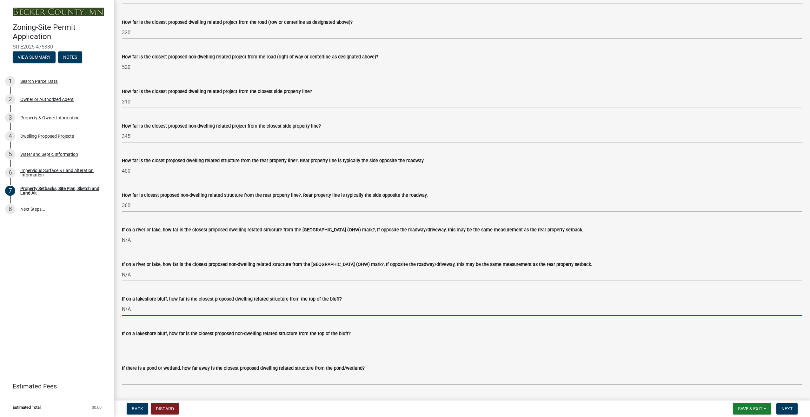
type input "N/A"
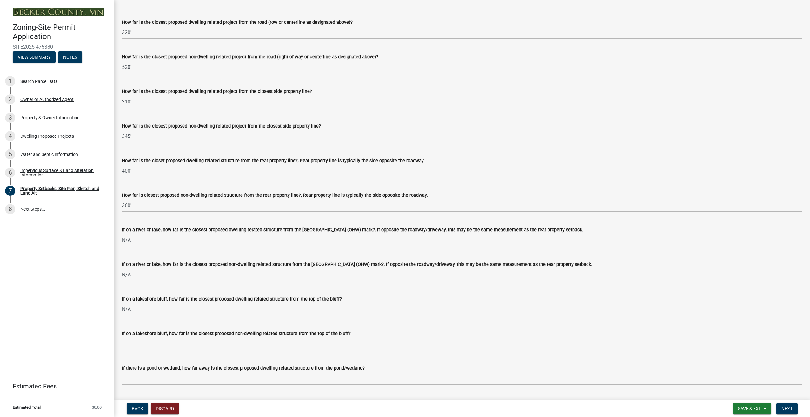
click at [144, 346] on input "If on a lakeshore bluff, how far is the closest proposed non-dwelling related s…" at bounding box center [462, 343] width 680 height 13
type input "N/A"
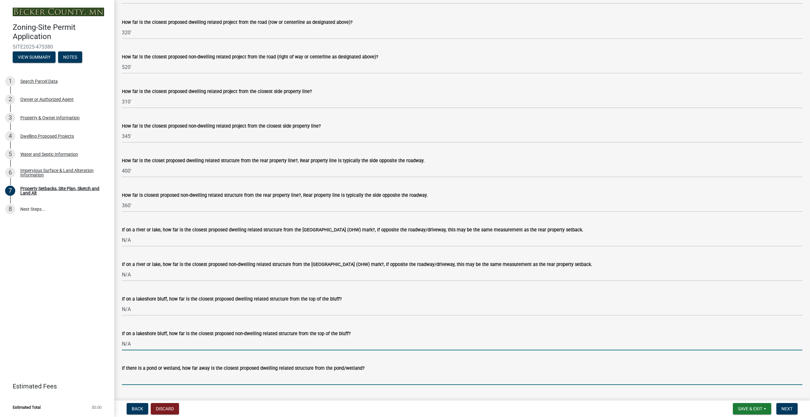
click at [156, 382] on input "If there is a pond or wetland, how far away is the closest proposed dwelling re…" at bounding box center [462, 378] width 680 height 13
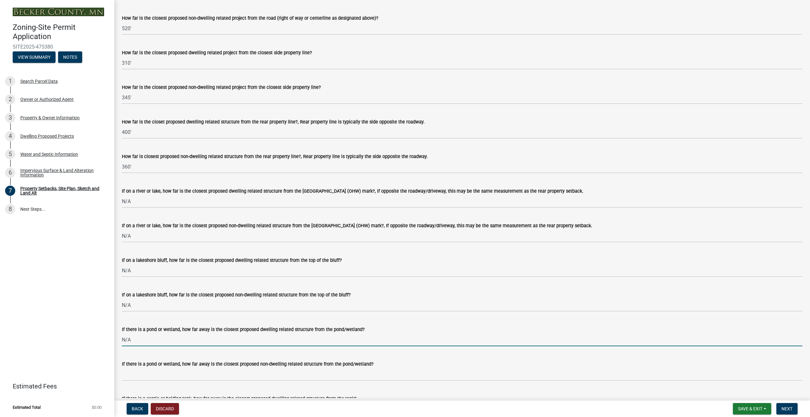
scroll to position [1332, 0]
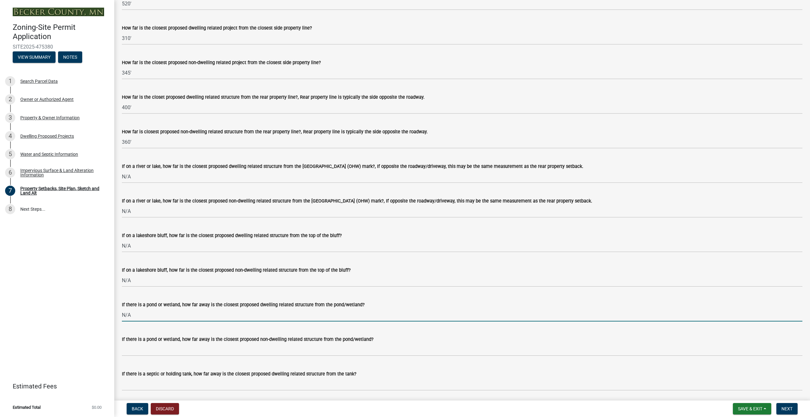
type input "N/A"
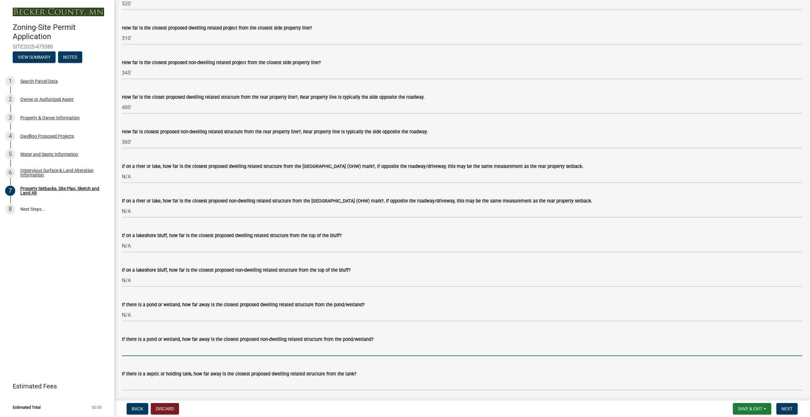
click at [149, 352] on input "If there is a pond or wetland, how far away is the closest proposed non-dwellin…" at bounding box center [462, 349] width 680 height 13
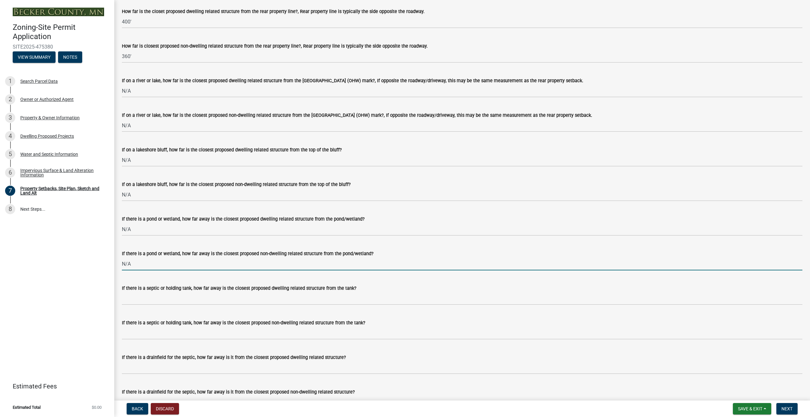
scroll to position [1427, 0]
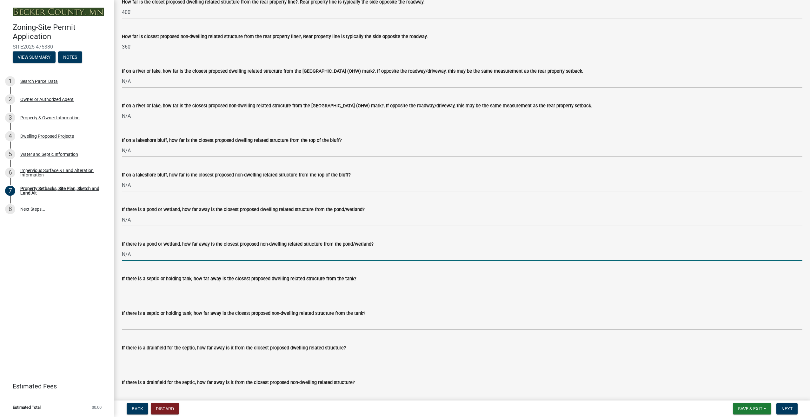
type input "N/A"
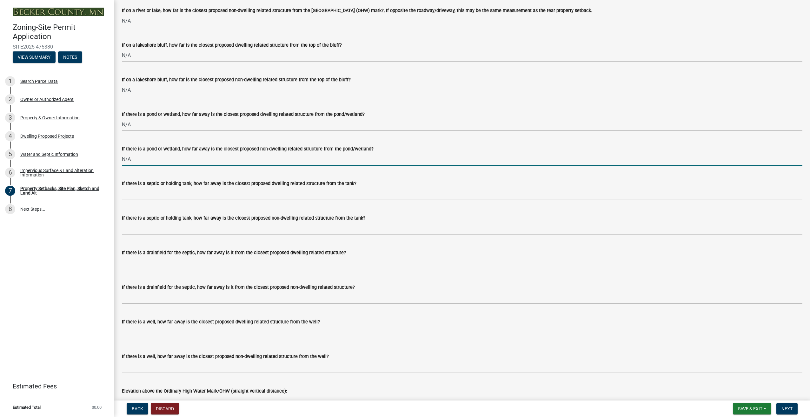
scroll to position [1491, 0]
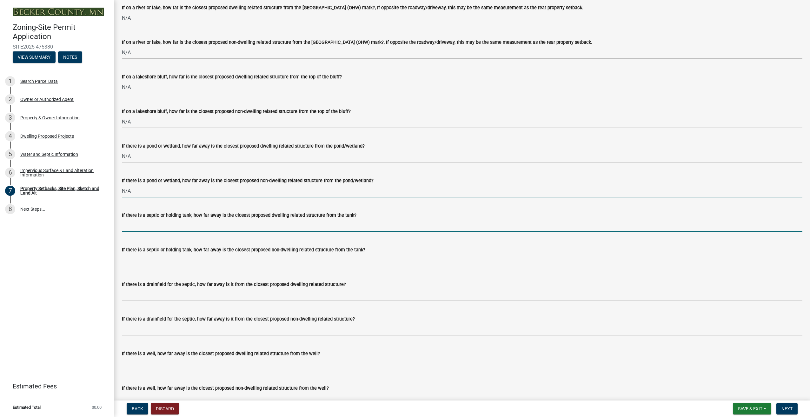
click at [139, 225] on input "If there is a septic or holding tank, how far away is the closest proposed dwel…" at bounding box center [462, 225] width 680 height 13
type input "roughly 25'"
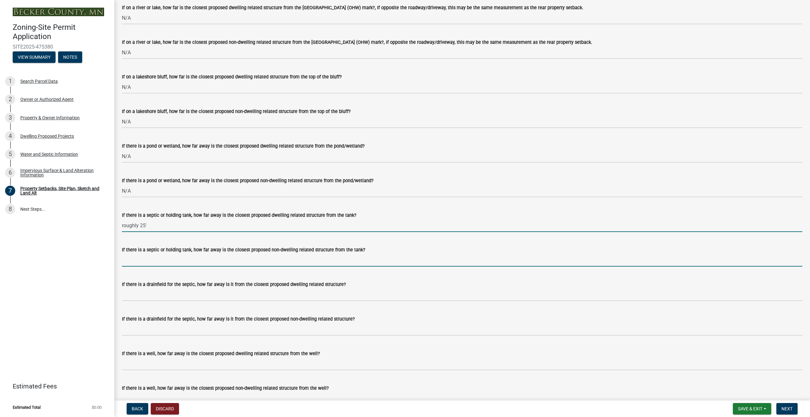
click at [145, 263] on input "If there is a septic or holding tank, how far away is the closest proposed non-…" at bounding box center [462, 259] width 680 height 13
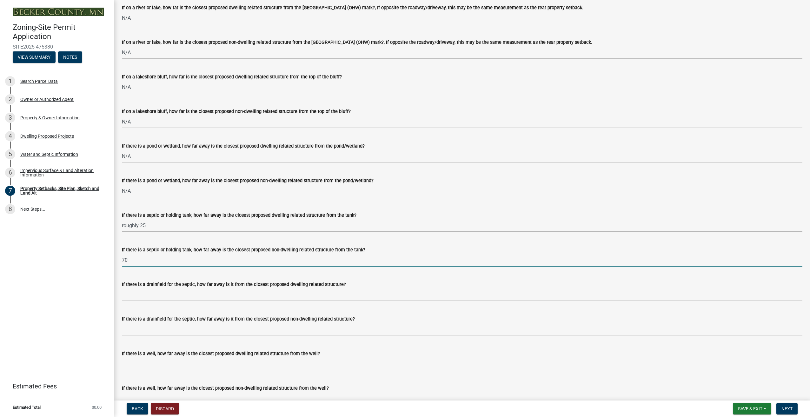
type input "70'"
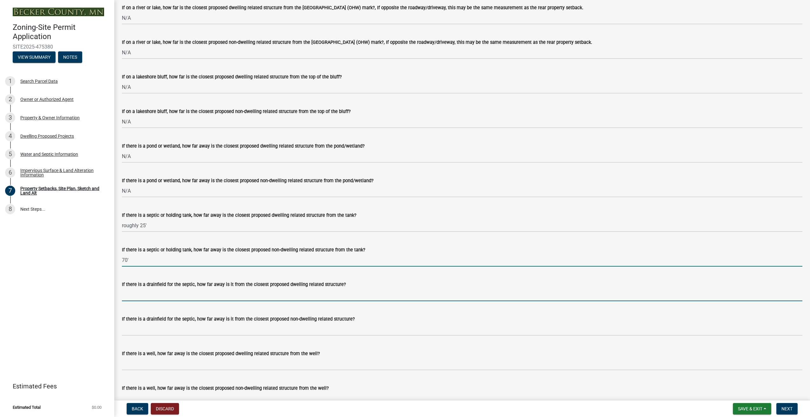
click at [139, 299] on input "If there is a drainfield for the septic, how far away is it from the closest pr…" at bounding box center [462, 294] width 680 height 13
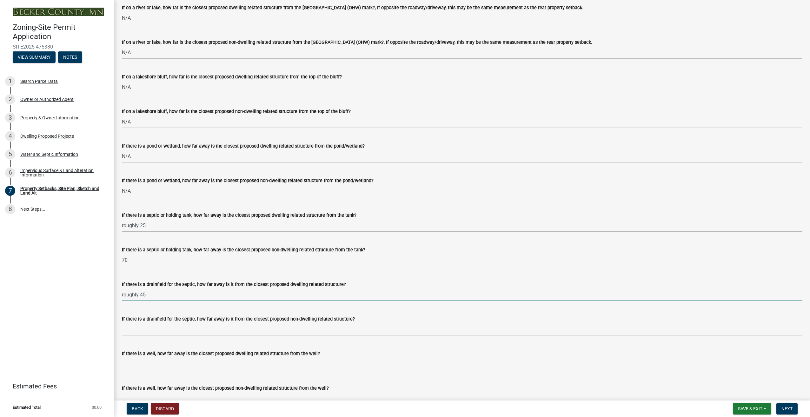
type input "roughly 45'"
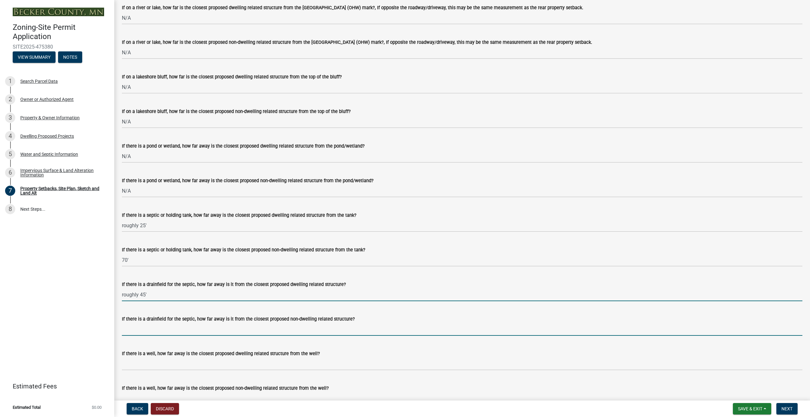
click at [154, 331] on input "If there is a drainfield for the septic, how far away is it from the closest pr…" at bounding box center [462, 329] width 680 height 13
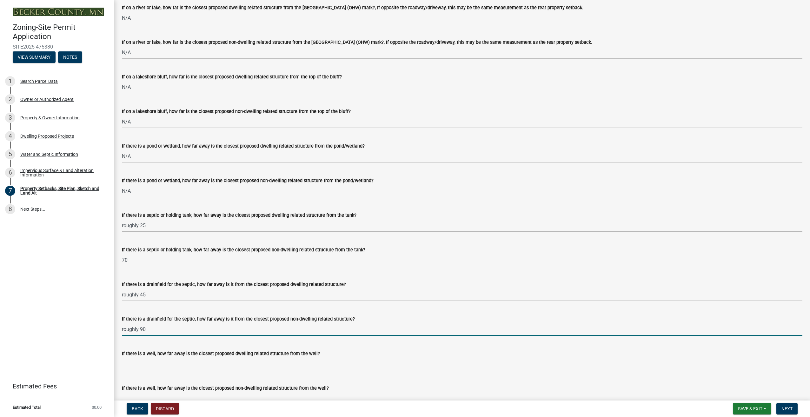
scroll to position [1523, 0]
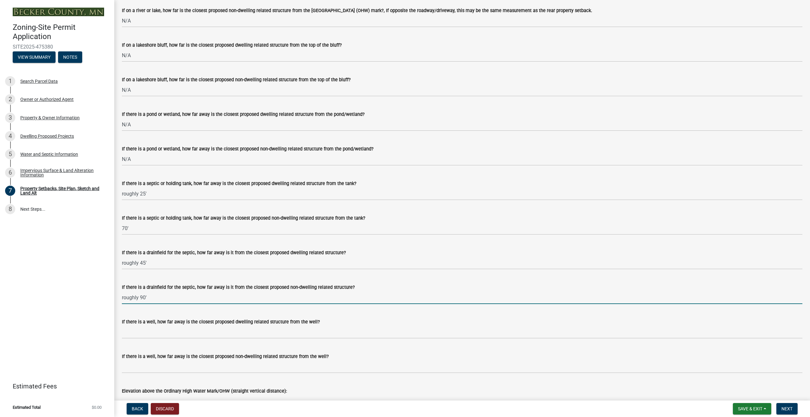
type input "roughly 90'"
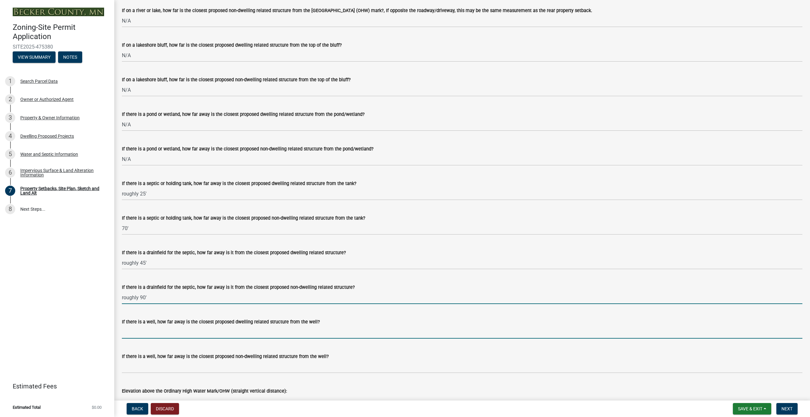
click at [139, 334] on input "If there is a well, how far away is the closest proposed dwelling related struc…" at bounding box center [462, 331] width 680 height 13
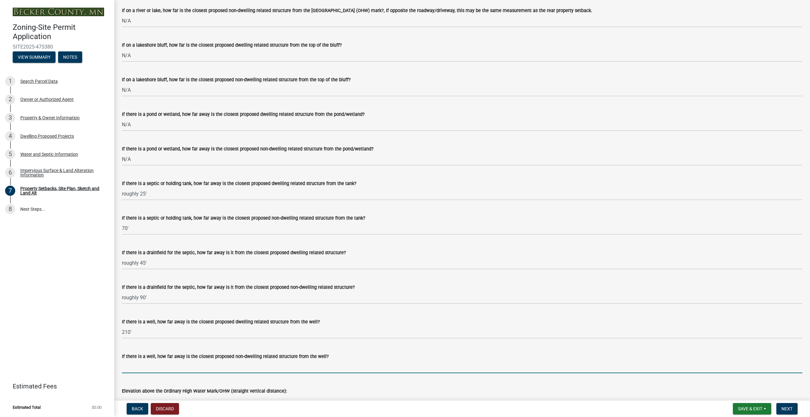
click at [203, 369] on input "If there is a well, how far away is the closest proposed non-dwelling related s…" at bounding box center [462, 366] width 680 height 13
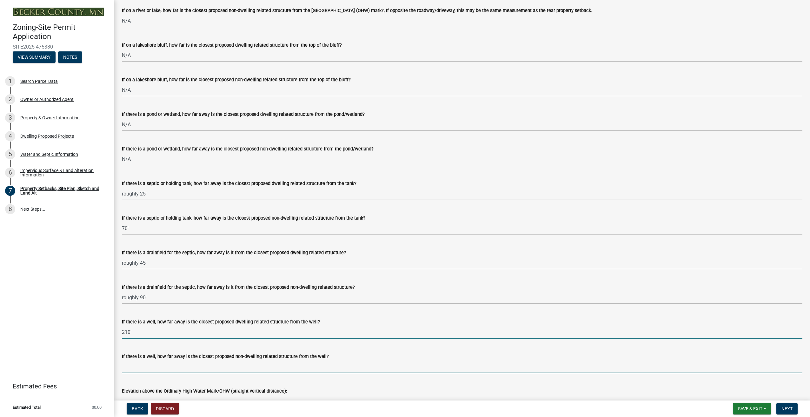
click at [126, 332] on input "210'" at bounding box center [462, 331] width 680 height 13
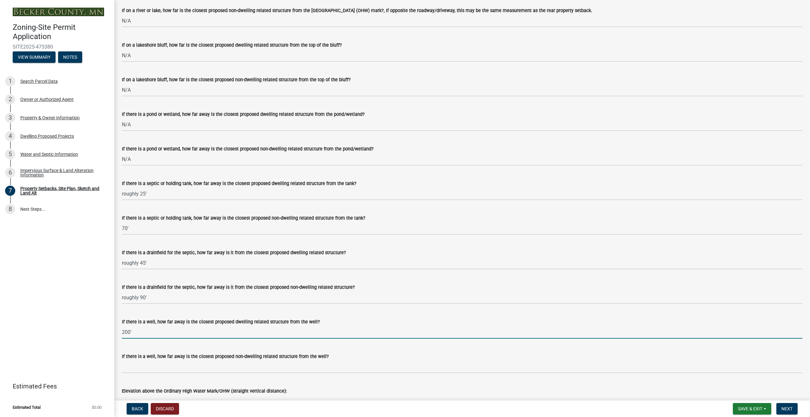
type input "200'"
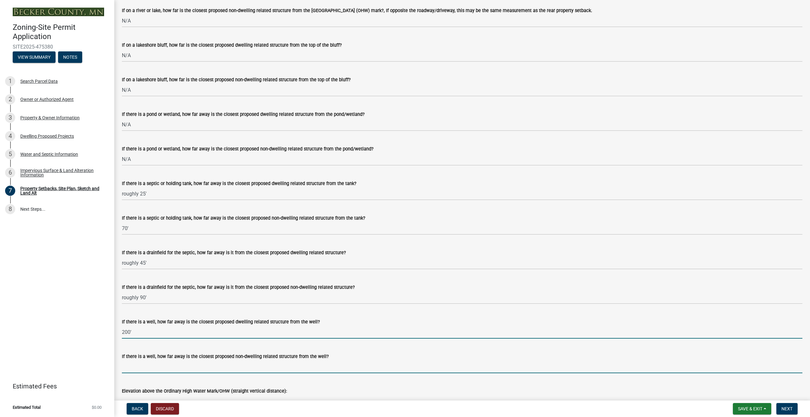
click at [143, 367] on input "If there is a well, how far away is the closest proposed non-dwelling related s…" at bounding box center [462, 366] width 680 height 13
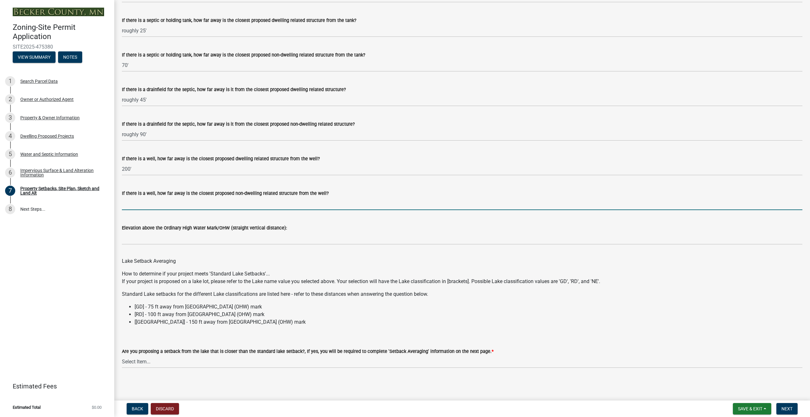
scroll to position [1687, 0]
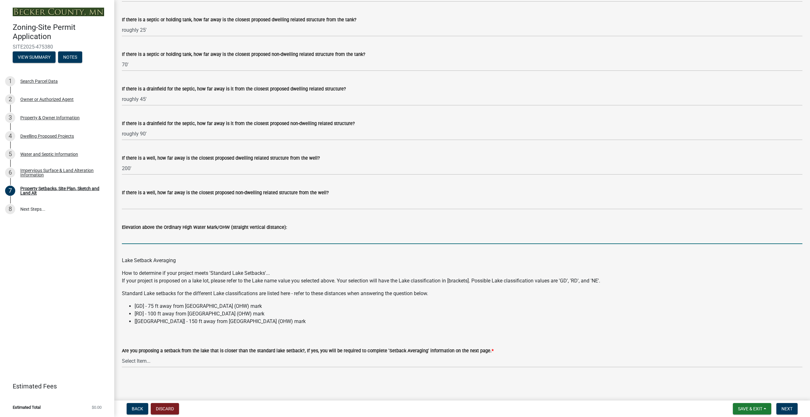
click at [164, 240] on input "Elevation above the Ordinary High Water Mark/OHW (straight vertical distance):" at bounding box center [462, 237] width 680 height 13
type input "Unknown"
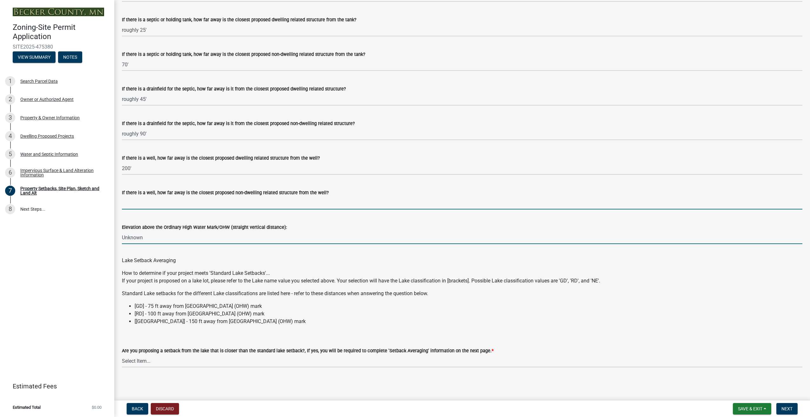
click at [141, 204] on input "If there is a well, how far away is the closest proposed non-dwelling related s…" at bounding box center [462, 202] width 680 height 13
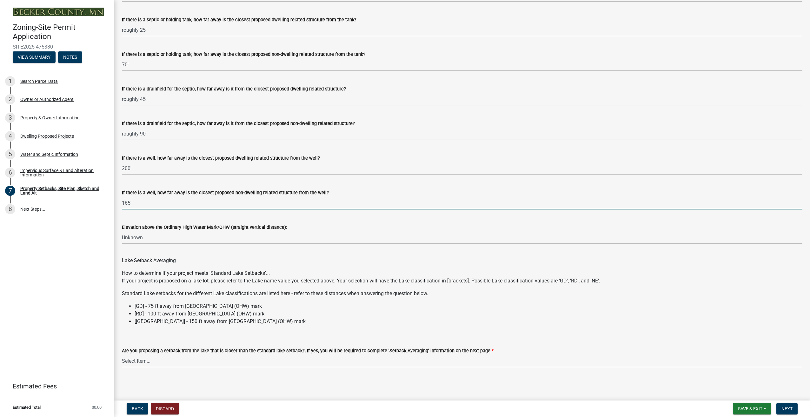
type input "165'"
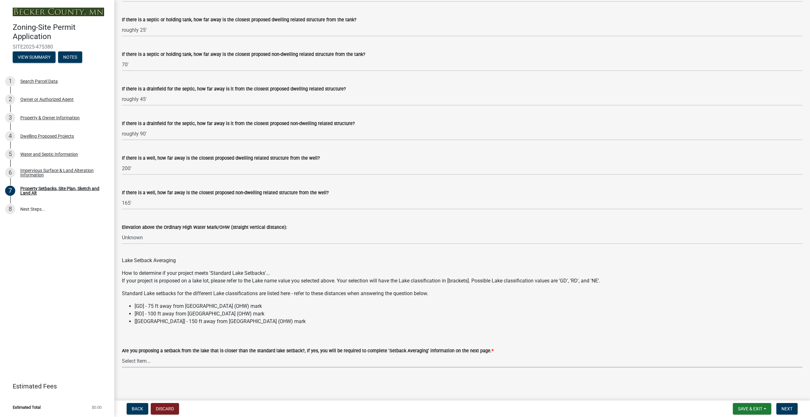
click at [150, 362] on select "Select Item... Yes No N/A" at bounding box center [462, 360] width 680 height 13
click at [122, 354] on select "Select Item... Yes No N/A" at bounding box center [462, 360] width 680 height 13
select select "4421853d-5e11-4b64-95ec-6c47066881cc"
click at [785, 408] on span "Next" at bounding box center [786, 408] width 11 height 5
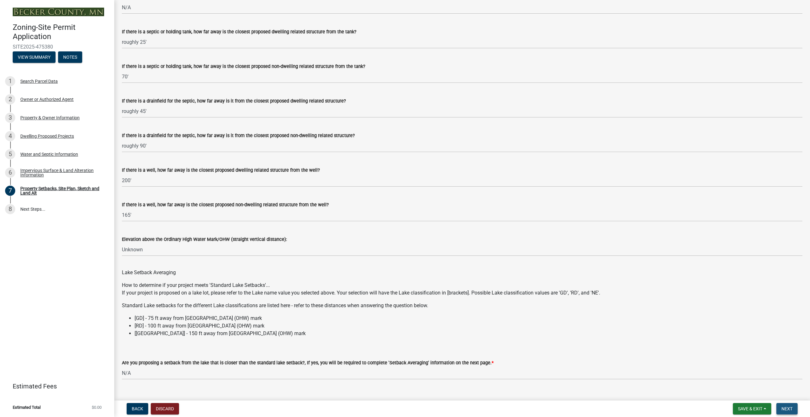
scroll to position [1700, 0]
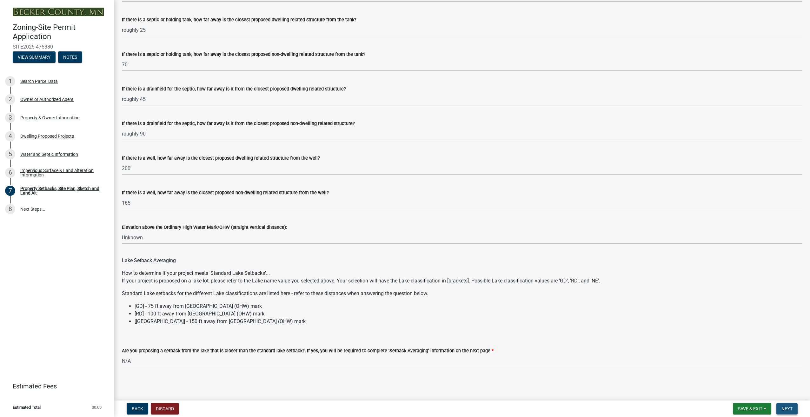
click at [785, 407] on span "Next" at bounding box center [786, 408] width 11 height 5
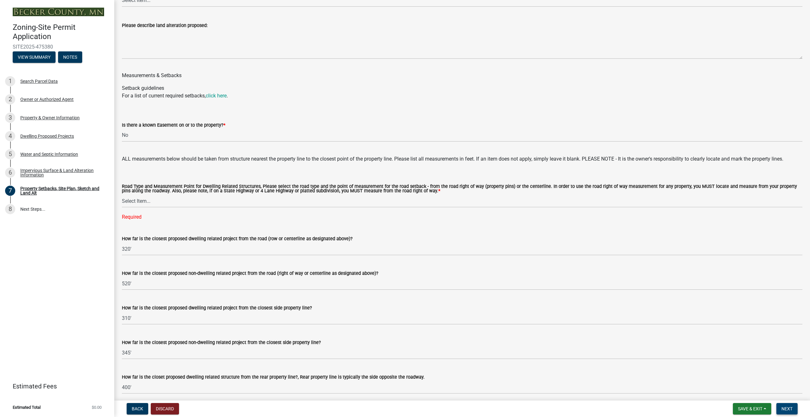
scroll to position [1033, 0]
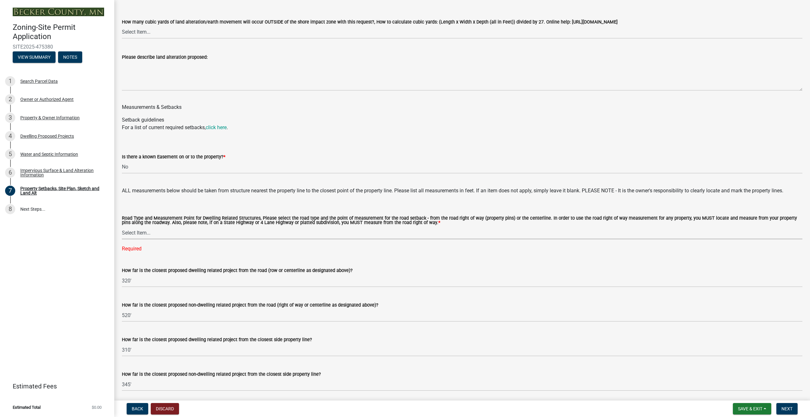
click at [133, 233] on select "Select Item... Private Easement - Right of Way Private Easement - Centerline Pu…" at bounding box center [462, 232] width 680 height 13
click at [122, 226] on select "Select Item... Private Easement - Right of Way Private Easement - Centerline Pu…" at bounding box center [462, 232] width 680 height 13
select select "1418c7e3-4054-4b00-84b5-d09b9560f30a"
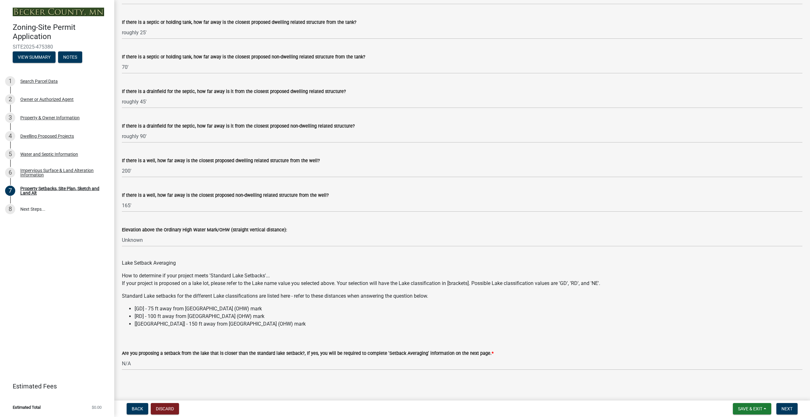
scroll to position [1687, 0]
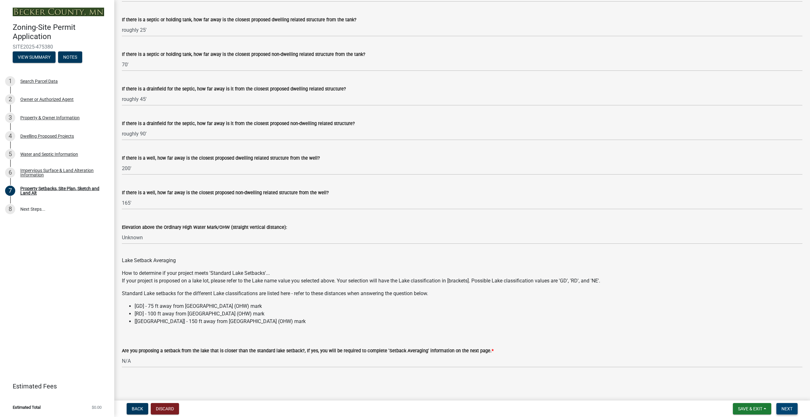
click at [787, 407] on span "Next" at bounding box center [786, 408] width 11 height 5
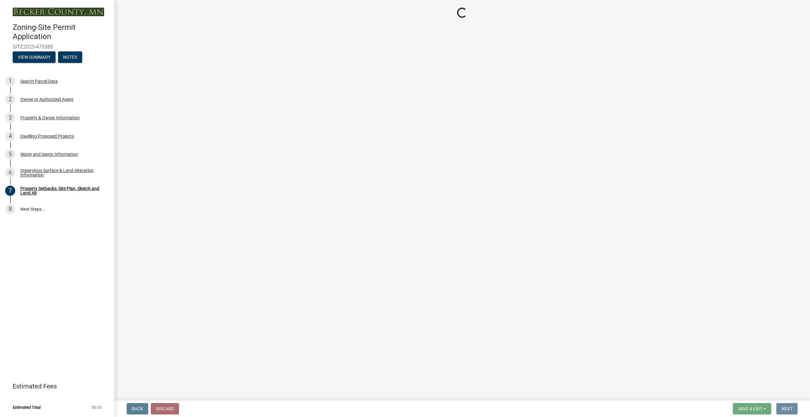
scroll to position [0, 0]
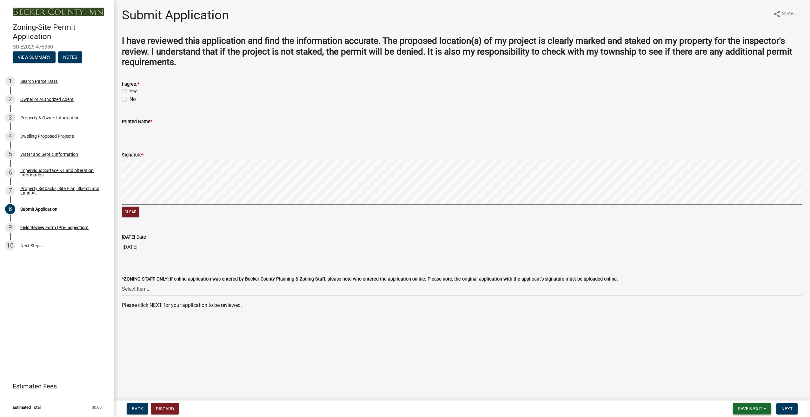
click at [747, 408] on span "Save & Exit" at bounding box center [749, 408] width 24 height 5
click at [737, 376] on button "Save" at bounding box center [745, 376] width 51 height 15
click at [747, 407] on span "Save & Exit" at bounding box center [749, 408] width 24 height 5
click at [746, 393] on button "Save & Exit" at bounding box center [745, 391] width 51 height 15
